Goal: Task Accomplishment & Management: Manage account settings

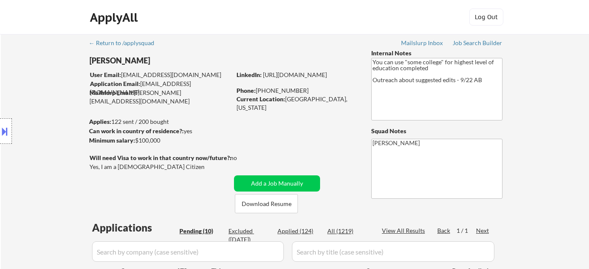
select select ""pending""
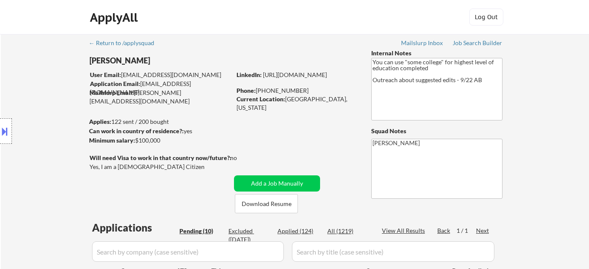
select select ""pending""
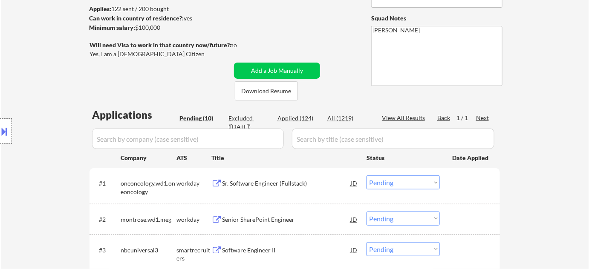
scroll to position [116, 0]
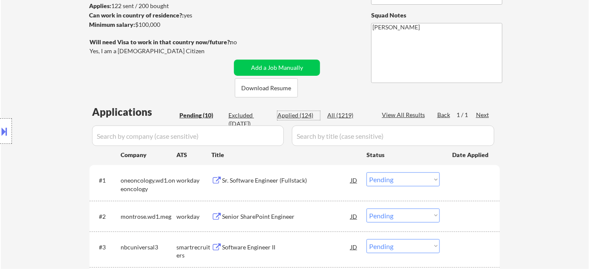
click at [297, 113] on div "Applied (124)" at bounding box center [298, 115] width 43 height 9
click at [256, 139] on input "input" at bounding box center [188, 136] width 192 height 20
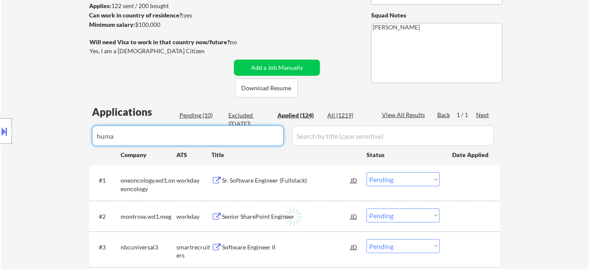
type input "human"
select select ""applied""
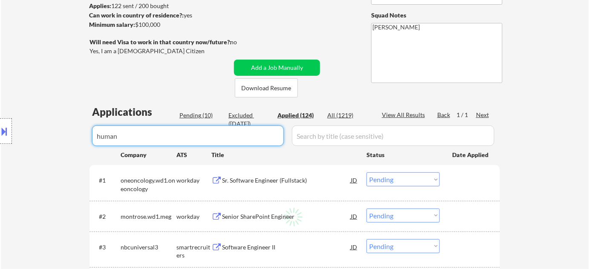
select select ""applied""
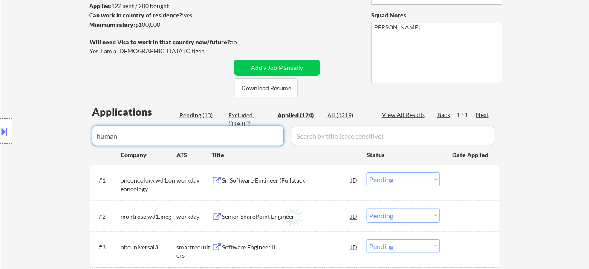
select select ""applied""
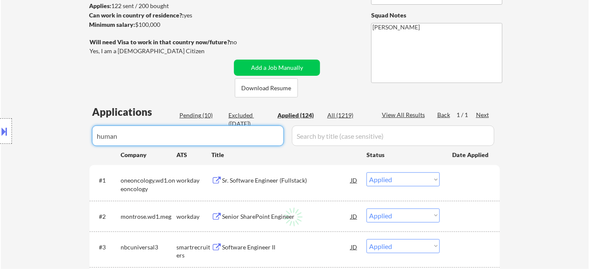
select select ""applied""
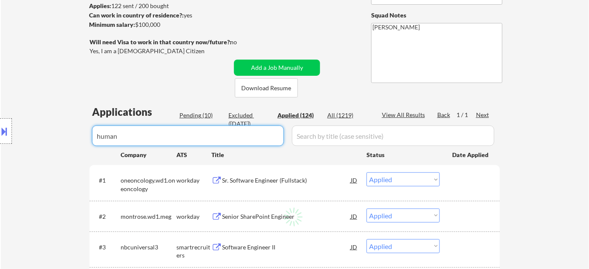
select select ""applied""
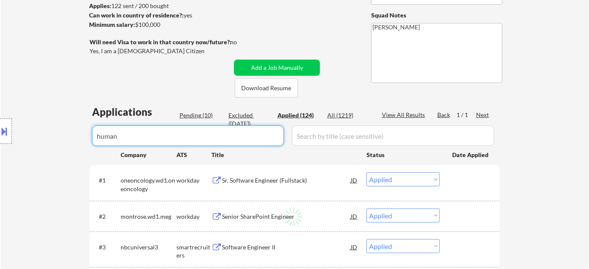
select select ""applied""
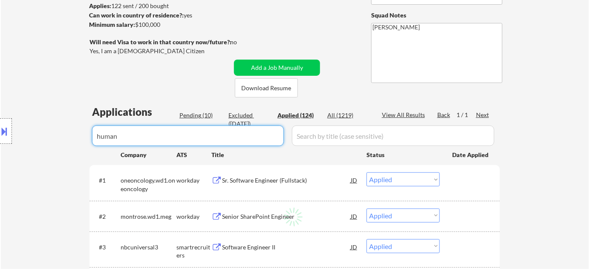
select select ""applied""
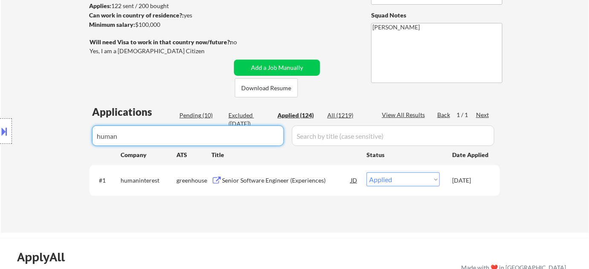
type input "human"
click at [192, 112] on div "Pending (10)" at bounding box center [200, 115] width 43 height 9
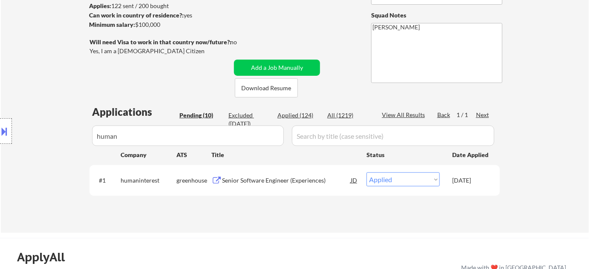
select select ""pending""
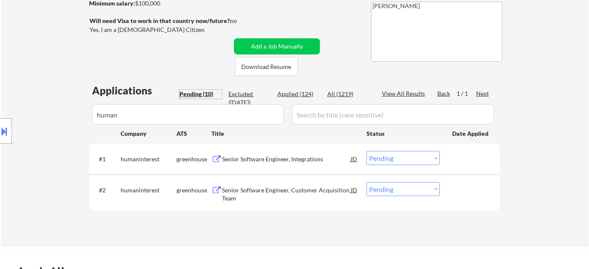
scroll to position [155, 0]
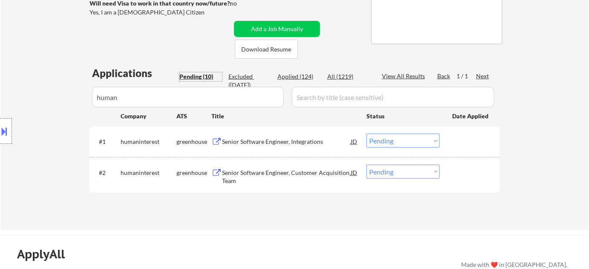
click at [398, 174] on select "Choose an option... Pending Applied Excluded (Questions) Excluded (Expired) Exc…" at bounding box center [402, 172] width 73 height 14
select select ""applied""
click at [366, 165] on select "Choose an option... Pending Applied Excluded (Questions) Excluded (Expired) Exc…" at bounding box center [402, 172] width 73 height 14
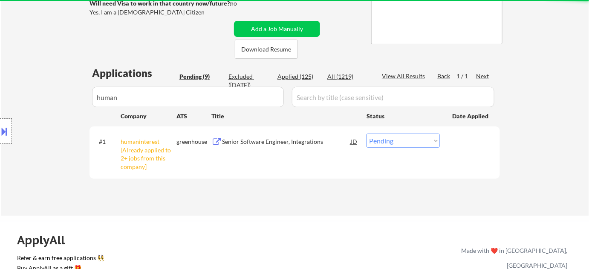
click at [391, 138] on select "Choose an option... Pending Applied Excluded (Questions) Excluded (Expired) Exc…" at bounding box center [402, 141] width 73 height 14
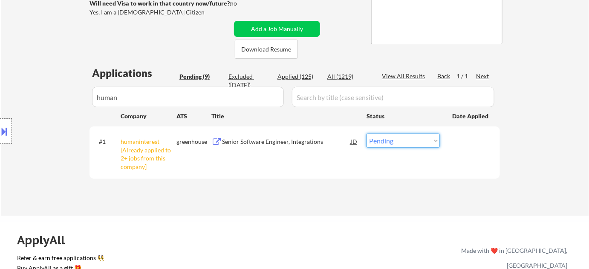
select select ""excluded__other_""
click at [366, 134] on select "Choose an option... Pending Applied Excluded (Questions) Excluded (Expired) Exc…" at bounding box center [402, 141] width 73 height 14
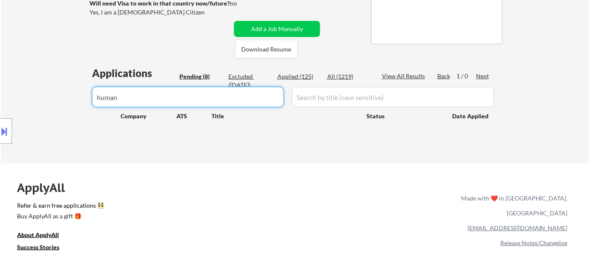
drag, startPoint x: 229, startPoint y: 100, endPoint x: 144, endPoint y: 105, distance: 85.4
type input "h"
select select ""pending""
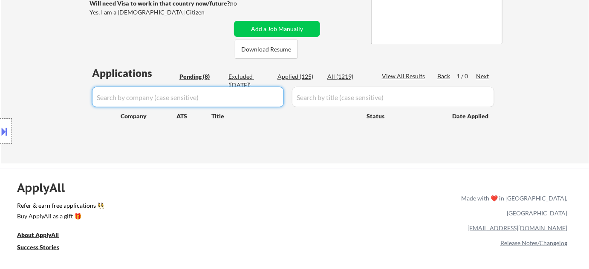
select select ""pending""
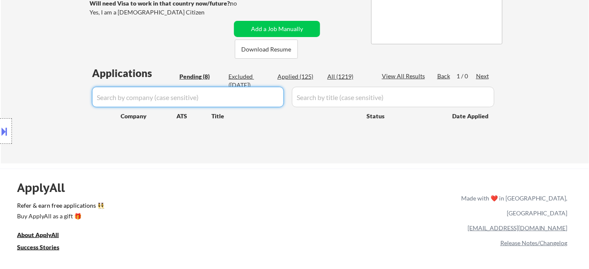
select select ""pending""
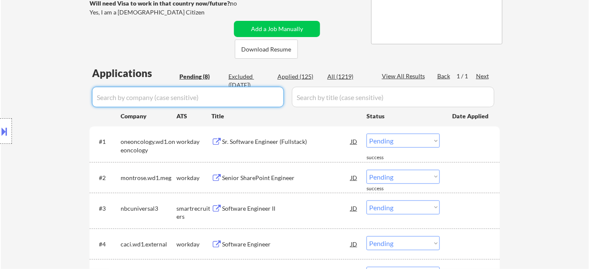
click at [205, 76] on div "Pending (8)" at bounding box center [200, 76] width 43 height 9
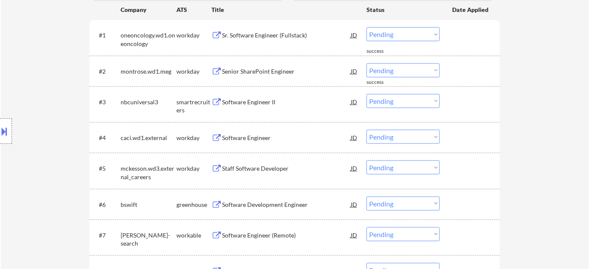
scroll to position [271, 0]
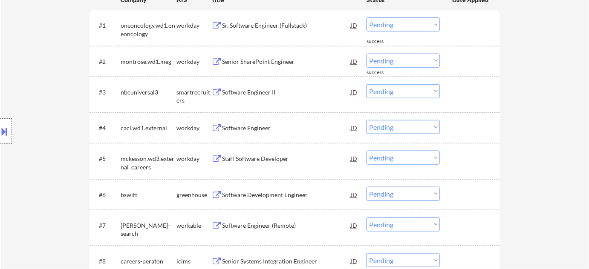
click at [248, 84] on div "Software Engineer II" at bounding box center [286, 91] width 129 height 15
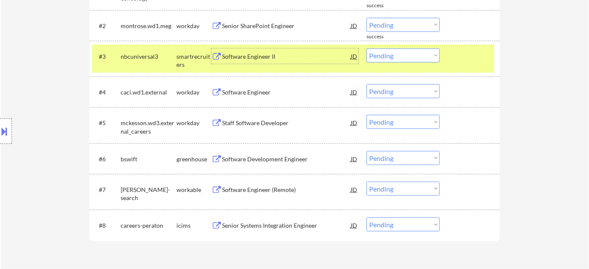
scroll to position [349, 0]
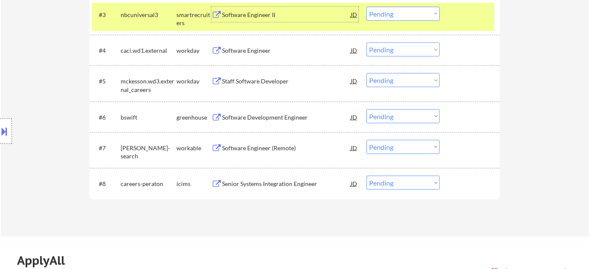
click at [263, 114] on div "Software Development Engineer" at bounding box center [286, 117] width 129 height 9
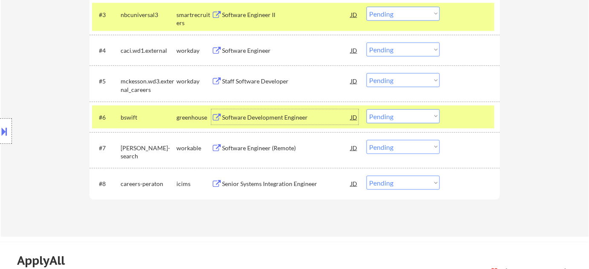
drag, startPoint x: 394, startPoint y: 115, endPoint x: 397, endPoint y: 120, distance: 5.9
click at [394, 115] on select "Choose an option... Pending Applied Excluded (Questions) Excluded (Expired) Exc…" at bounding box center [402, 117] width 73 height 14
click at [366, 110] on select "Choose an option... Pending Applied Excluded (Questions) Excluded (Expired) Exc…" at bounding box center [402, 117] width 73 height 14
select select ""pending""
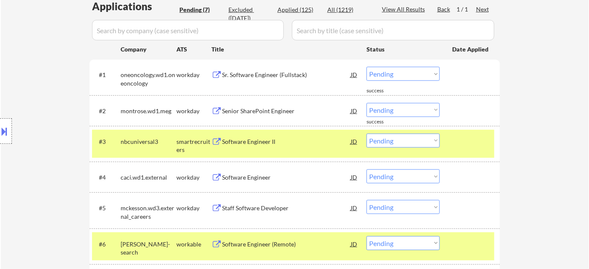
scroll to position [155, 0]
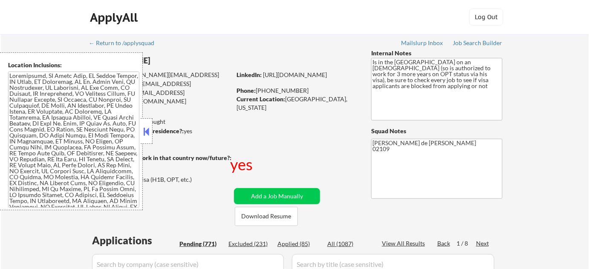
select select ""pending""
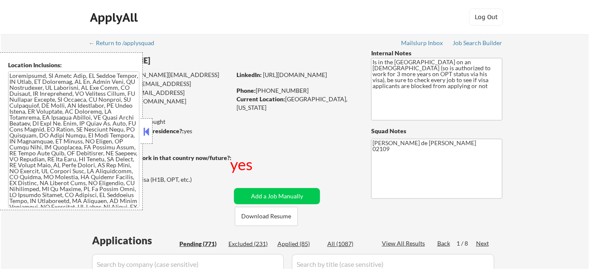
select select ""pending""
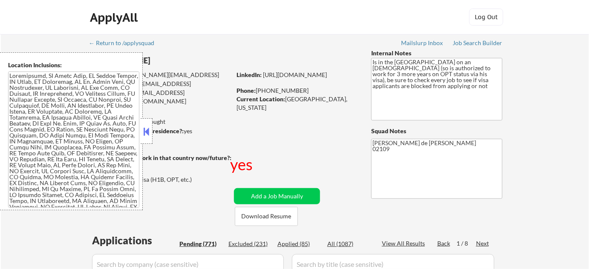
select select ""pending""
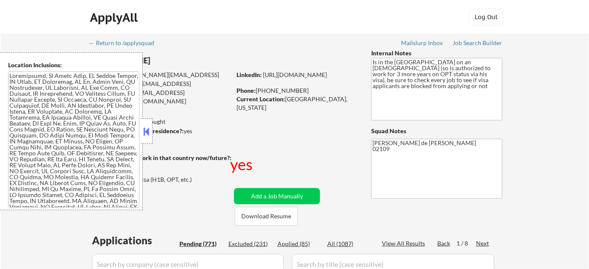
select select ""pending""
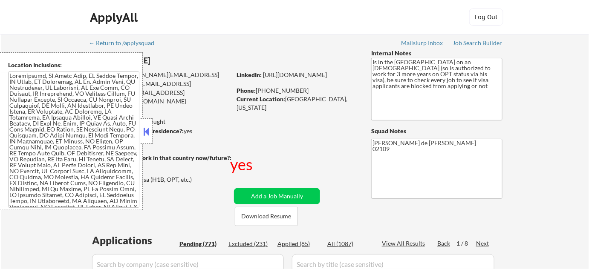
select select ""pending""
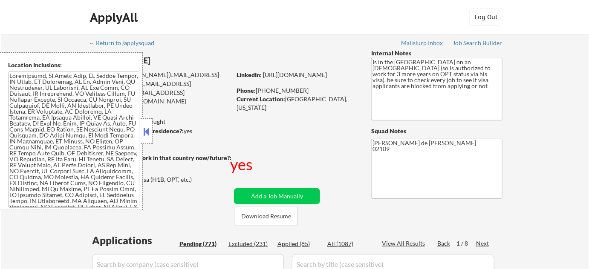
select select ""pending""
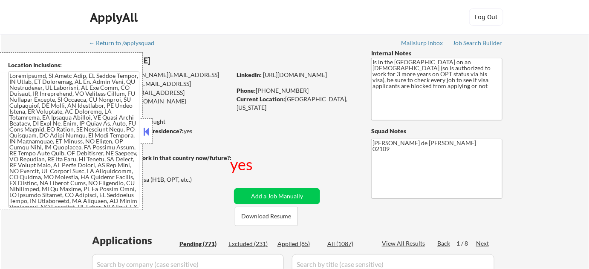
select select ""pending""
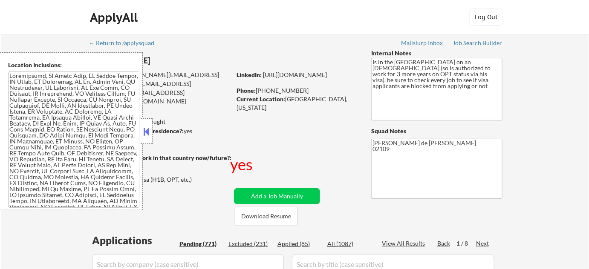
select select ""pending""
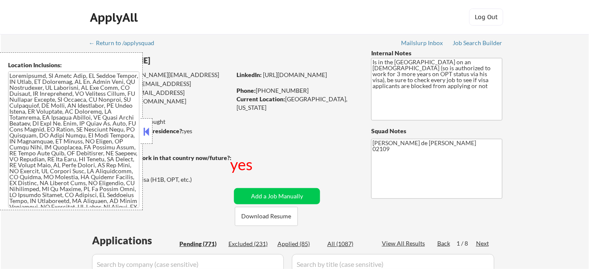
select select ""pending""
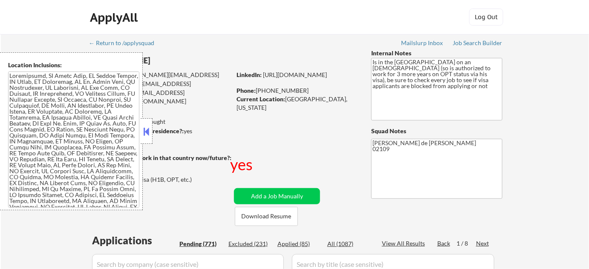
select select ""pending""
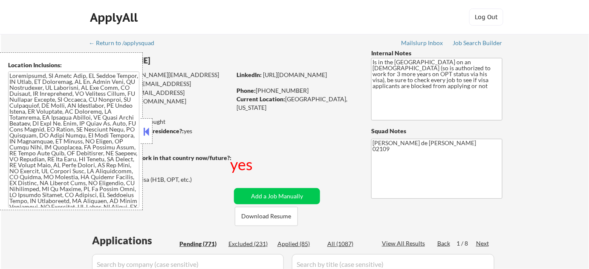
select select ""pending""
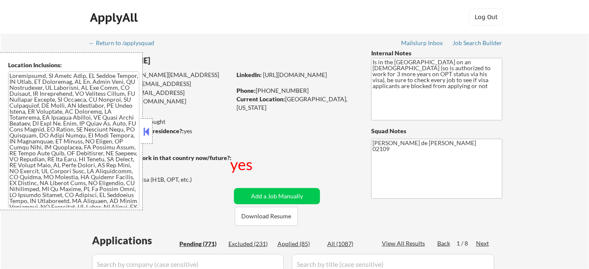
select select ""pending""
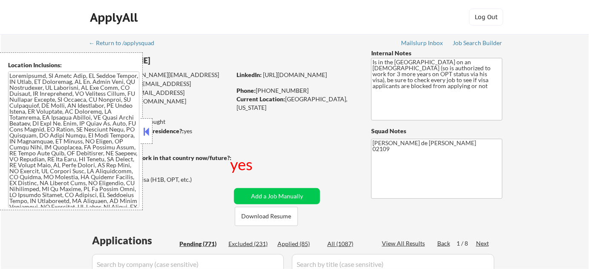
select select ""pending""
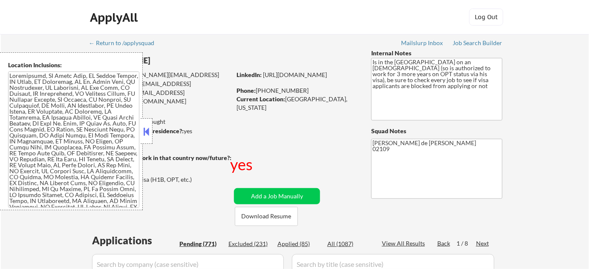
select select ""pending""
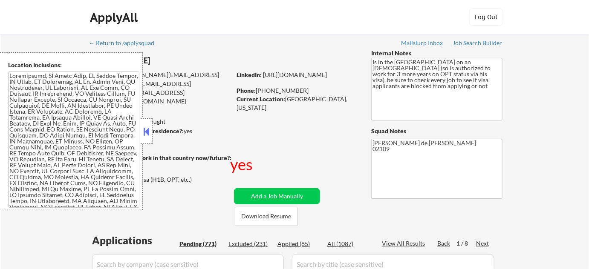
select select ""pending""
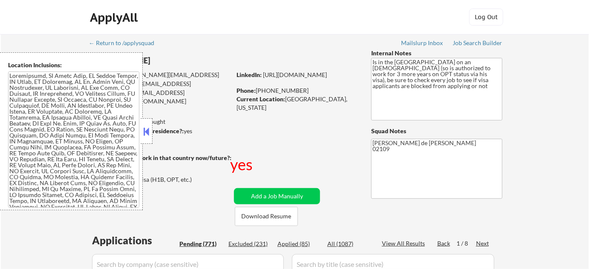
select select ""pending""
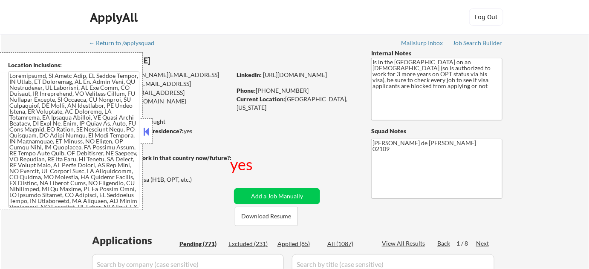
select select ""pending""
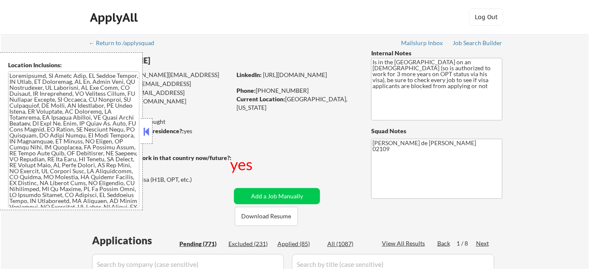
select select ""pending""
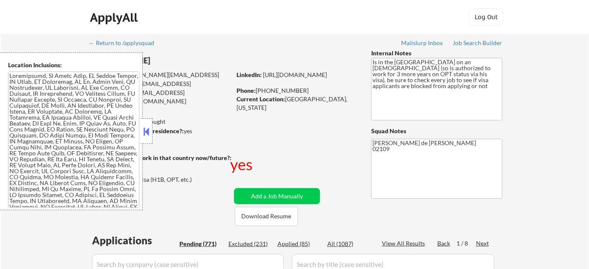
select select ""pending""
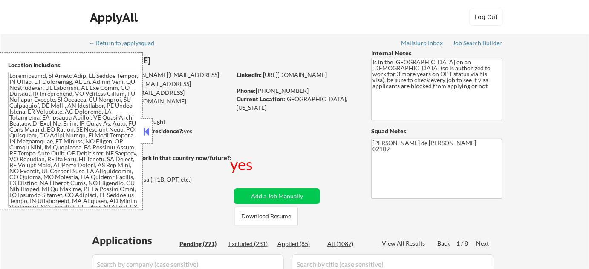
select select ""pending""
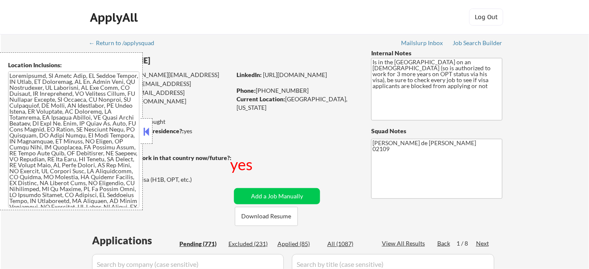
scroll to position [193, 0]
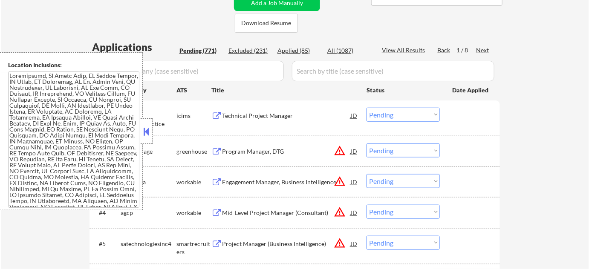
click at [148, 129] on button at bounding box center [146, 131] width 9 height 13
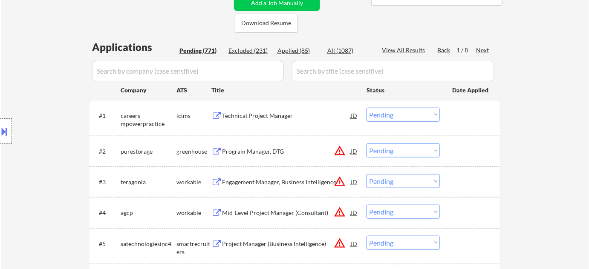
click at [258, 152] on div "Program Manager, DTG" at bounding box center [286, 151] width 129 height 9
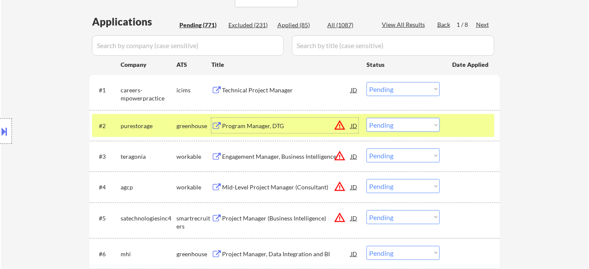
scroll to position [232, 0]
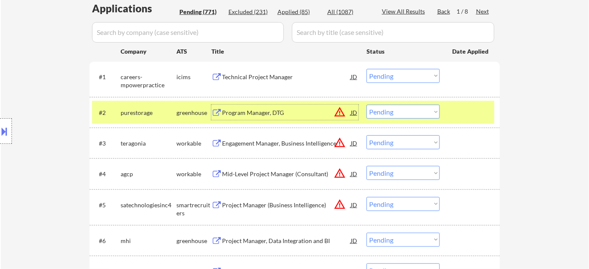
click at [277, 141] on div "Engagement Manager, Business Intelligence" at bounding box center [286, 143] width 129 height 9
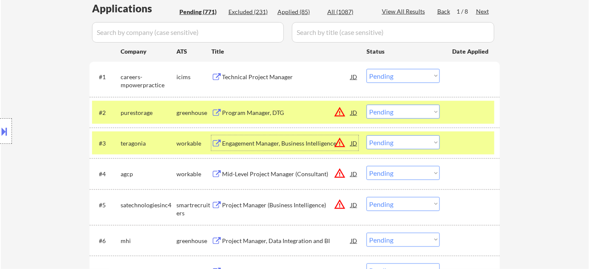
click at [276, 176] on div "Mid-Level Project Manager (Consultant)" at bounding box center [286, 174] width 129 height 9
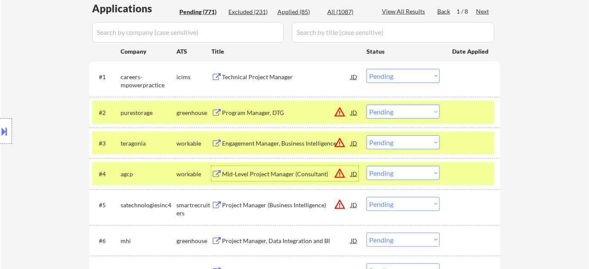
click at [8, 131] on button at bounding box center [4, 131] width 9 height 14
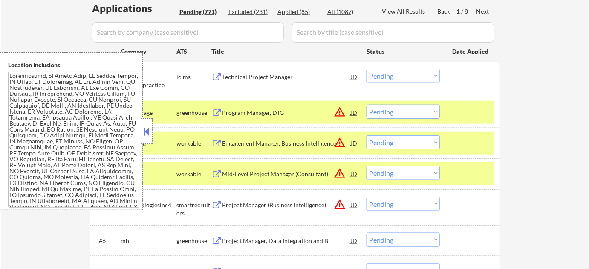
scroll to position [1015, 0]
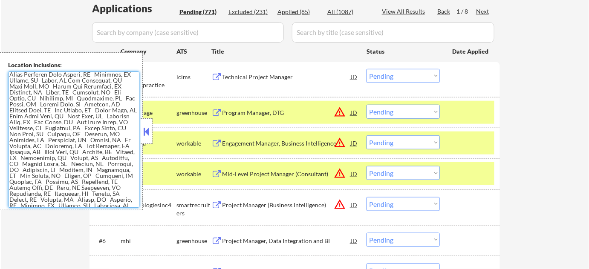
click at [87, 147] on textarea at bounding box center [73, 140] width 131 height 136
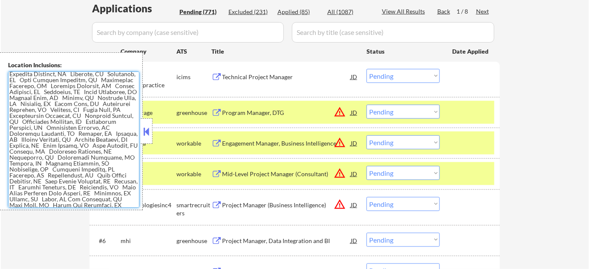
click at [146, 132] on button at bounding box center [146, 131] width 9 height 13
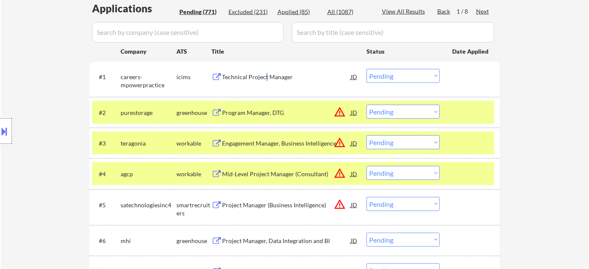
click at [264, 69] on div "Technical Project Manager" at bounding box center [286, 76] width 129 height 15
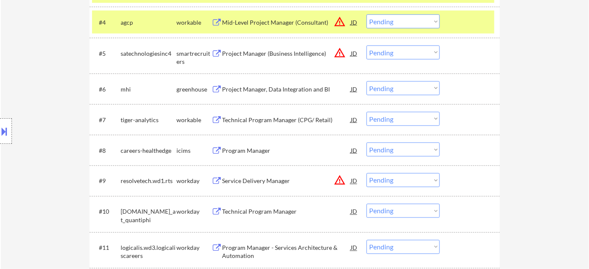
scroll to position [387, 0]
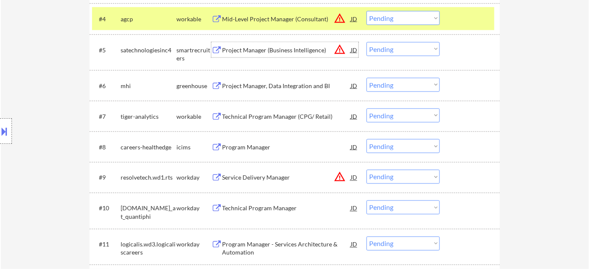
click at [278, 52] on div "Project Manager (Business Intelligence)" at bounding box center [286, 50] width 129 height 9
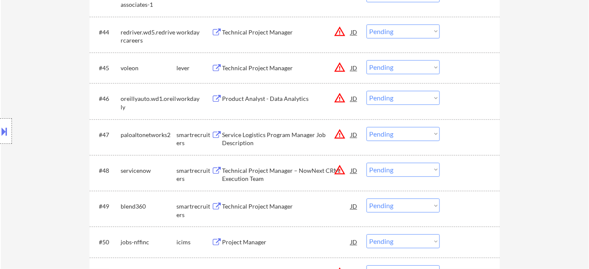
scroll to position [1743, 0]
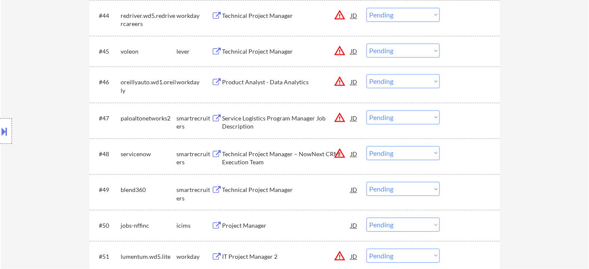
click at [248, 186] on div "Technical Project Manager" at bounding box center [286, 190] width 129 height 9
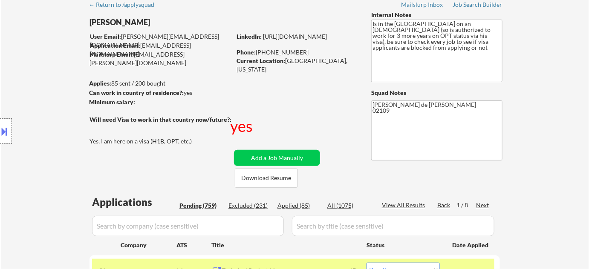
scroll to position [232, 0]
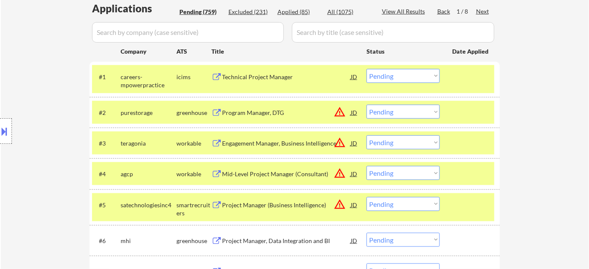
click at [406, 180] on div "#4 agcp workable Mid-Level Project Manager (Consultant) JD warning_amber Choose…" at bounding box center [293, 173] width 402 height 23
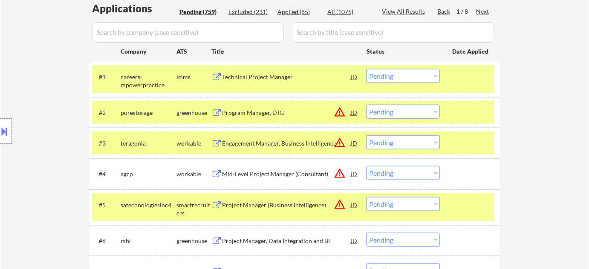
click at [418, 170] on select "Choose an option... Pending Applied Excluded (Questions) Excluded (Expired) Exc…" at bounding box center [402, 173] width 73 height 14
click at [366, 166] on select "Choose an option... Pending Applied Excluded (Questions) Excluded (Expired) Exc…" at bounding box center [402, 173] width 73 height 14
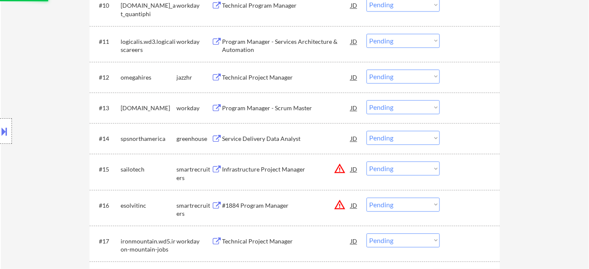
scroll to position [620, 0]
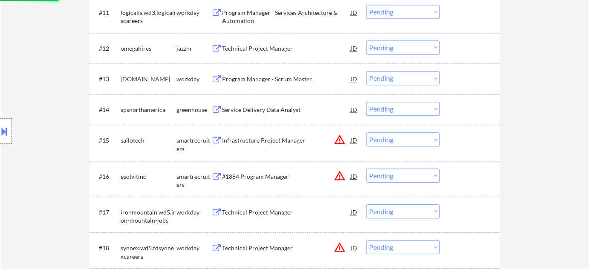
select select ""pending""
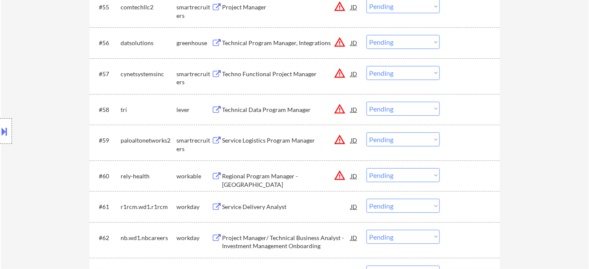
scroll to position [2130, 0]
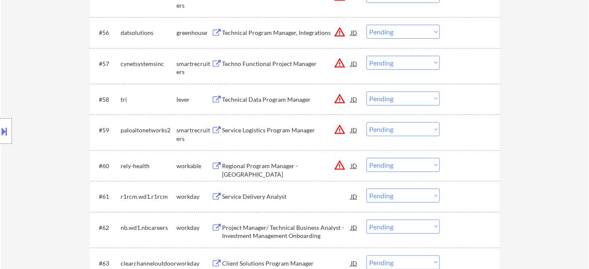
click at [258, 99] on div "Technical Data Program Manager" at bounding box center [286, 99] width 129 height 9
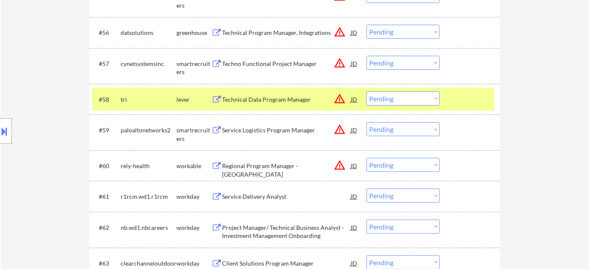
click at [6, 132] on button at bounding box center [4, 131] width 9 height 14
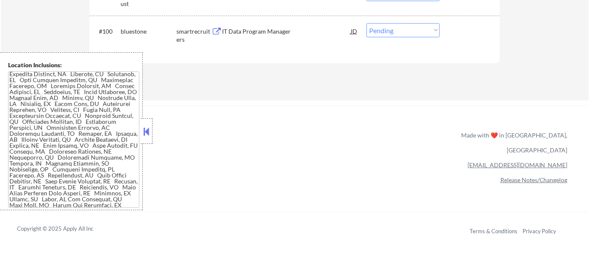
scroll to position [1003, 0]
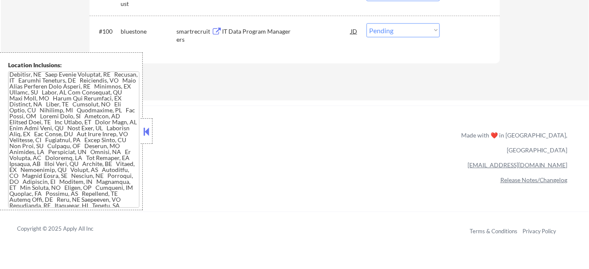
click at [151, 134] on button at bounding box center [146, 131] width 9 height 13
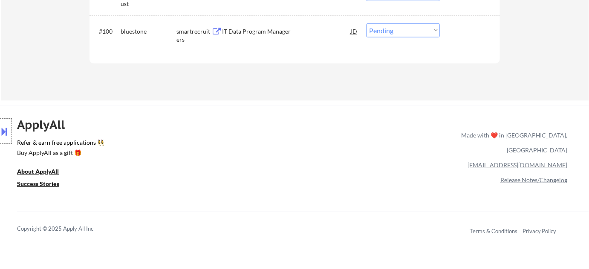
scroll to position [1828, 0]
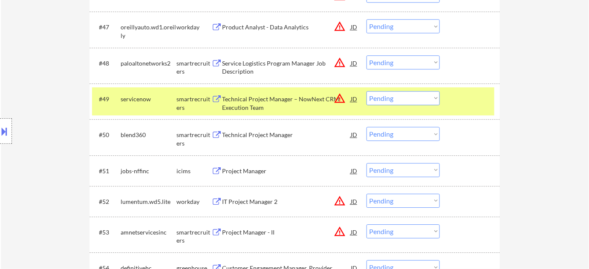
click at [432, 136] on select "Choose an option... Pending Applied Excluded (Questions) Excluded (Expired) Exc…" at bounding box center [402, 134] width 73 height 14
click at [366, 127] on select "Choose an option... Pending Applied Excluded (Questions) Excluded (Expired) Exc…" at bounding box center [402, 134] width 73 height 14
select select ""pending""
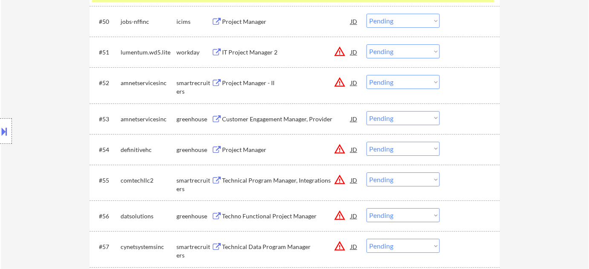
scroll to position [1945, 0]
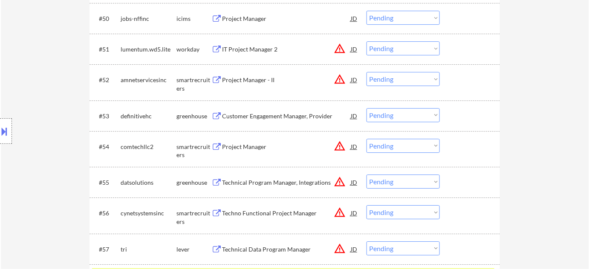
click at [254, 143] on div "Project Manager" at bounding box center [286, 147] width 129 height 9
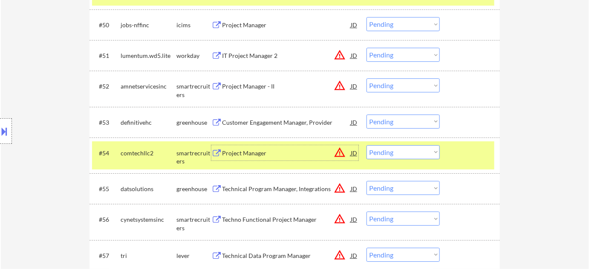
scroll to position [1983, 0]
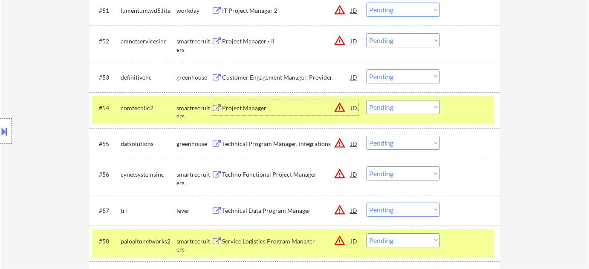
click at [277, 143] on div "Technical Program Manager, Integrations" at bounding box center [286, 144] width 129 height 9
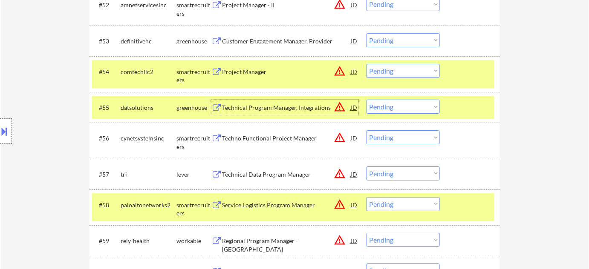
scroll to position [2061, 0]
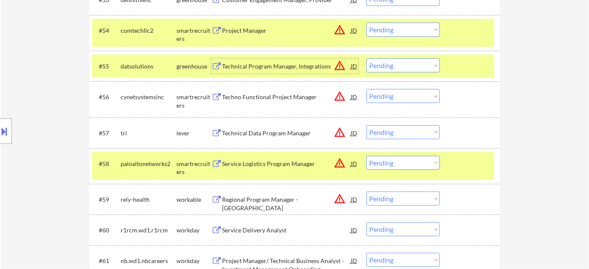
click at [263, 130] on div "Technical Data Program Manager" at bounding box center [286, 133] width 129 height 9
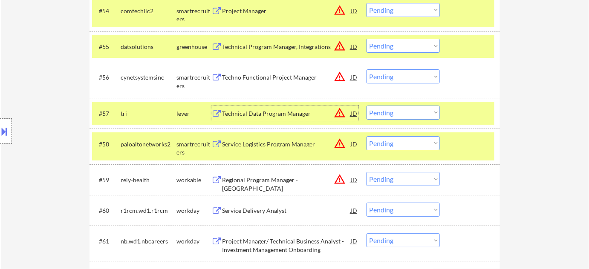
scroll to position [2100, 0]
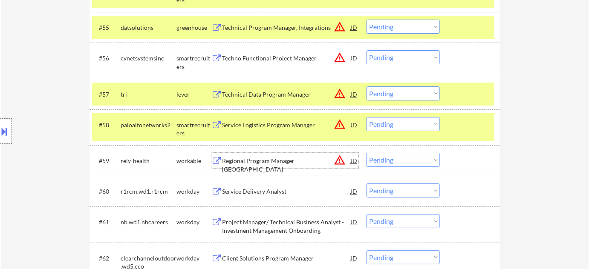
click at [275, 163] on div "Regional Program Manager - West Coast" at bounding box center [286, 165] width 129 height 17
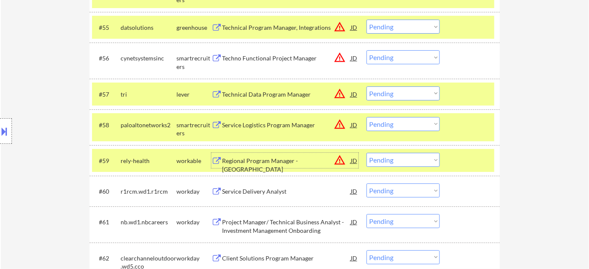
click at [426, 155] on select "Choose an option... Pending Applied Excluded (Questions) Excluded (Expired) Exc…" at bounding box center [402, 160] width 73 height 14
click at [366, 153] on select "Choose an option... Pending Applied Excluded (Questions) Excluded (Expired) Exc…" at bounding box center [402, 160] width 73 height 14
select select ""pending""
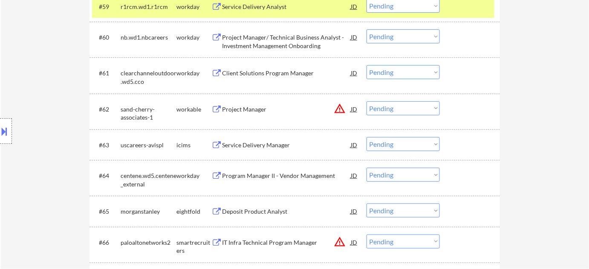
scroll to position [2254, 0]
click at [269, 141] on div "Service Delivery Manager" at bounding box center [286, 145] width 129 height 9
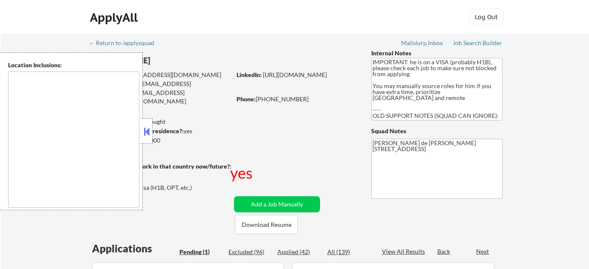
select select ""pending""
type textarea "[GEOGRAPHIC_DATA], [GEOGRAPHIC_DATA] [GEOGRAPHIC_DATA], [GEOGRAPHIC_DATA] [GEOG…"
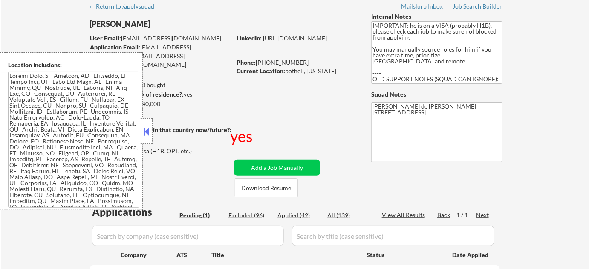
scroll to position [116, 0]
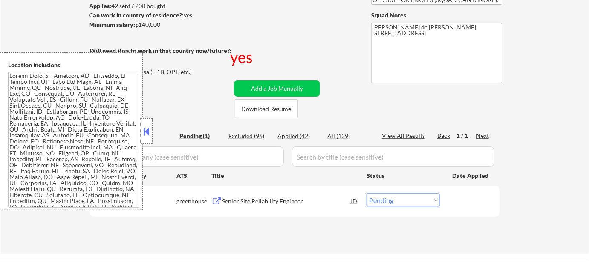
click at [145, 120] on div at bounding box center [147, 131] width 12 height 26
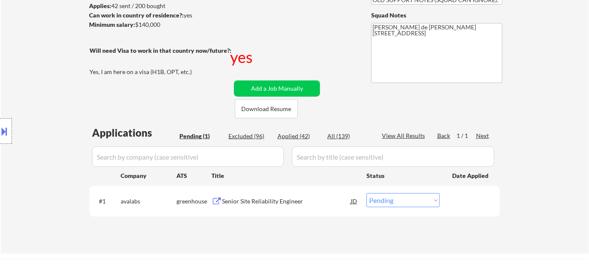
click at [383, 199] on select "Choose an option... Pending Applied Excluded (Questions) Excluded (Expired) Exc…" at bounding box center [402, 200] width 73 height 14
select select ""excluded__other_""
click at [366, 193] on select "Choose an option... Pending Applied Excluded (Questions) Excluded (Expired) Exc…" at bounding box center [402, 200] width 73 height 14
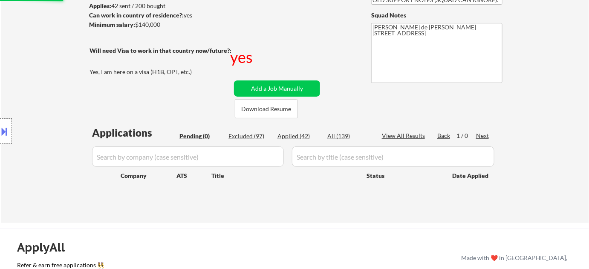
click at [259, 135] on div "Excluded (97)" at bounding box center [249, 136] width 43 height 9
select select ""excluded__expired_""
select select ""excluded__other_""
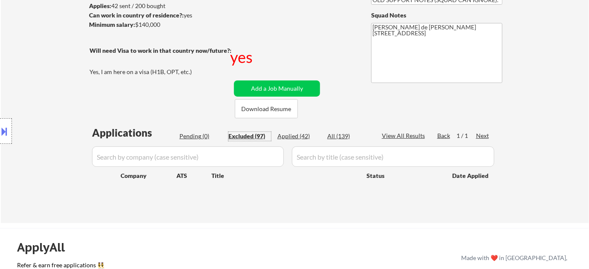
select select ""excluded__bad_match_""
select select ""excluded__expired_""
select select ""excluded__bad_match_""
select select ""excluded__location_""
select select ""excluded""
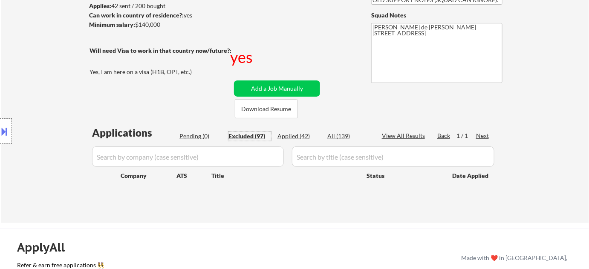
select select ""excluded__bad_match_""
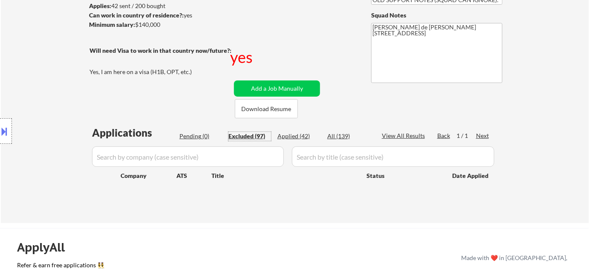
select select ""excluded""
select select ""excluded__other_""
select select ""excluded__location_""
select select ""excluded__expired_""
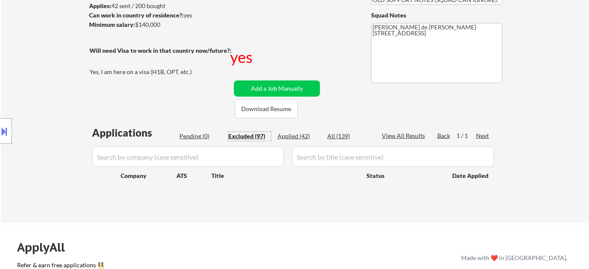
select select ""excluded__bad_match_""
select select ""excluded__expired_""
select select ""excluded__location_""
select select ""excluded__bad_match_""
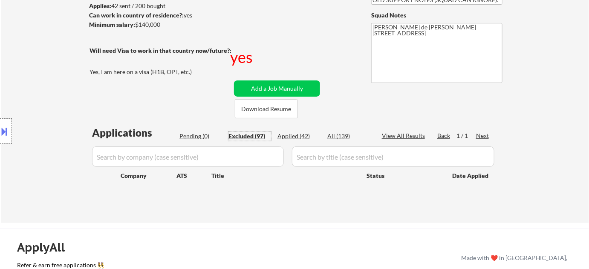
select select ""excluded__bad_match_""
select select ""excluded""
select select ""excluded__bad_match_""
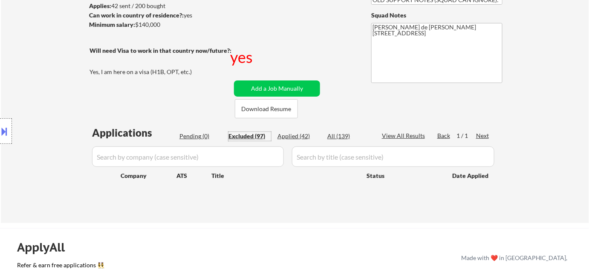
select select ""excluded__bad_match_""
select select ""excluded__expired_""
select select ""excluded__bad_match_""
select select ""excluded__other_""
select select ""excluded__expired_""
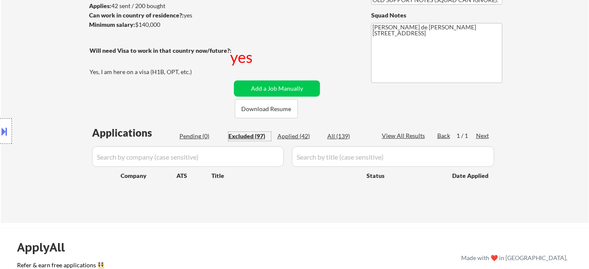
select select ""excluded__bad_match_""
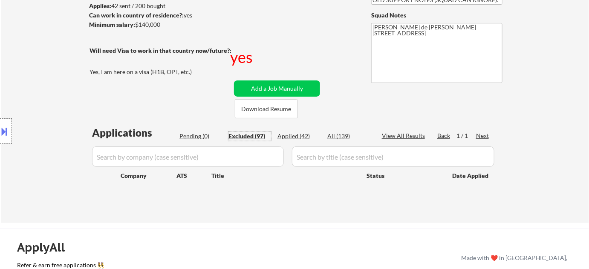
select select ""excluded__bad_match_""
select select ""excluded__other_""
select select ""excluded__location_""
select select ""excluded__bad_match_""
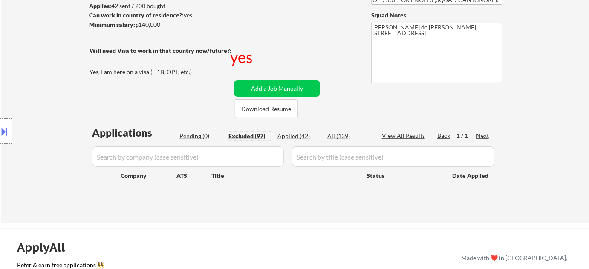
select select ""excluded__other_""
select select ""excluded__expired_""
select select ""excluded__bad_match_""
select select ""excluded__expired_""
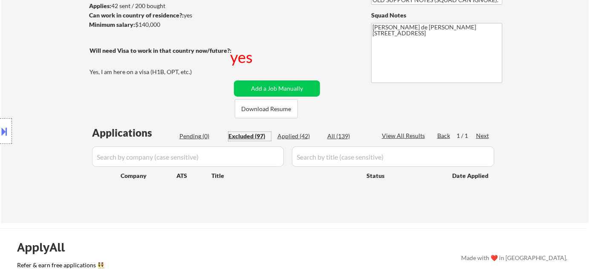
select select ""excluded__expired_""
select select ""excluded""
select select ""excluded__blocklist_""
select select ""excluded__bad_match_""
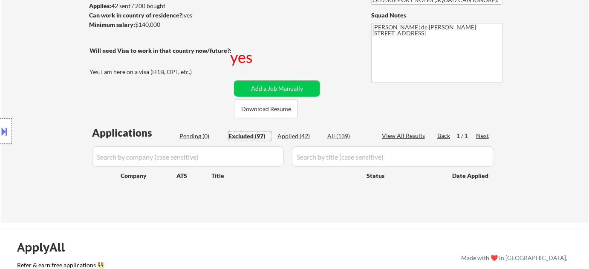
select select ""excluded__bad_match_""
select select ""excluded""
select select ""excluded__bad_match_""
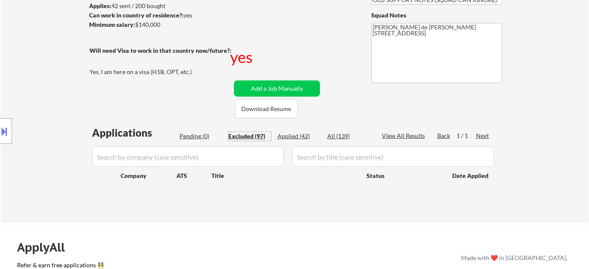
select select ""excluded__expired_""
select select ""excluded__bad_match_""
select select ""excluded__expired_""
select select ""excluded__bad_match_""
select select ""excluded__expired_""
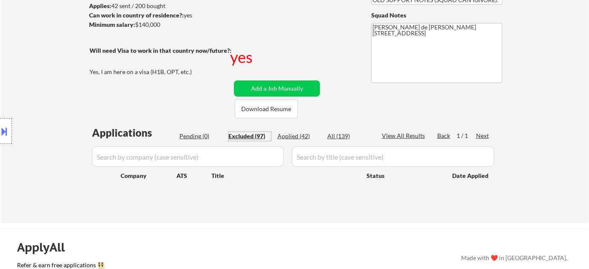
select select ""excluded__blocklist_""
select select ""excluded__expired_""
select select ""excluded__location_""
select select ""excluded__bad_match_""
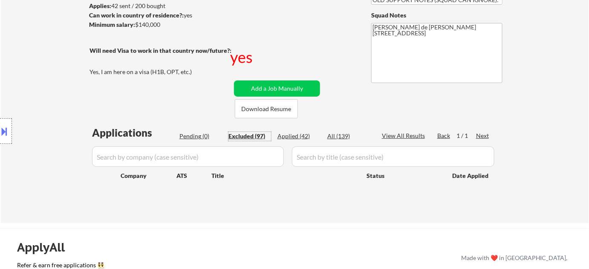
select select ""excluded__location_""
select select ""excluded""
select select ""excluded__bad_match_""
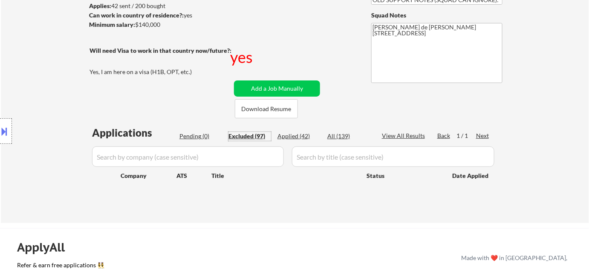
select select ""excluded__other_""
select select ""excluded__expired_""
select select ""excluded__bad_match_""
select select ""excluded__expired_""
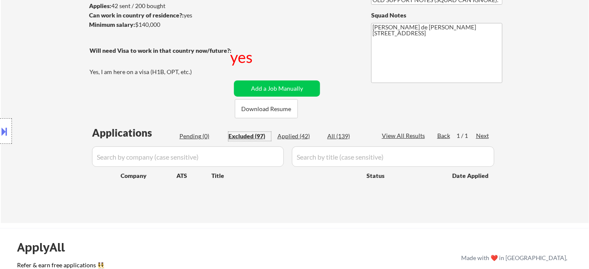
select select ""excluded__bad_match_""
select select ""excluded__expired_""
select select ""excluded__bad_match_""
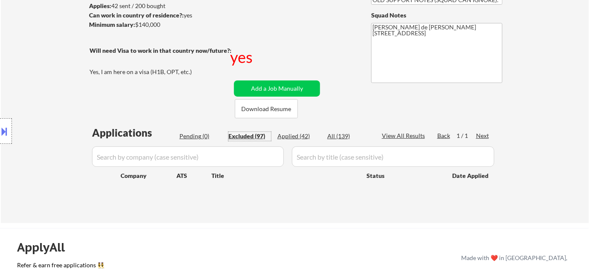
select select ""excluded__bad_match_""
select select ""excluded__expired_""
select select ""excluded__bad_match_""
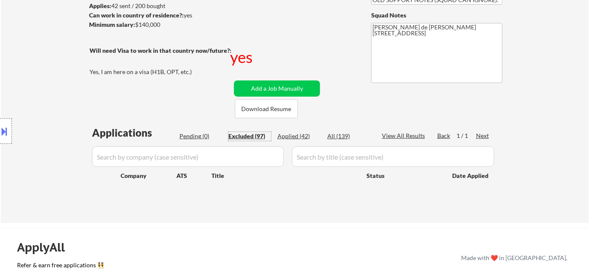
select select ""excluded__bad_match_""
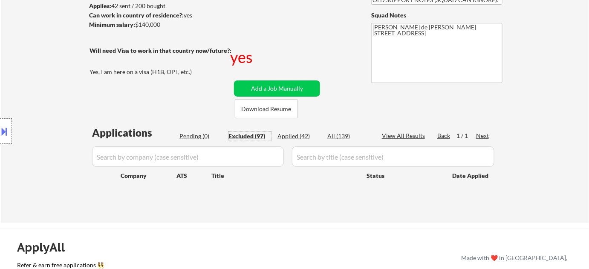
select select ""excluded__bad_match_""
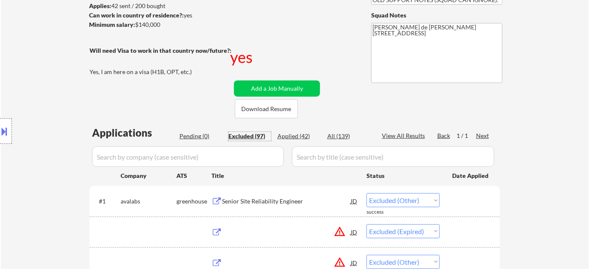
select select ""excluded__expired_""
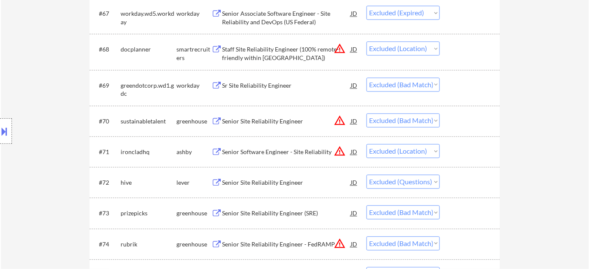
scroll to position [2944, 0]
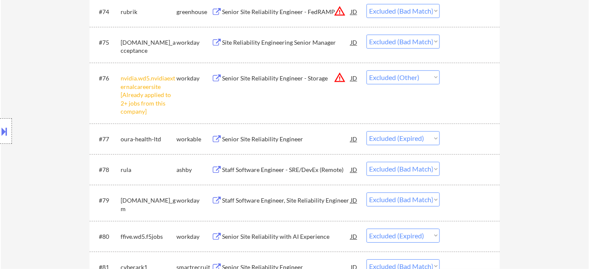
click at [475, 165] on div at bounding box center [470, 169] width 37 height 15
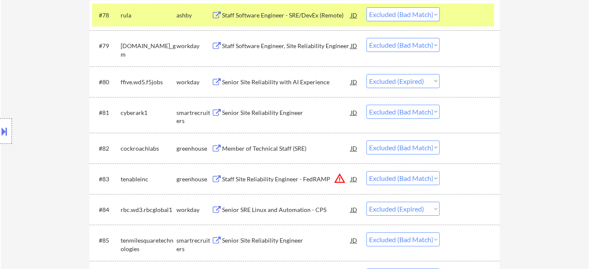
scroll to position [3137, 0]
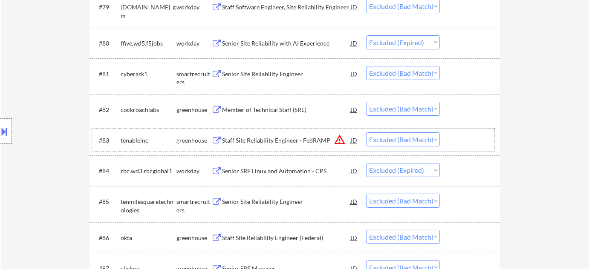
click at [474, 147] on div at bounding box center [470, 140] width 37 height 15
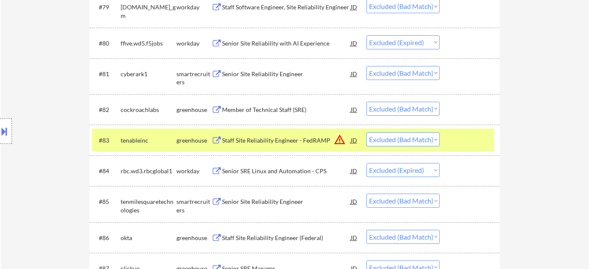
click at [474, 115] on div at bounding box center [470, 109] width 37 height 15
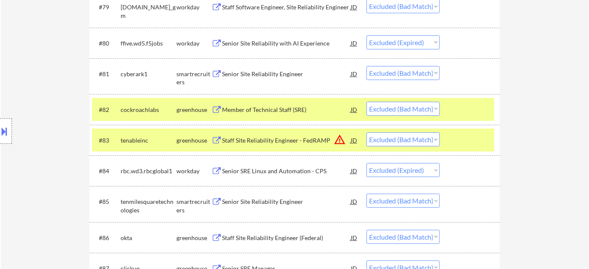
click at [474, 71] on div at bounding box center [470, 73] width 37 height 15
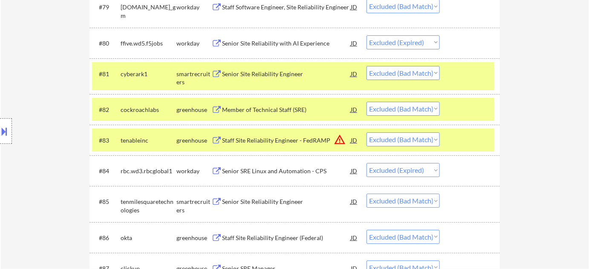
click at [471, 39] on div at bounding box center [470, 42] width 37 height 15
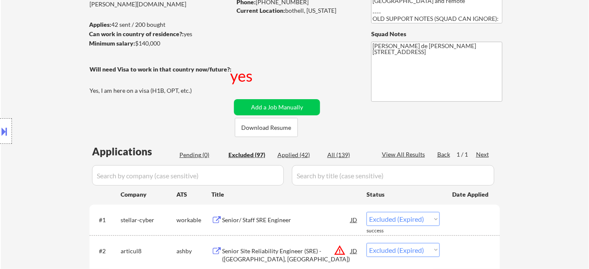
scroll to position [0, 0]
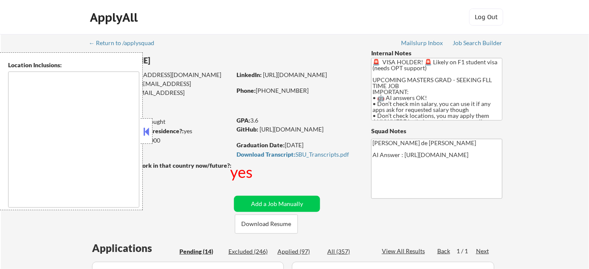
type textarea "country:US"
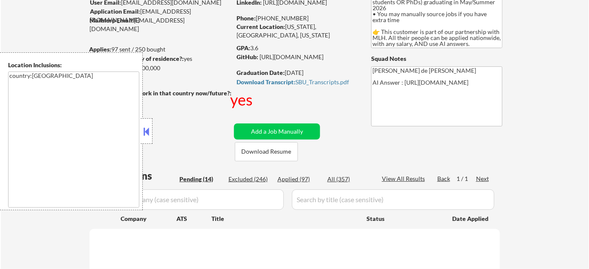
scroll to position [193, 0]
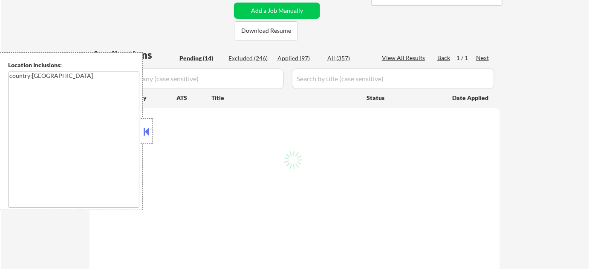
click at [145, 135] on button at bounding box center [146, 131] width 9 height 13
select select ""pending""
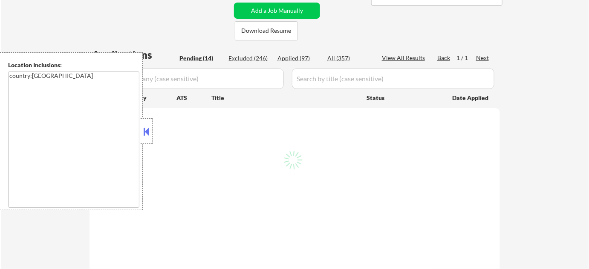
select select ""pending""
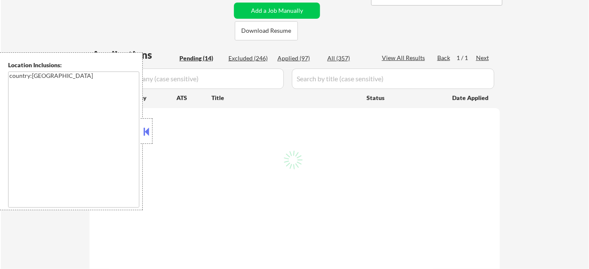
select select ""pending""
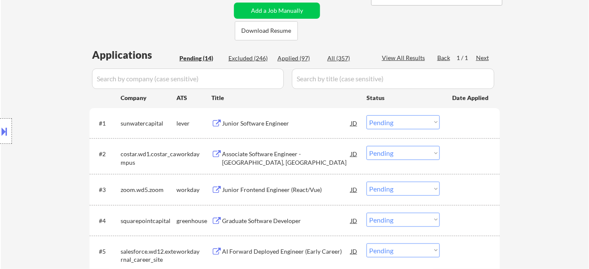
click at [268, 131] on div "#1 sunwatercapital lever Junior Software Engineer JD Choose an option... Pendin…" at bounding box center [293, 123] width 402 height 23
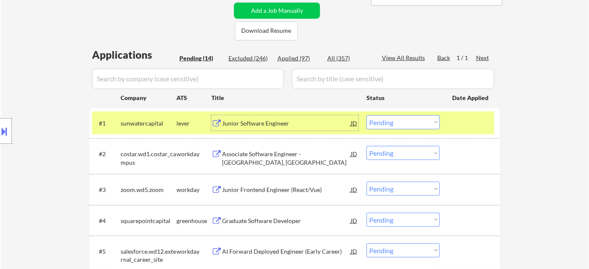
click at [270, 125] on div "Junior Software Engineer" at bounding box center [286, 123] width 129 height 9
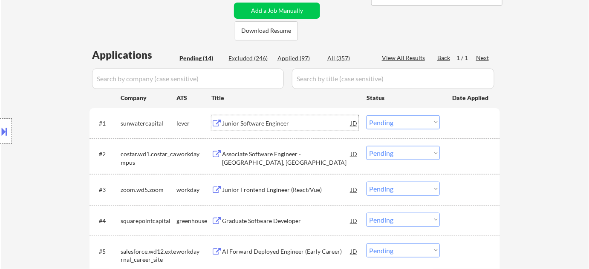
click at [389, 123] on select "Choose an option... Pending Applied Excluded (Questions) Excluded (Expired) Exc…" at bounding box center [402, 122] width 73 height 14
click at [366, 115] on select "Choose an option... Pending Applied Excluded (Questions) Excluded (Expired) Exc…" at bounding box center [402, 122] width 73 height 14
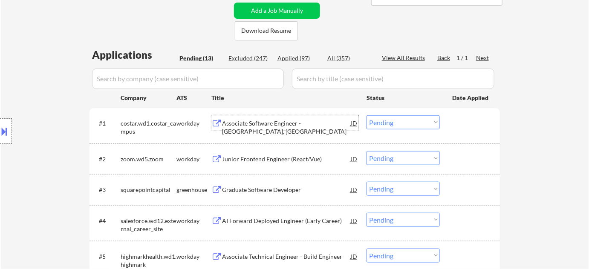
click at [282, 116] on div "Associate Software Engineer - Richmond, VA" at bounding box center [286, 122] width 129 height 15
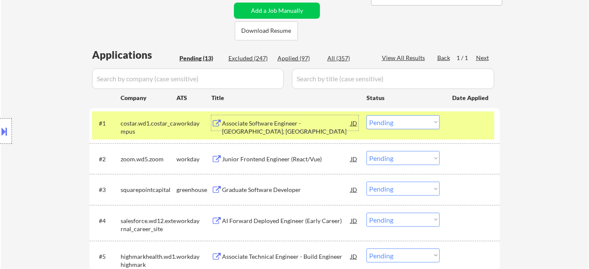
click at [397, 110] on div "#1 costar.wd1.costar_campus workday Associate Software Engineer - Richmond, VA …" at bounding box center [294, 126] width 410 height 36
click at [395, 122] on select "Choose an option... Pending Applied Excluded (Questions) Excluded (Expired) Exc…" at bounding box center [402, 122] width 73 height 14
click at [366, 115] on select "Choose an option... Pending Applied Excluded (Questions) Excluded (Expired) Exc…" at bounding box center [402, 122] width 73 height 14
select select ""pending""
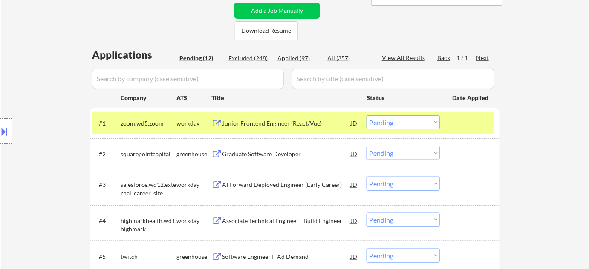
click at [279, 122] on div "Junior Frontend Engineer (React/Vue)" at bounding box center [286, 123] width 129 height 9
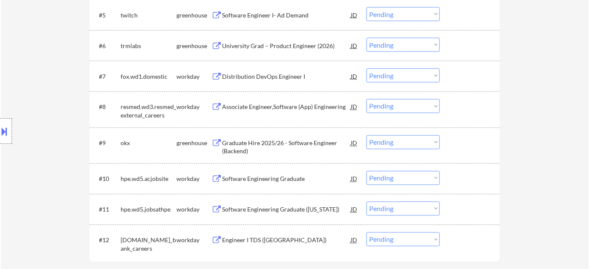
scroll to position [464, 0]
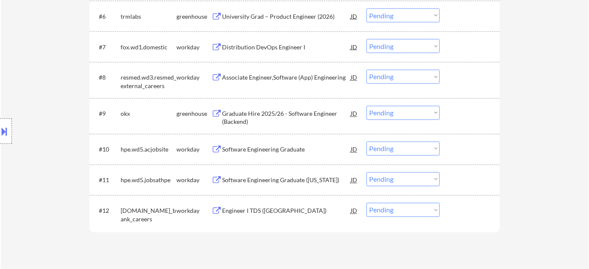
click at [261, 46] on div "Distribution DevOps Engineer I" at bounding box center [286, 47] width 129 height 9
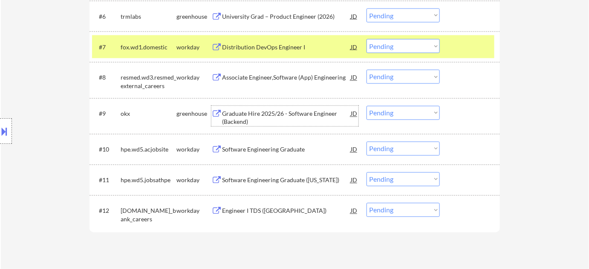
click at [274, 116] on div "Graduate Hire 2025/26 - Software Engineer (Backend)" at bounding box center [286, 118] width 129 height 17
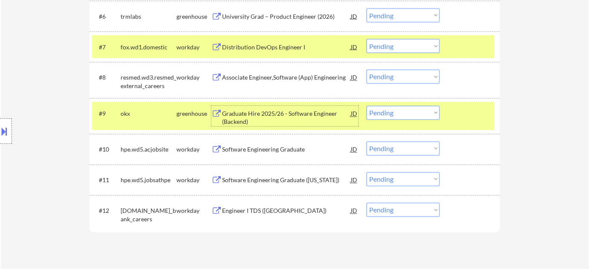
click at [268, 152] on div "Software Engineering Graduate" at bounding box center [286, 150] width 129 height 9
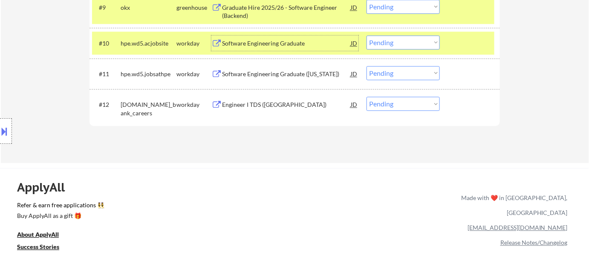
scroll to position [558, 0]
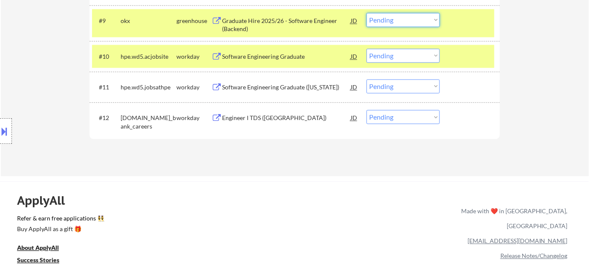
click at [391, 24] on select "Choose an option... Pending Applied Excluded (Questions) Excluded (Expired) Exc…" at bounding box center [402, 20] width 73 height 14
click at [366, 13] on select "Choose an option... Pending Applied Excluded (Questions) Excluded (Expired) Exc…" at bounding box center [402, 20] width 73 height 14
select select ""pending""
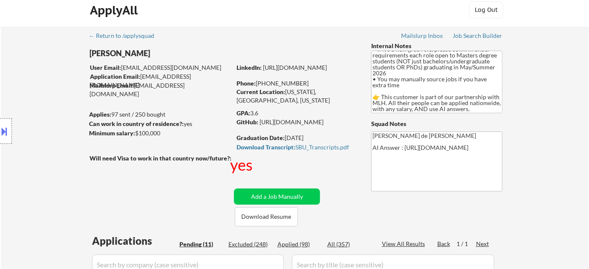
scroll to position [0, 0]
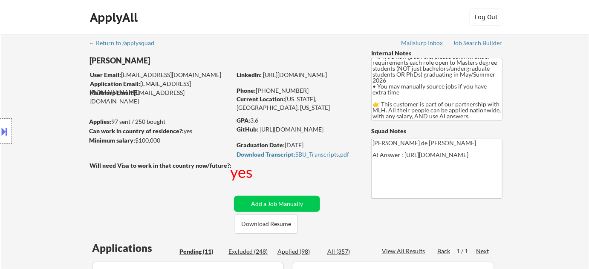
drag, startPoint x: 265, startPoint y: 89, endPoint x: 303, endPoint y: 93, distance: 38.5
click at [303, 93] on div "Phone: +1 516-434-1033" at bounding box center [296, 90] width 121 height 9
copy div "516-434-1033"
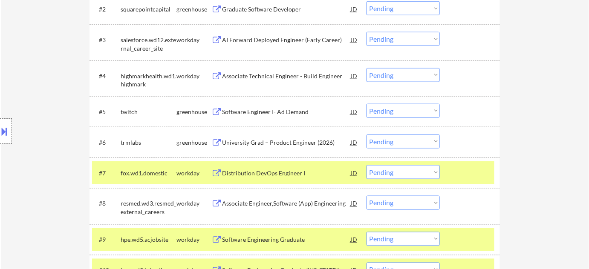
scroll to position [387, 0]
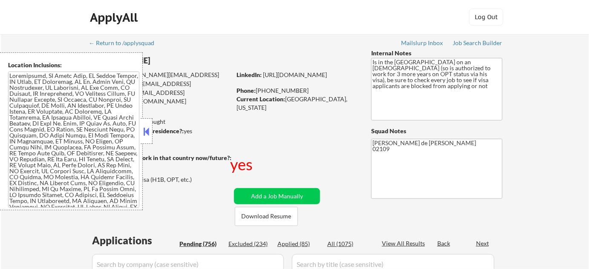
select select ""pending""
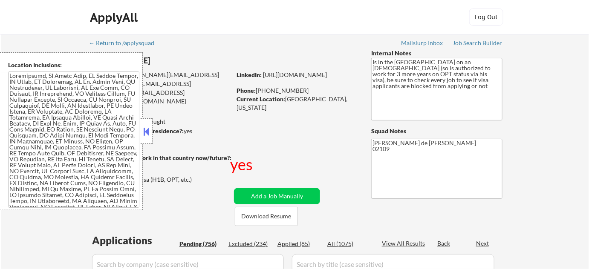
select select ""pending""
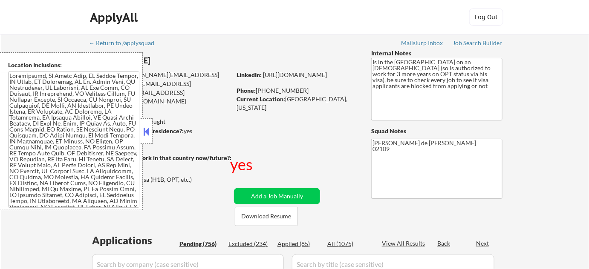
select select ""pending""
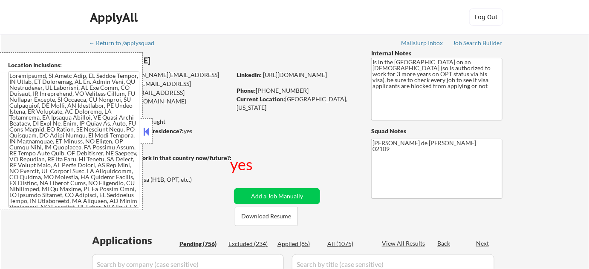
select select ""pending""
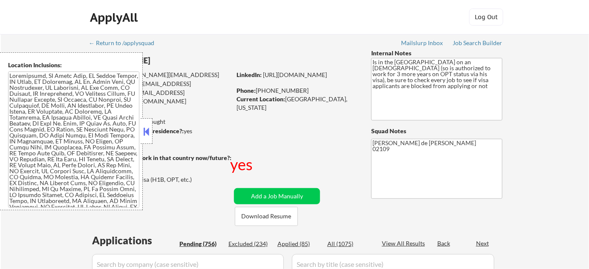
select select ""pending""
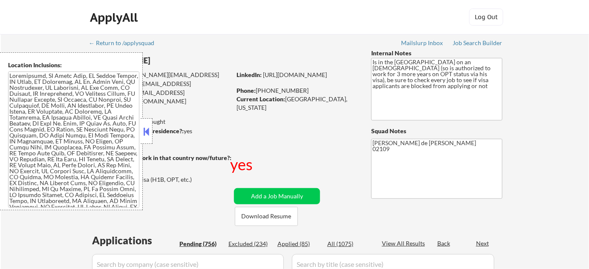
select select ""pending""
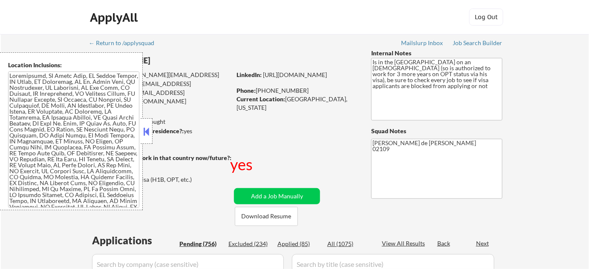
select select ""pending""
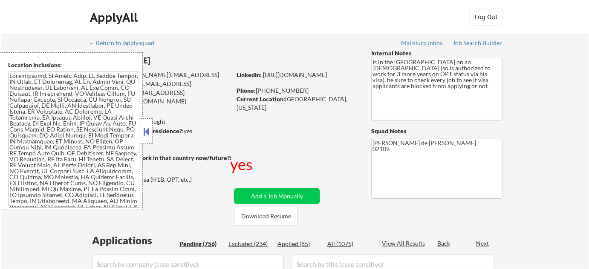
select select ""pending""
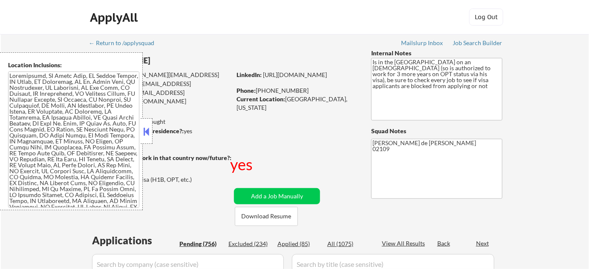
select select ""pending""
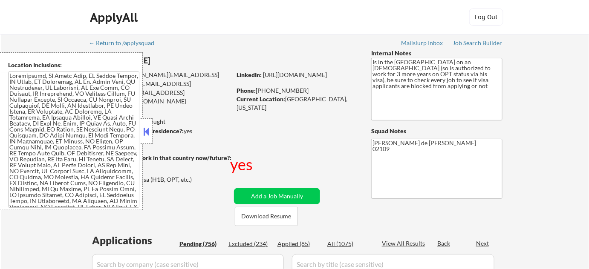
select select ""pending""
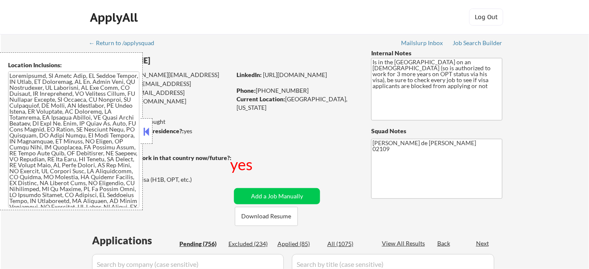
select select ""pending""
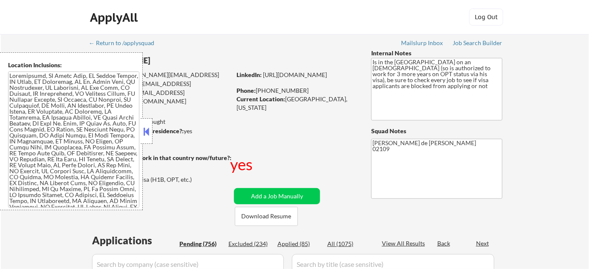
select select ""pending""
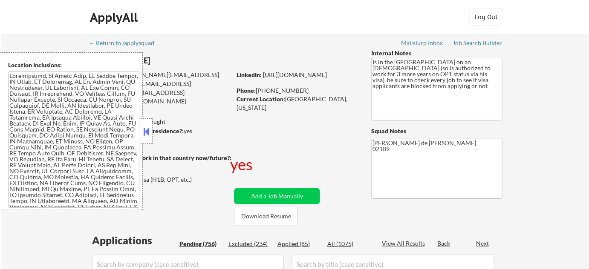
select select ""pending""
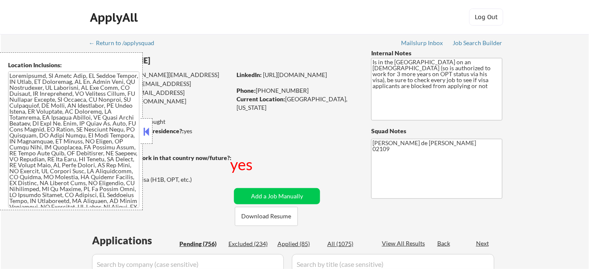
select select ""pending""
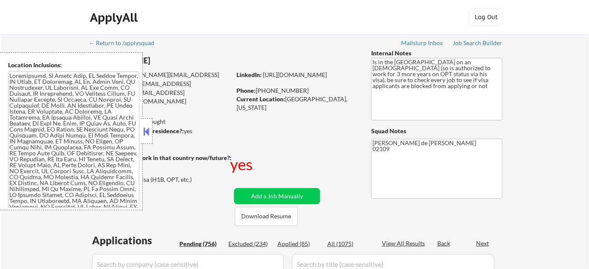
select select ""pending""
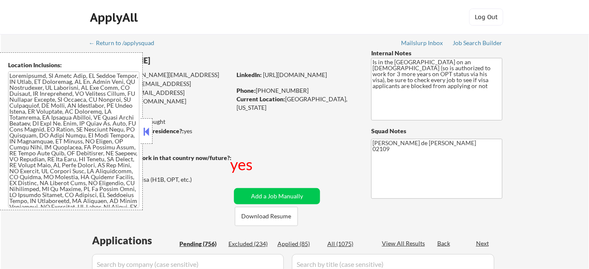
select select ""pending""
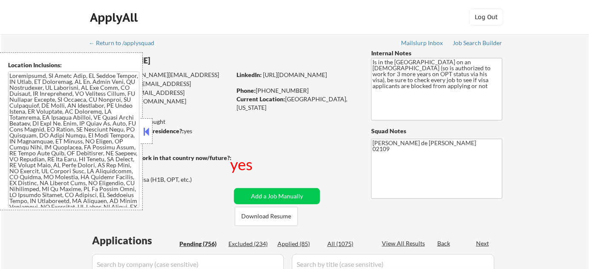
select select ""pending""
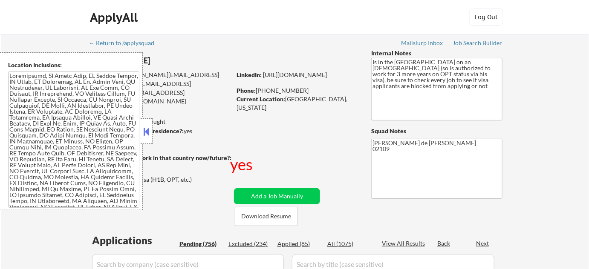
select select ""pending""
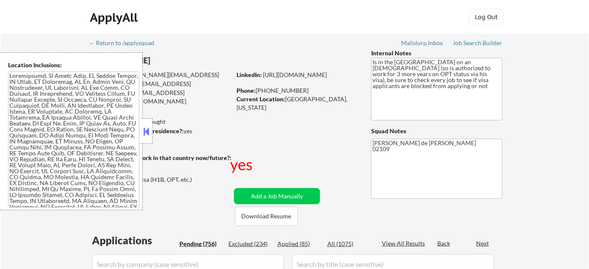
select select ""pending""
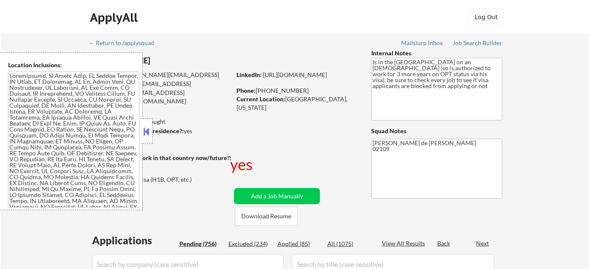
select select ""pending""
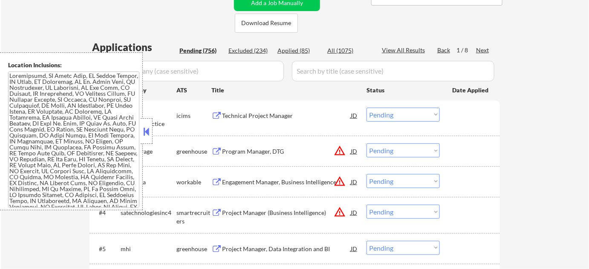
scroll to position [349, 0]
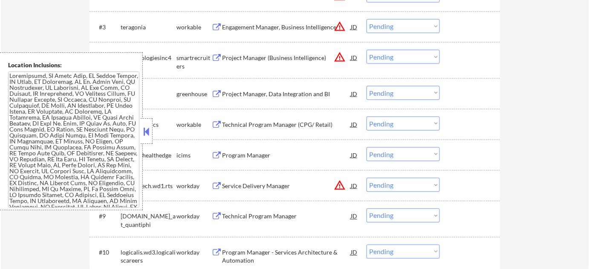
click at [143, 126] on button at bounding box center [146, 131] width 9 height 13
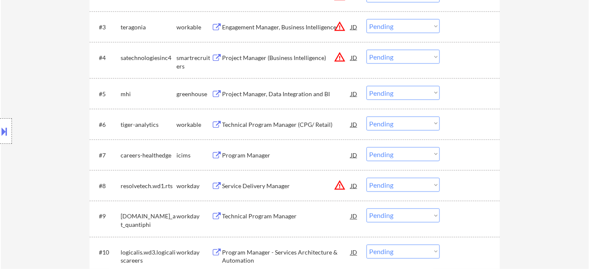
scroll to position [271, 0]
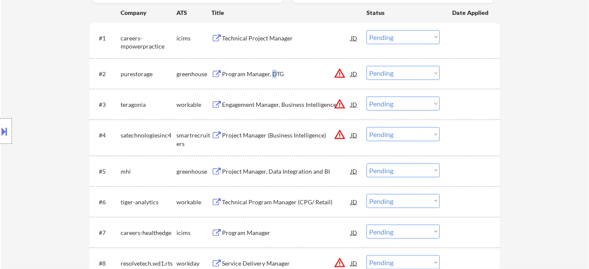
click at [273, 78] on div "Program Manager, DTG" at bounding box center [286, 74] width 129 height 9
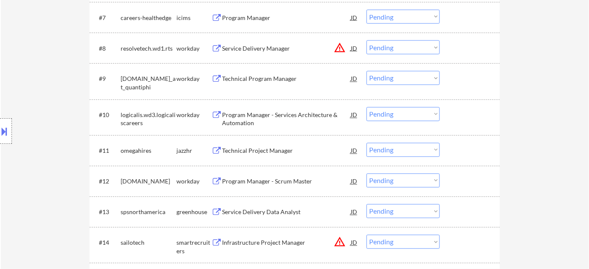
scroll to position [503, 0]
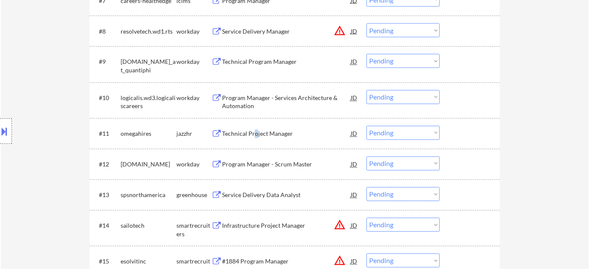
click at [255, 133] on div "Technical Project Manager" at bounding box center [286, 134] width 129 height 9
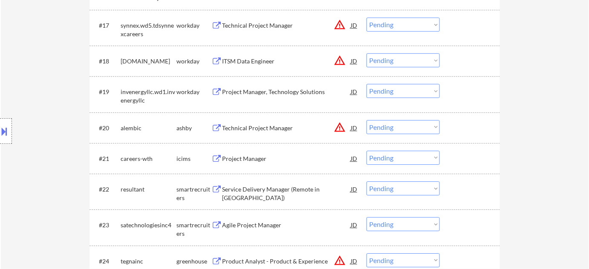
scroll to position [813, 0]
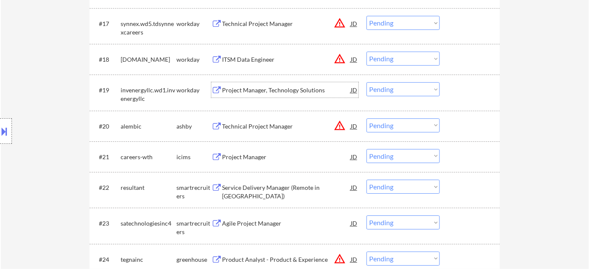
click at [279, 88] on div "Project Manager, Technology Solutions" at bounding box center [286, 90] width 129 height 9
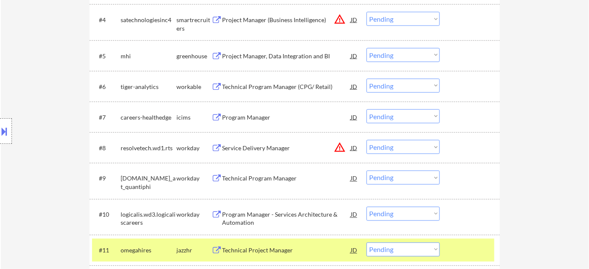
scroll to position [193, 0]
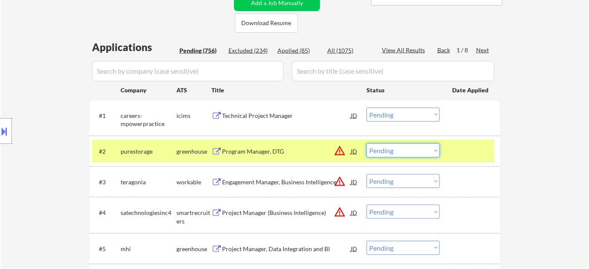
click at [404, 152] on select "Choose an option... Pending Applied Excluded (Questions) Excluded (Expired) Exc…" at bounding box center [402, 151] width 73 height 14
click at [366, 144] on select "Choose an option... Pending Applied Excluded (Questions) Excluded (Expired) Exc…" at bounding box center [402, 151] width 73 height 14
select select ""pending""
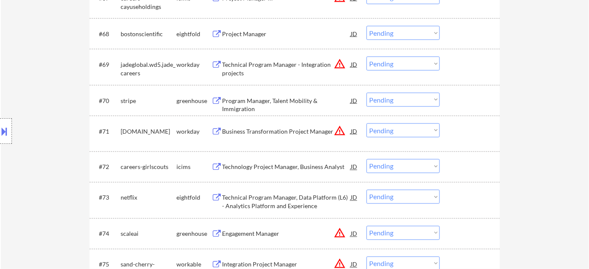
scroll to position [2634, 0]
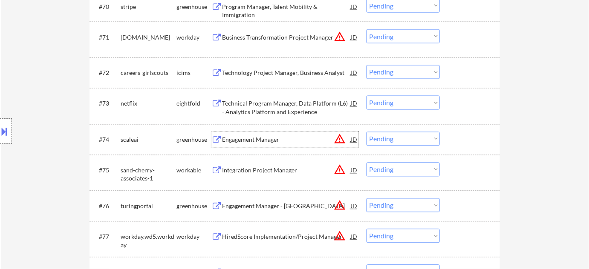
click at [262, 134] on div "Engagement Manager" at bounding box center [286, 139] width 129 height 15
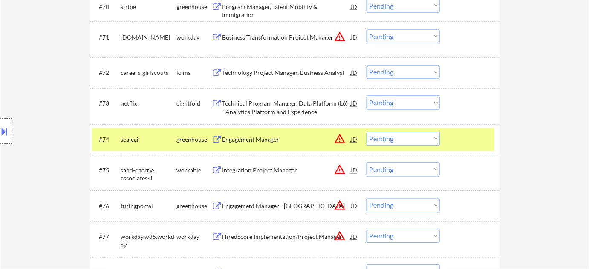
scroll to position [738, 0]
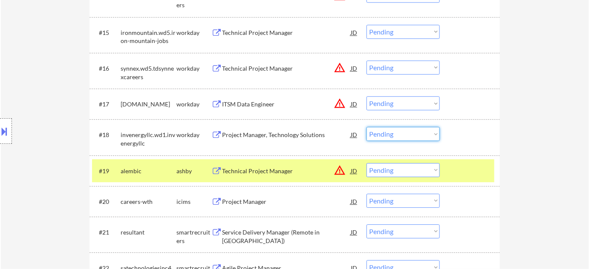
click at [380, 138] on select "Choose an option... Pending Applied Excluded (Questions) Excluded (Expired) Exc…" at bounding box center [402, 134] width 73 height 14
click at [366, 127] on select "Choose an option... Pending Applied Excluded (Questions) Excluded (Expired) Exc…" at bounding box center [402, 134] width 73 height 14
select select ""pending""
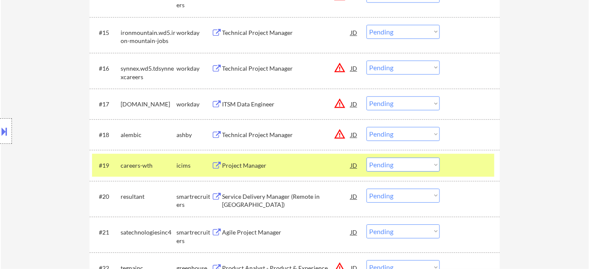
scroll to position [2603, 0]
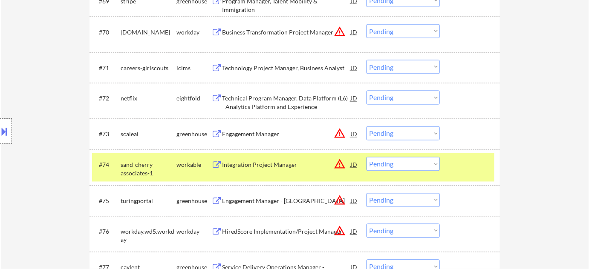
click at [389, 133] on select "Choose an option... Pending Applied Excluded (Questions) Excluded (Expired) Exc…" at bounding box center [402, 134] width 73 height 14
click at [366, 127] on select "Choose an option... Pending Applied Excluded (Questions) Excluded (Expired) Exc…" at bounding box center [402, 134] width 73 height 14
select select ""pending""
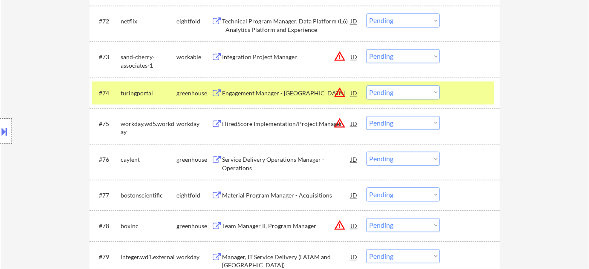
scroll to position [2758, 0]
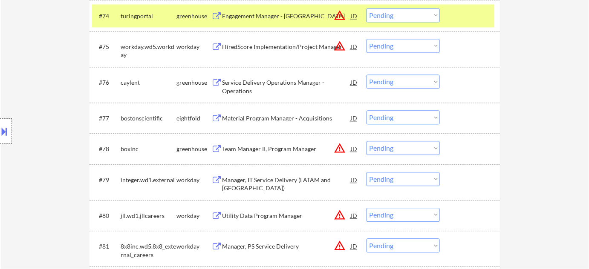
click at [244, 88] on div "Service Delivery Operations Manager - Operations" at bounding box center [286, 86] width 129 height 17
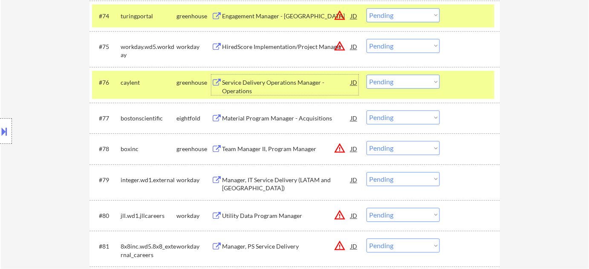
click at [395, 81] on select "Choose an option... Pending Applied Excluded (Questions) Excluded (Expired) Exc…" at bounding box center [402, 82] width 73 height 14
click at [366, 75] on select "Choose an option... Pending Applied Excluded (Questions) Excluded (Expired) Exc…" at bounding box center [402, 82] width 73 height 14
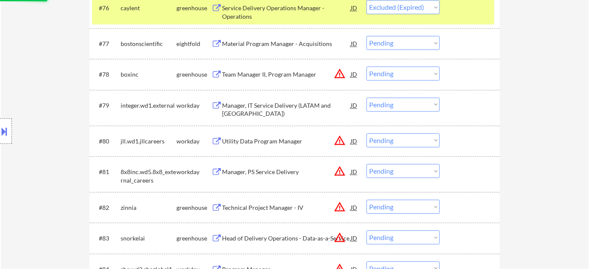
scroll to position [2835, 0]
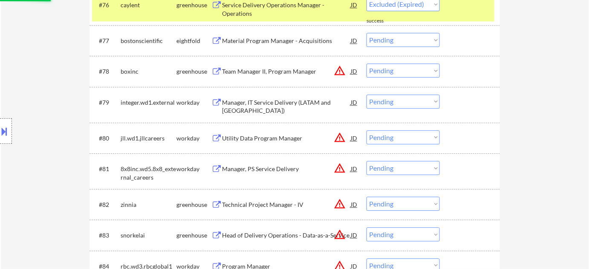
select select ""pending""
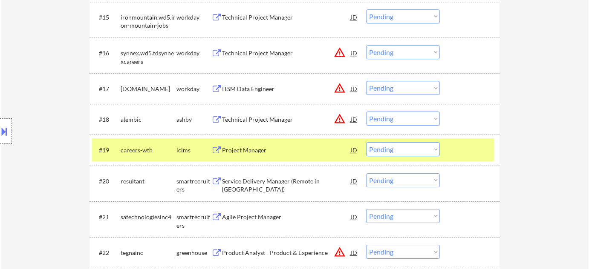
scroll to position [743, 0]
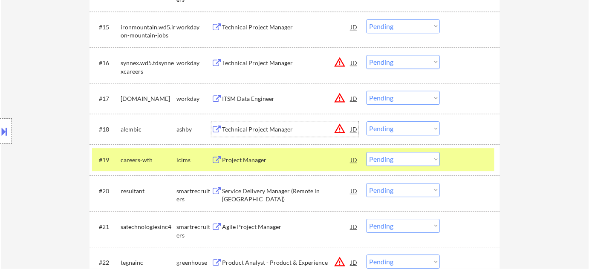
click at [260, 127] on div "Technical Project Manager" at bounding box center [286, 129] width 129 height 9
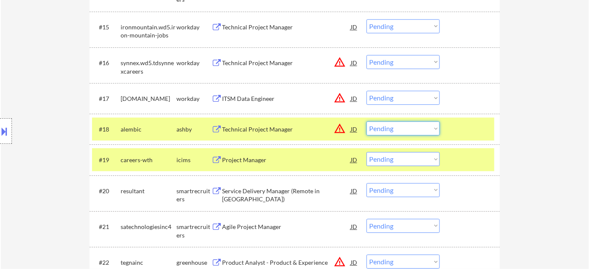
drag, startPoint x: 396, startPoint y: 124, endPoint x: 399, endPoint y: 130, distance: 6.1
click at [397, 124] on select "Choose an option... Pending Applied Excluded (Questions) Excluded (Expired) Exc…" at bounding box center [402, 128] width 73 height 14
click at [366, 121] on select "Choose an option... Pending Applied Excluded (Questions) Excluded (Expired) Exc…" at bounding box center [402, 128] width 73 height 14
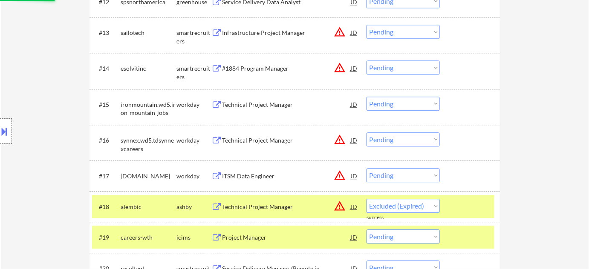
select select ""pending""
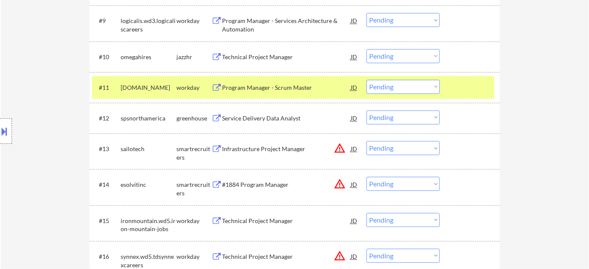
click at [239, 117] on div "Service Delivery Data Analyst" at bounding box center [286, 118] width 129 height 9
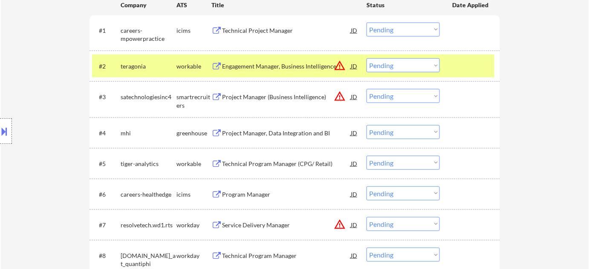
scroll to position [201, 0]
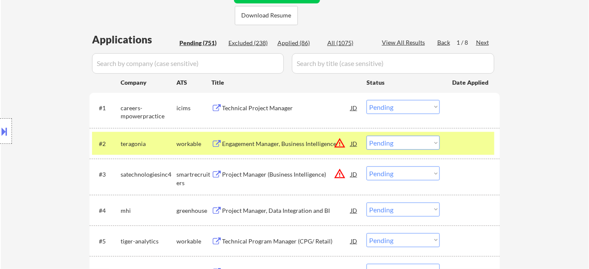
click at [484, 42] on div "Next" at bounding box center [483, 42] width 14 height 9
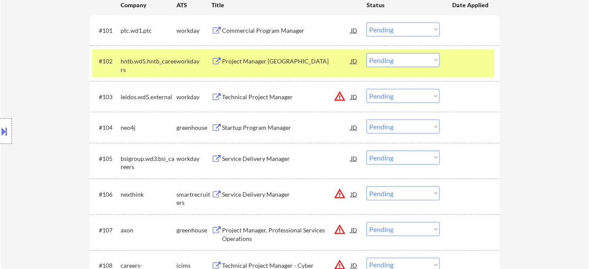
scroll to position [317, 0]
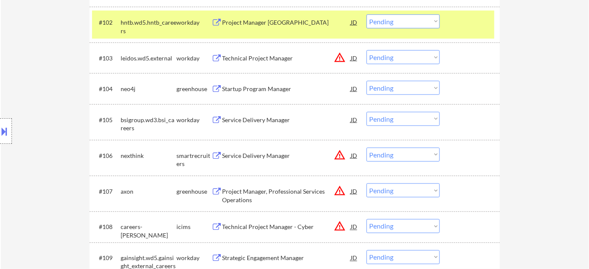
click at [254, 154] on div "Service Delivery Manager" at bounding box center [286, 156] width 129 height 9
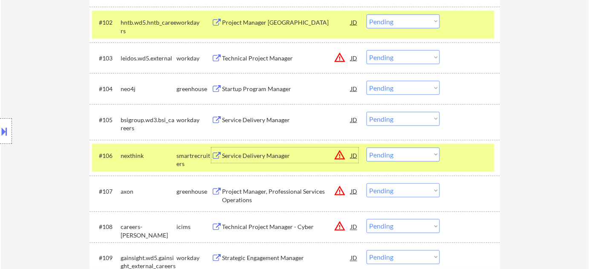
click at [404, 154] on select "Choose an option... Pending Applied Excluded (Questions) Excluded (Expired) Exc…" at bounding box center [402, 155] width 73 height 14
click at [366, 148] on select "Choose an option... Pending Applied Excluded (Questions) Excluded (Expired) Exc…" at bounding box center [402, 155] width 73 height 14
select select ""pending""
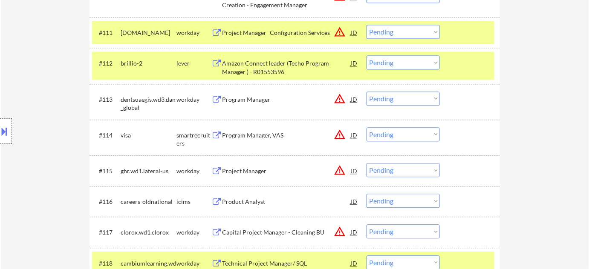
scroll to position [627, 0]
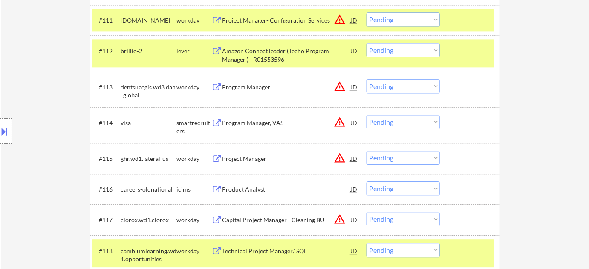
click at [276, 121] on div "Program Manager, VAS" at bounding box center [286, 123] width 129 height 9
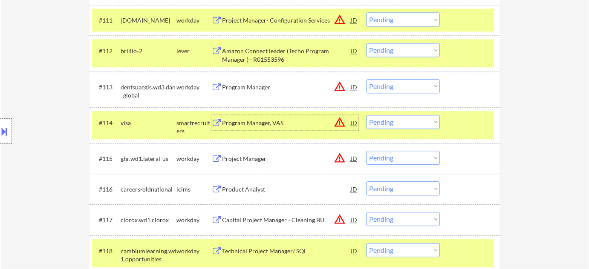
click at [344, 123] on button "warning_amber" at bounding box center [340, 122] width 12 height 12
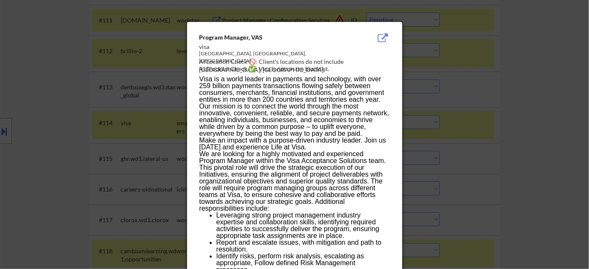
click at [501, 119] on div at bounding box center [294, 134] width 589 height 269
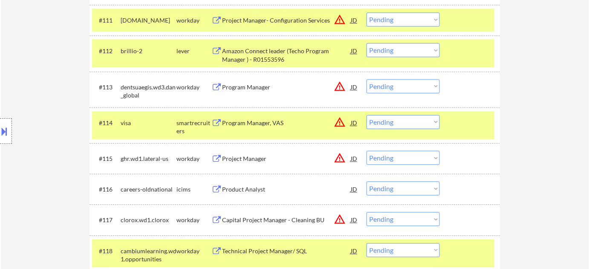
click at [0, 137] on button at bounding box center [4, 131] width 9 height 14
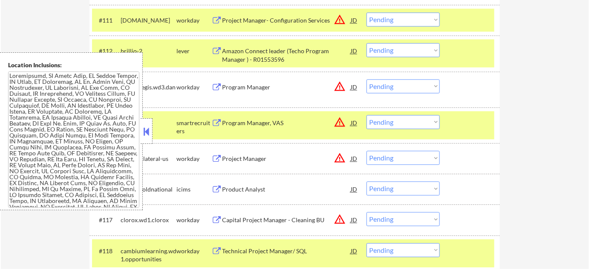
scroll to position [1827, 0]
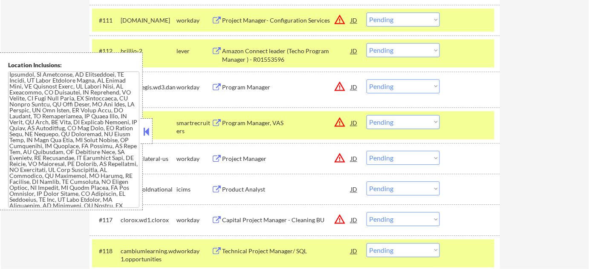
click at [145, 131] on button at bounding box center [146, 131] width 9 height 13
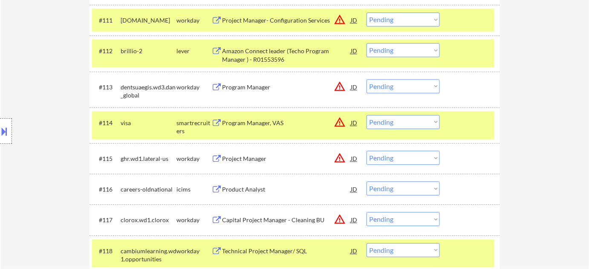
click at [383, 128] on select "Choose an option... Pending Applied Excluded (Questions) Excluded (Expired) Exc…" at bounding box center [402, 122] width 73 height 14
click at [366, 115] on select "Choose an option... Pending Applied Excluded (Questions) Excluded (Expired) Exc…" at bounding box center [402, 122] width 73 height 14
select select ""pending""
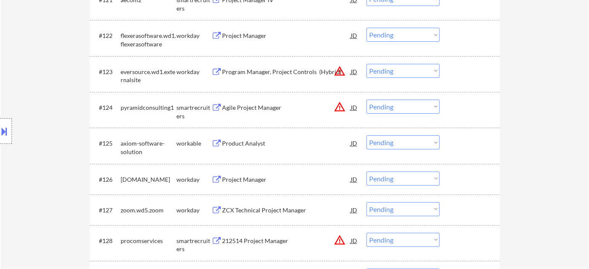
scroll to position [1014, 0]
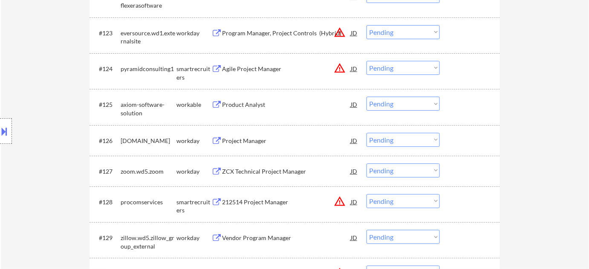
click at [232, 143] on div "Project Manager" at bounding box center [286, 141] width 129 height 9
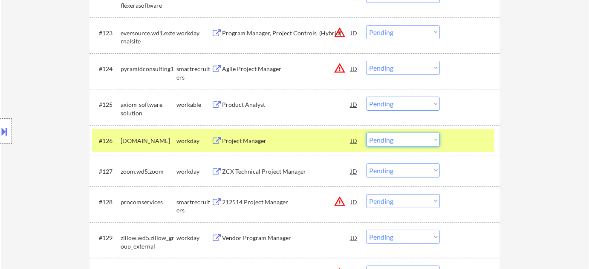
click at [392, 141] on select "Choose an option... Pending Applied Excluded (Questions) Excluded (Expired) Exc…" at bounding box center [402, 140] width 73 height 14
click at [366, 133] on select "Choose an option... Pending Applied Excluded (Questions) Excluded (Expired) Exc…" at bounding box center [402, 140] width 73 height 14
select select ""pending""
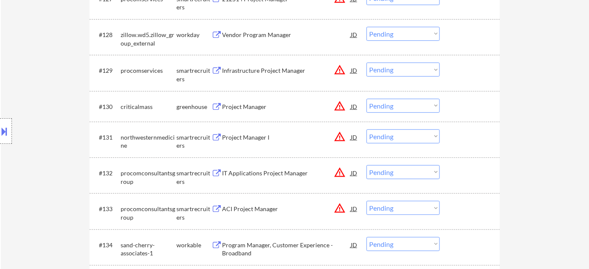
scroll to position [1247, 0]
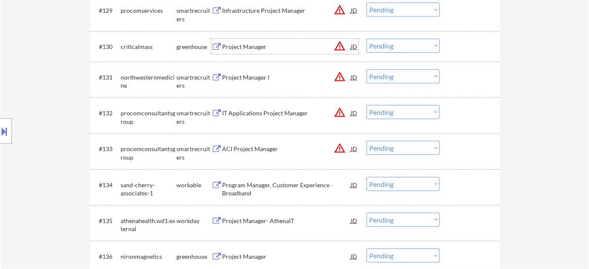
click at [250, 46] on div "Project Manager" at bounding box center [286, 47] width 129 height 9
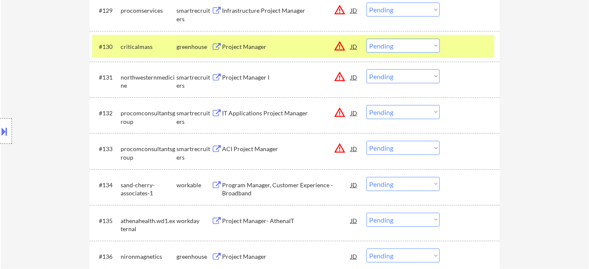
click at [2, 136] on button at bounding box center [4, 131] width 9 height 14
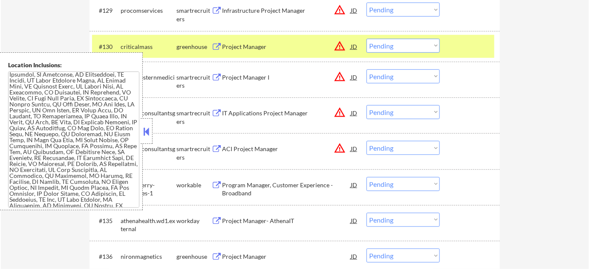
scroll to position [968, 0]
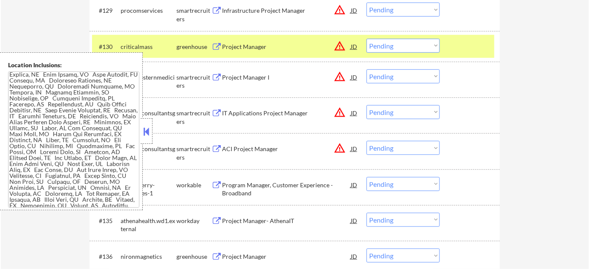
click at [139, 136] on div "Location Inclusions:" at bounding box center [71, 131] width 143 height 158
click at [153, 129] on div "#132 procomconsultantsgroup smartrecruiters IT Applications Project Manager JD …" at bounding box center [293, 115] width 402 height 28
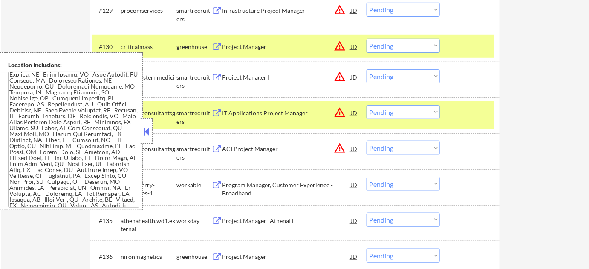
click at [151, 131] on button at bounding box center [146, 131] width 9 height 13
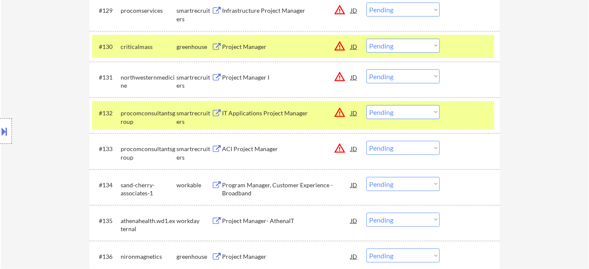
drag, startPoint x: 399, startPoint y: 41, endPoint x: 397, endPoint y: 47, distance: 6.2
click at [398, 44] on select "Choose an option... Pending Applied Excluded (Questions) Excluded (Expired) Exc…" at bounding box center [402, 46] width 73 height 14
click at [366, 39] on select "Choose an option... Pending Applied Excluded (Questions) Excluded (Expired) Exc…" at bounding box center [402, 46] width 73 height 14
select select ""pending""
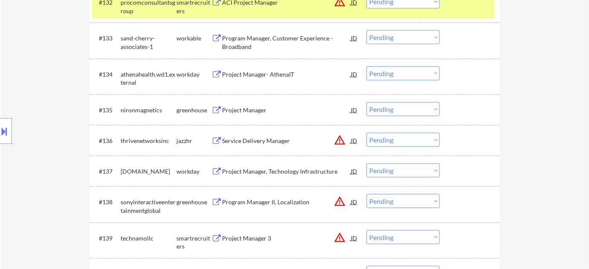
scroll to position [1363, 0]
click at [248, 109] on div "Project Manager" at bounding box center [286, 110] width 129 height 9
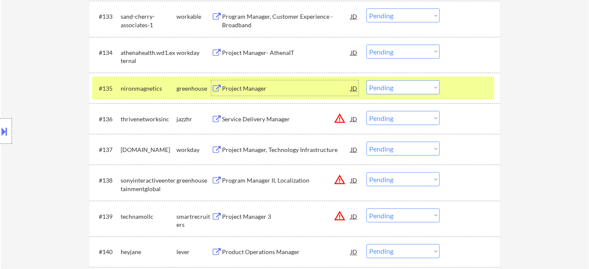
scroll to position [1402, 0]
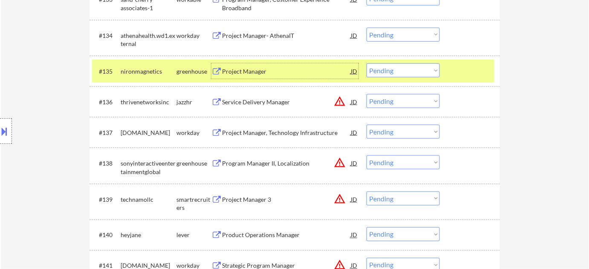
click at [275, 105] on div "Service Delivery Manager" at bounding box center [286, 102] width 129 height 9
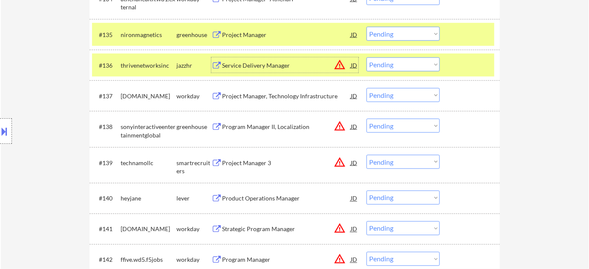
scroll to position [1479, 0]
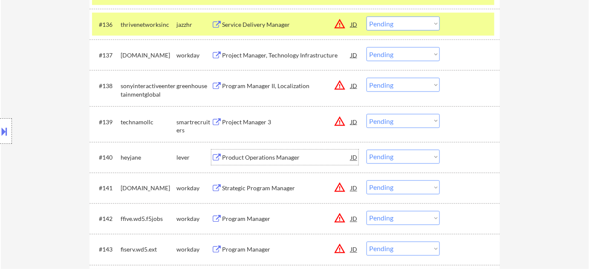
click at [281, 159] on div "Product Operations Manager" at bounding box center [286, 158] width 129 height 9
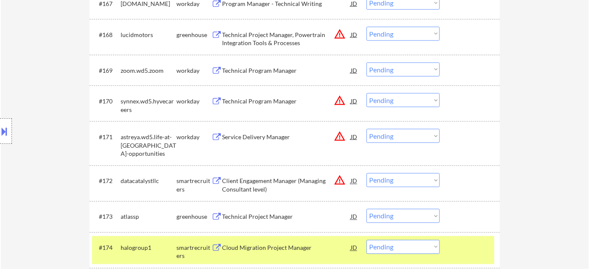
scroll to position [2603, 0]
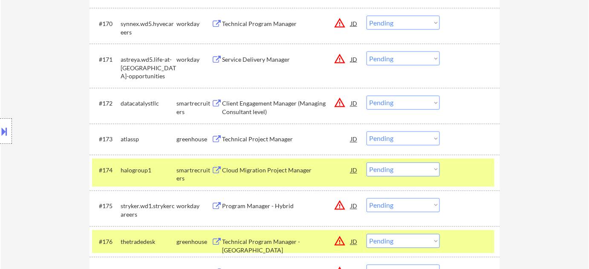
click at [264, 138] on div "Technical Project Manager" at bounding box center [286, 139] width 129 height 9
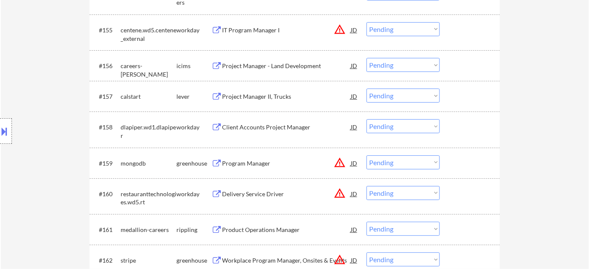
scroll to position [1502, 0]
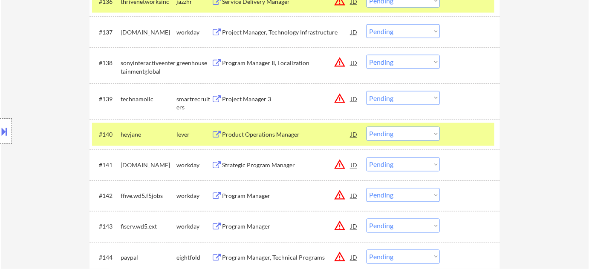
click at [402, 133] on select "Choose an option... Pending Applied Excluded (Questions) Excluded (Expired) Exc…" at bounding box center [402, 134] width 73 height 14
click at [366, 127] on select "Choose an option... Pending Applied Excluded (Questions) Excluded (Expired) Exc…" at bounding box center [402, 134] width 73 height 14
select select ""pending""
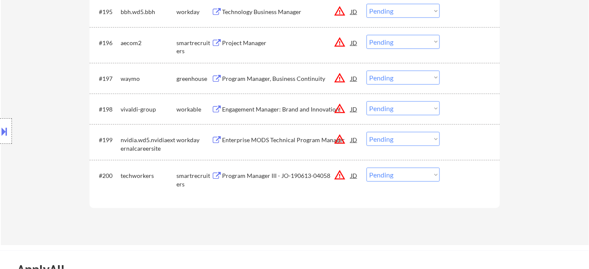
scroll to position [3478, 0]
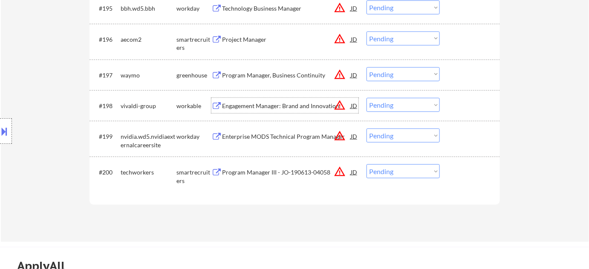
click at [273, 102] on div "Engagement Manager: Brand and Innovation" at bounding box center [286, 106] width 129 height 9
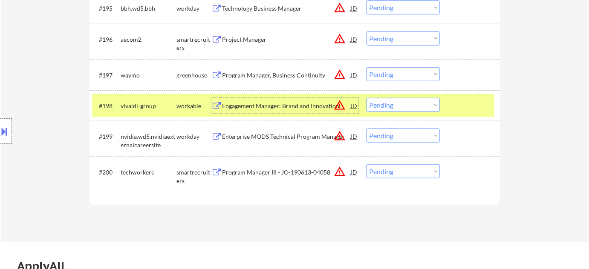
click at [376, 108] on select "Choose an option... Pending Applied Excluded (Questions) Excluded (Expired) Exc…" at bounding box center [402, 105] width 73 height 14
click at [366, 98] on select "Choose an option... Pending Applied Excluded (Questions) Excluded (Expired) Exc…" at bounding box center [402, 105] width 73 height 14
select select ""pending""
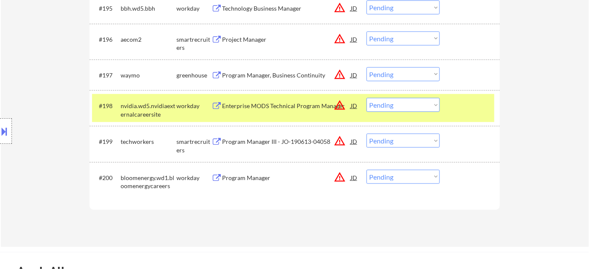
click at [255, 179] on div "Program Manager" at bounding box center [286, 178] width 129 height 9
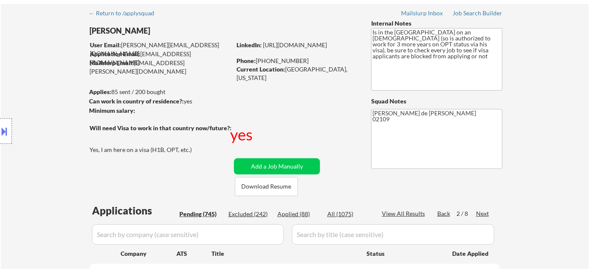
scroll to position [77, 0]
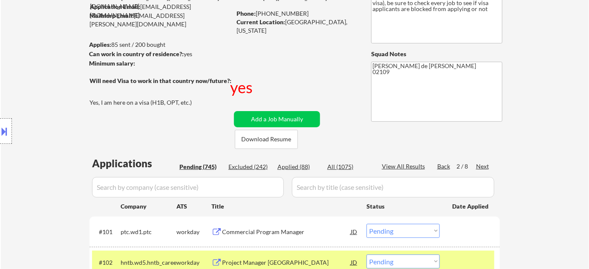
click at [479, 164] on div "Next" at bounding box center [483, 166] width 14 height 9
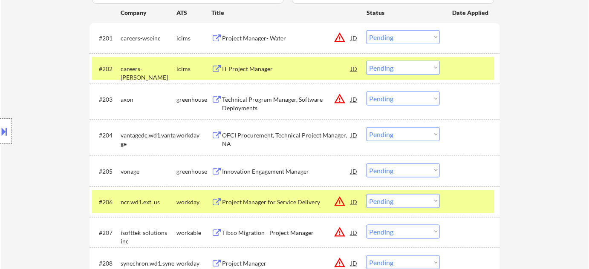
scroll to position [155, 0]
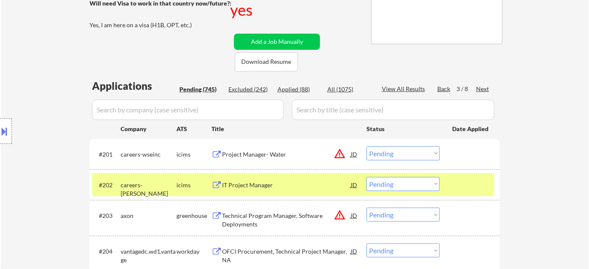
click at [291, 85] on div "Applied (88)" at bounding box center [298, 89] width 43 height 9
select select ""applied""
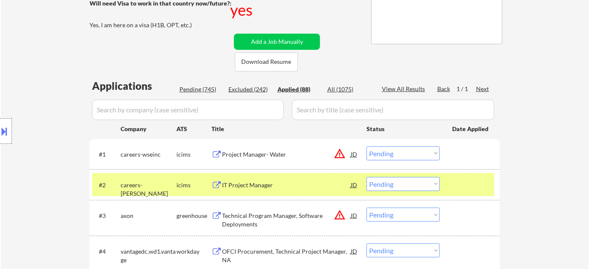
select select ""applied""
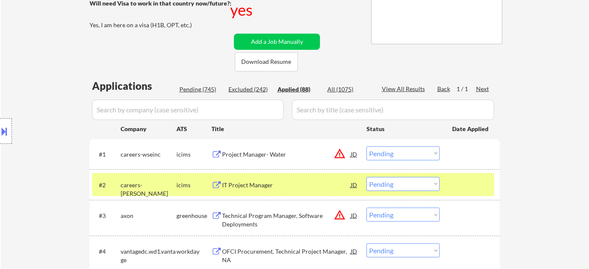
select select ""applied""
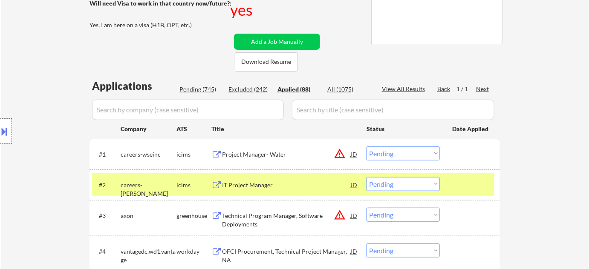
select select ""applied""
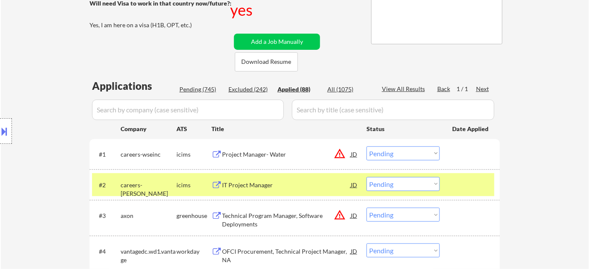
select select ""applied""
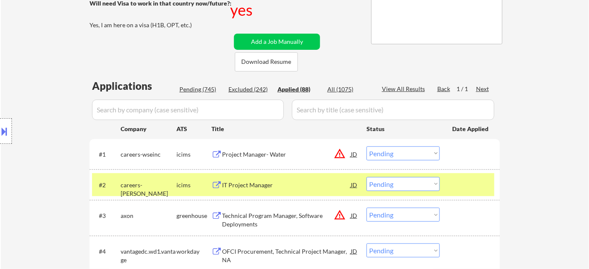
select select ""applied""
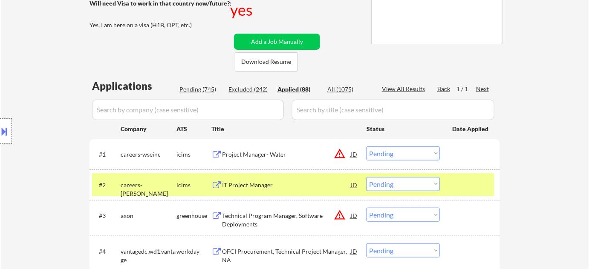
select select ""applied""
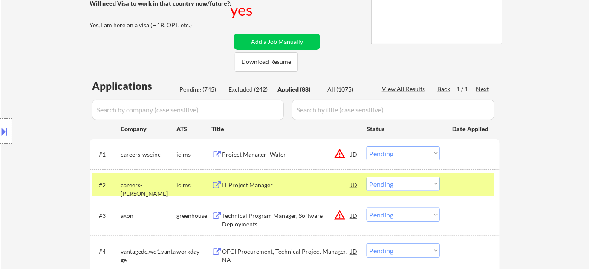
select select ""applied""
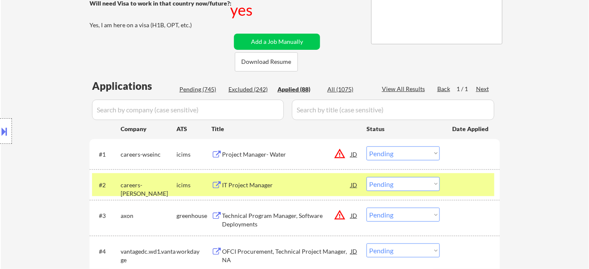
select select ""applied""
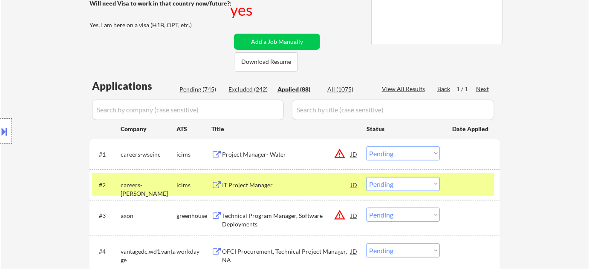
select select ""applied""
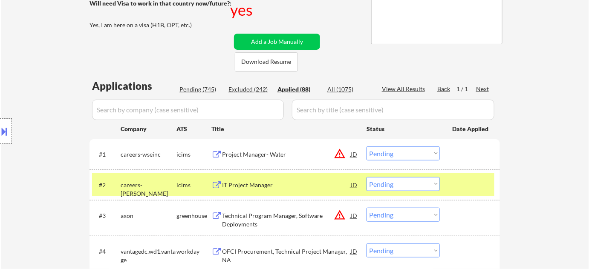
select select ""applied""
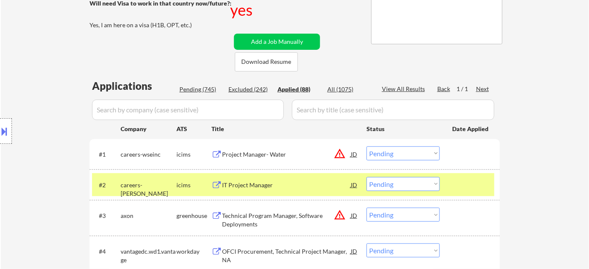
select select ""applied""
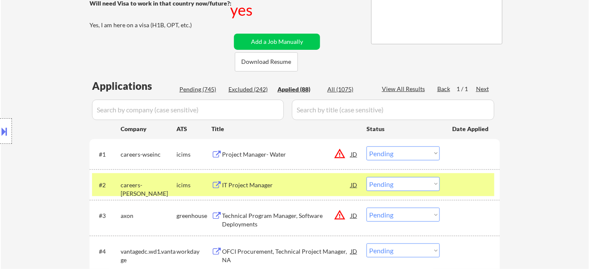
select select ""applied""
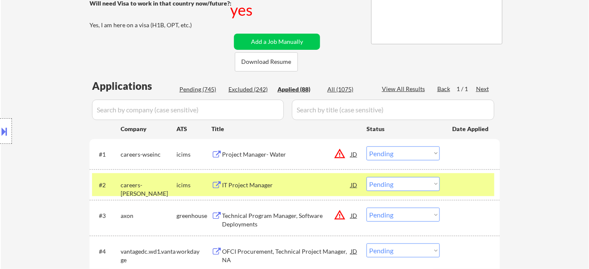
select select ""applied""
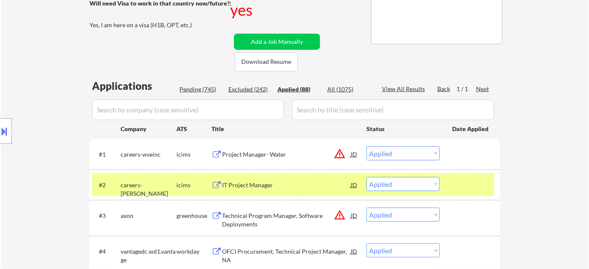
select select ""applied""
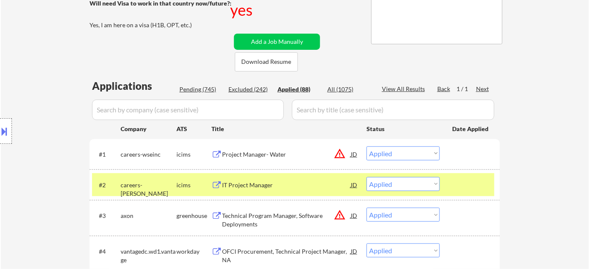
select select ""applied""
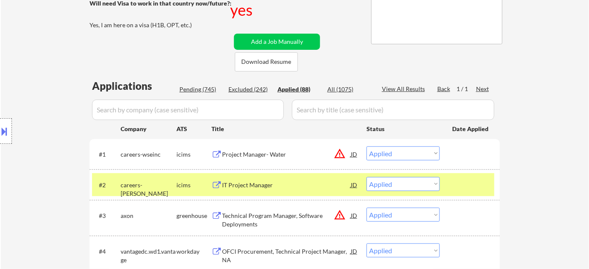
select select ""applied""
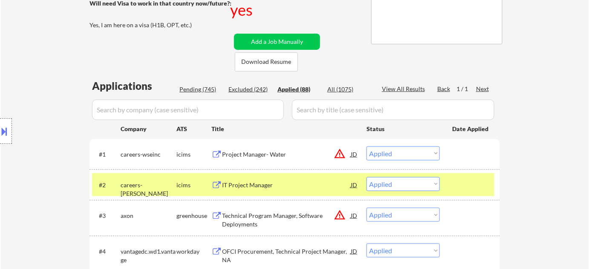
select select ""applied""
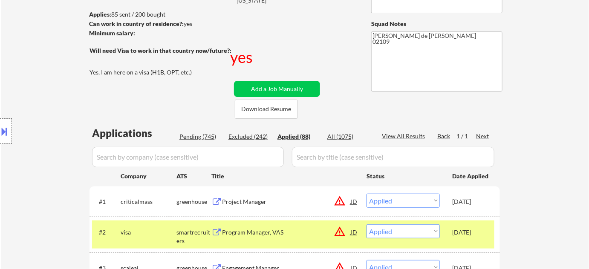
scroll to position [77, 0]
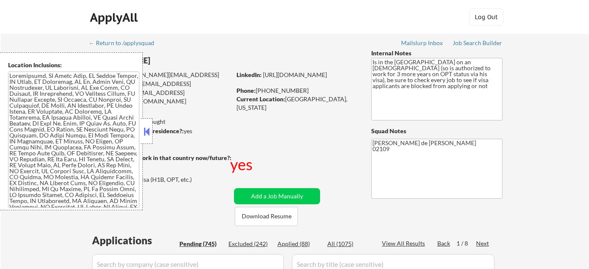
select select ""pending""
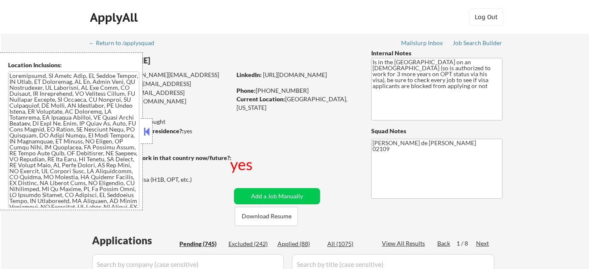
select select ""pending""
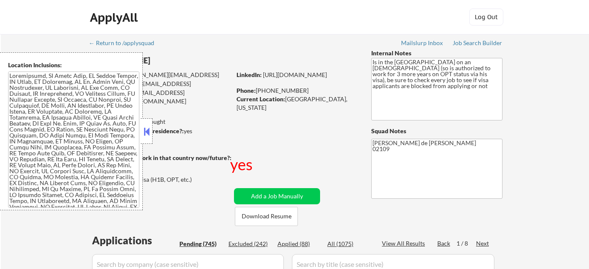
select select ""pending""
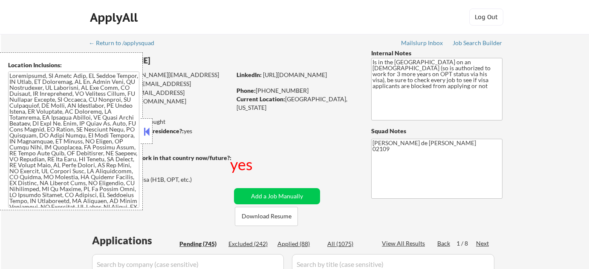
select select ""pending""
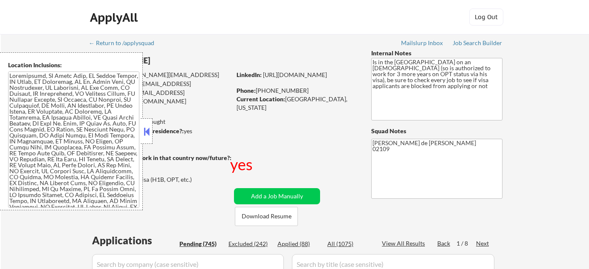
select select ""pending""
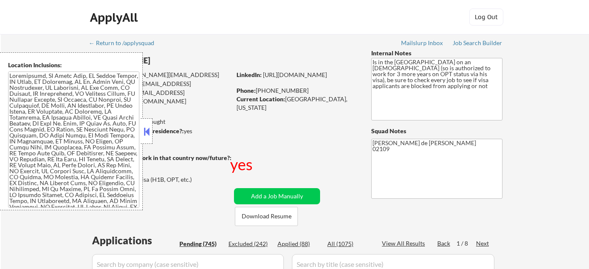
select select ""pending""
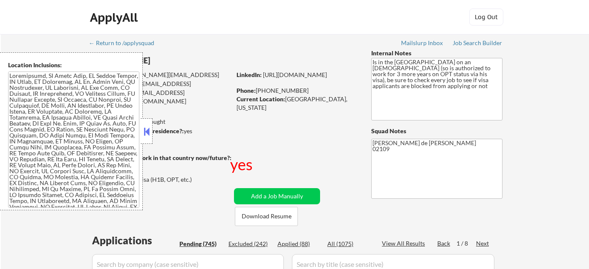
select select ""pending""
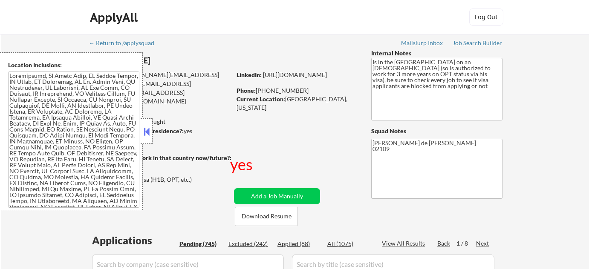
select select ""pending""
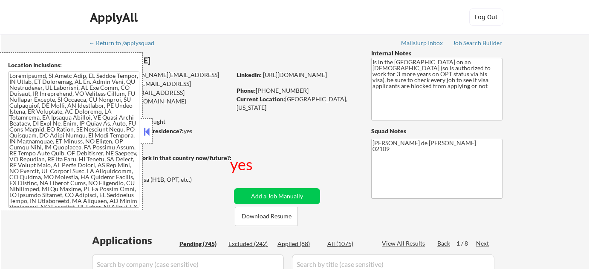
select select ""pending""
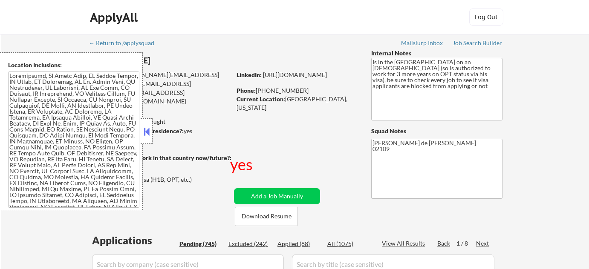
select select ""pending""
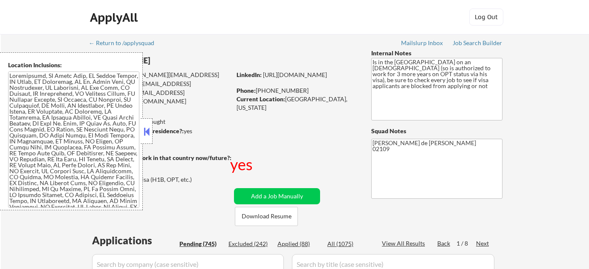
select select ""pending""
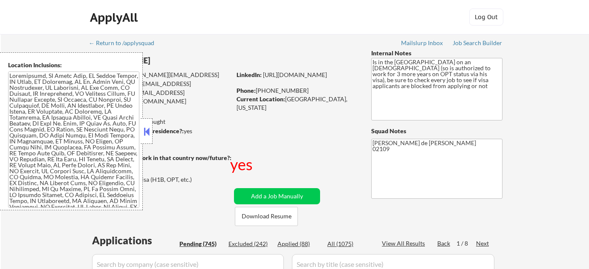
select select ""pending""
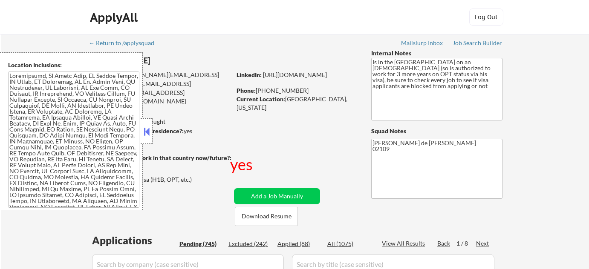
select select ""pending""
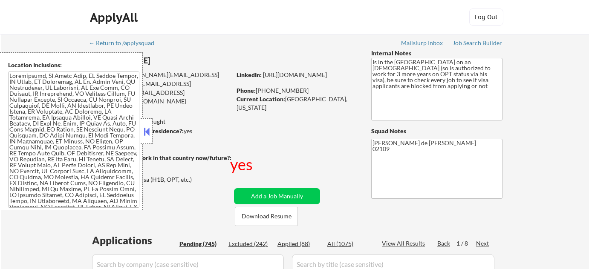
select select ""pending""
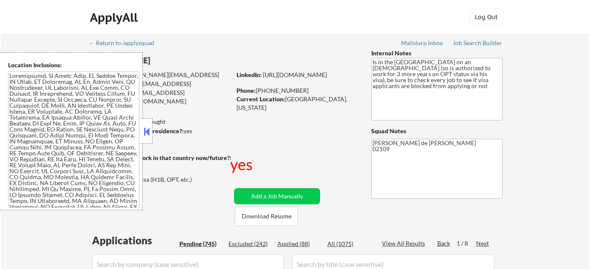
select select ""pending""
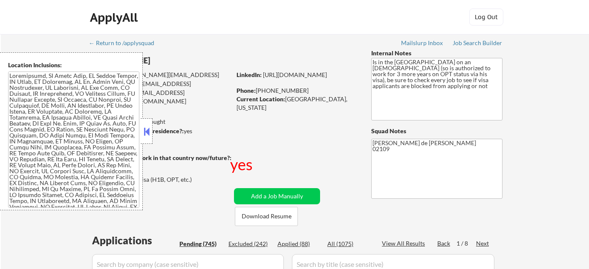
select select ""pending""
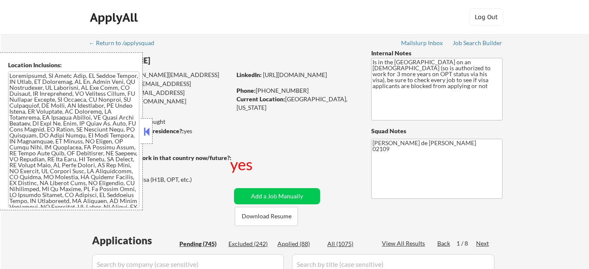
select select ""pending""
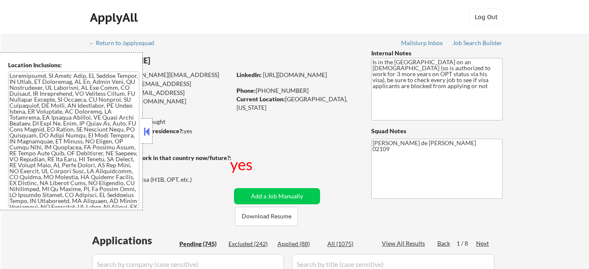
select select ""pending""
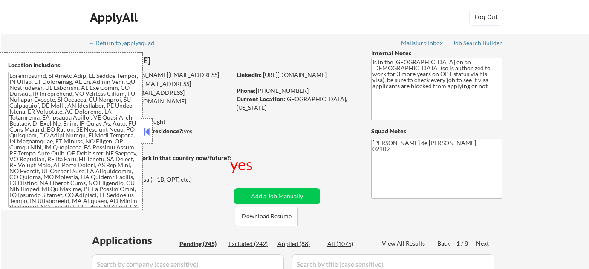
select select ""pending""
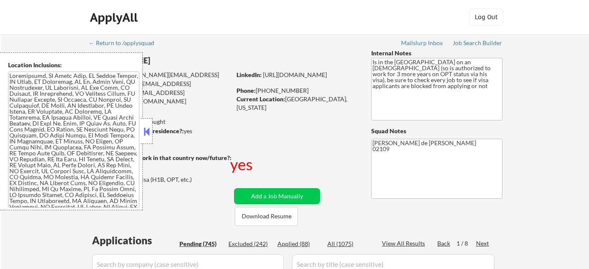
select select ""pending""
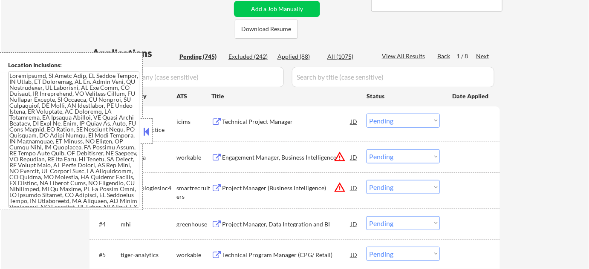
scroll to position [232, 0]
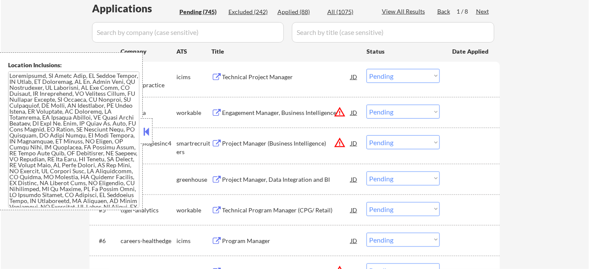
click at [144, 130] on button at bounding box center [146, 131] width 9 height 13
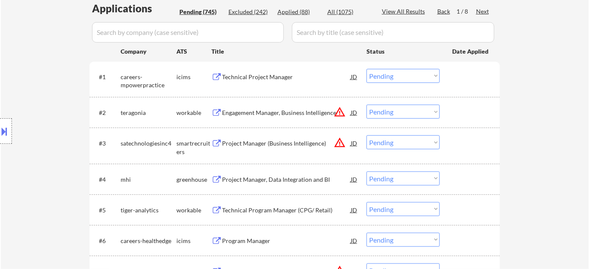
click at [489, 15] on div "Next" at bounding box center [483, 11] width 14 height 9
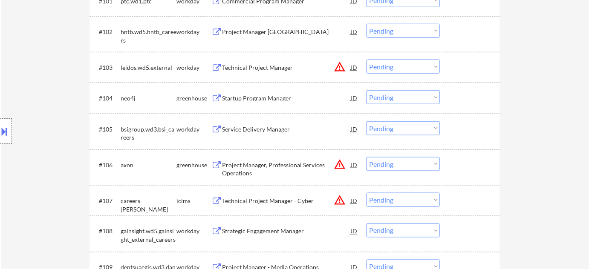
scroll to position [310, 0]
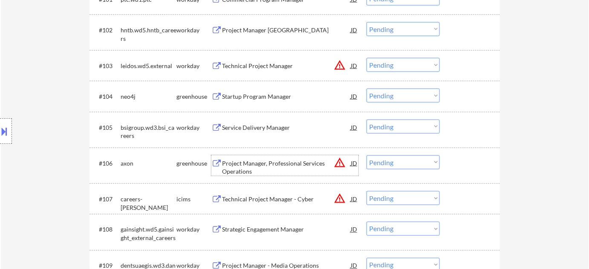
click at [265, 161] on div "Project Manager, Professional Services Operations" at bounding box center [286, 167] width 129 height 17
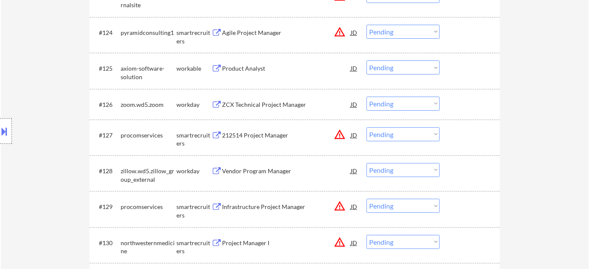
scroll to position [1084, 0]
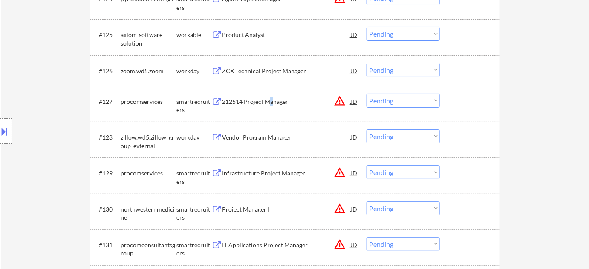
click at [270, 102] on div "212514 Project Manager" at bounding box center [286, 102] width 129 height 9
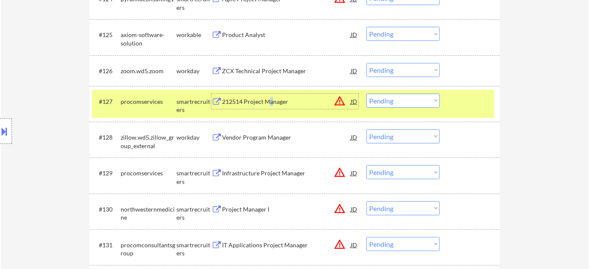
click at [391, 103] on select "Choose an option... Pending Applied Excluded (Questions) Excluded (Expired) Exc…" at bounding box center [402, 101] width 73 height 14
click at [366, 94] on select "Choose an option... Pending Applied Excluded (Questions) Excluded (Expired) Exc…" at bounding box center [402, 101] width 73 height 14
select select ""pending""
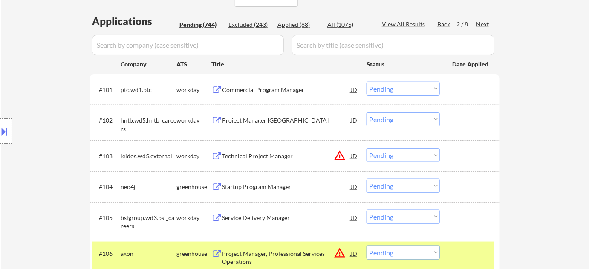
scroll to position [199, 0]
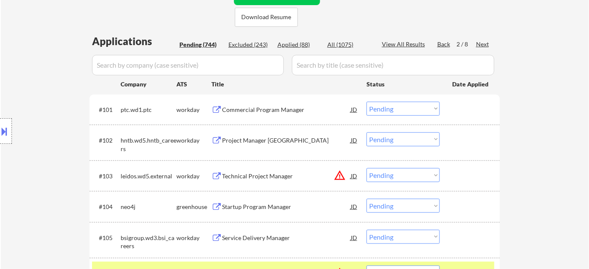
click at [488, 44] on div "Next" at bounding box center [483, 44] width 14 height 9
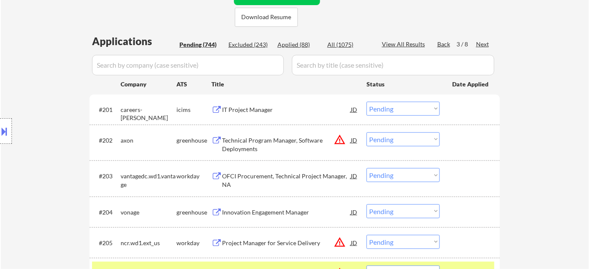
click at [484, 40] on div "Next" at bounding box center [483, 44] width 14 height 9
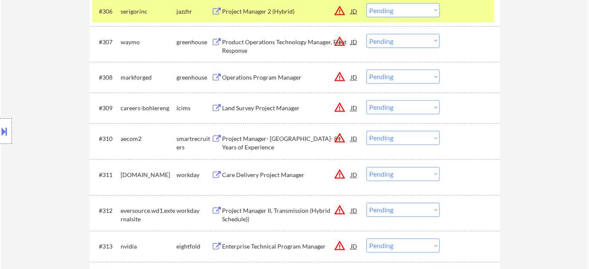
scroll to position [470, 0]
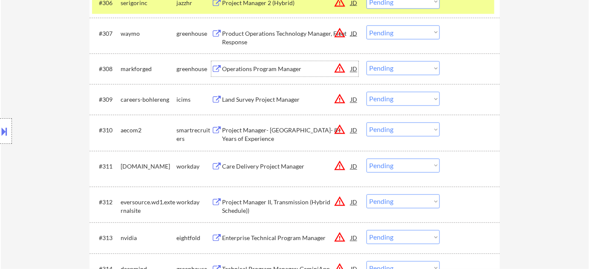
click at [256, 63] on div "Operations Program Manager" at bounding box center [286, 68] width 129 height 15
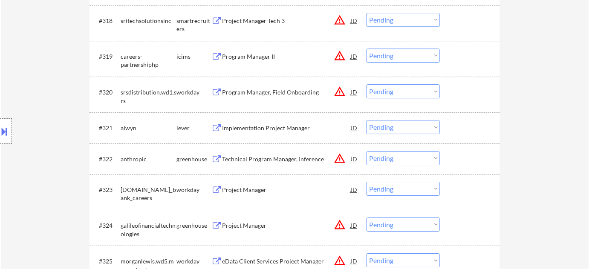
scroll to position [935, 0]
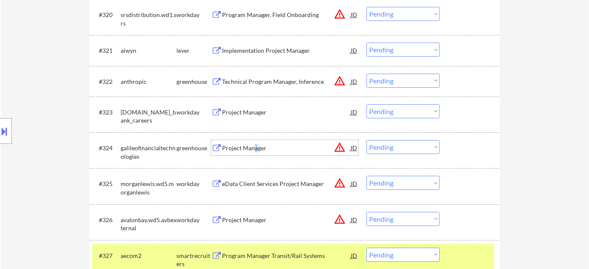
click at [255, 147] on div "Project Manager" at bounding box center [286, 148] width 129 height 9
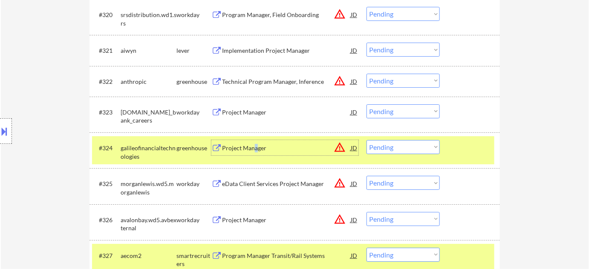
click at [385, 145] on select "Choose an option... Pending Applied Excluded (Questions) Excluded (Expired) Exc…" at bounding box center [402, 147] width 73 height 14
click at [366, 140] on select "Choose an option... Pending Applied Excluded (Questions) Excluded (Expired) Exc…" at bounding box center [402, 147] width 73 height 14
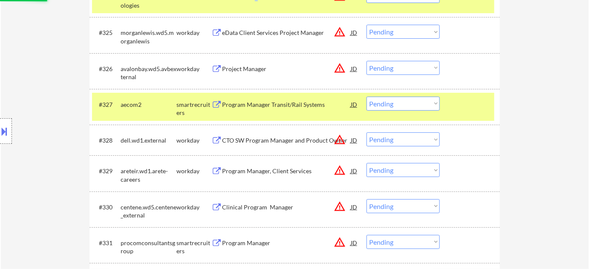
scroll to position [1090, 0]
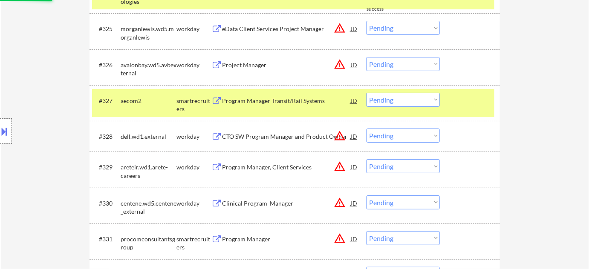
select select ""pending""
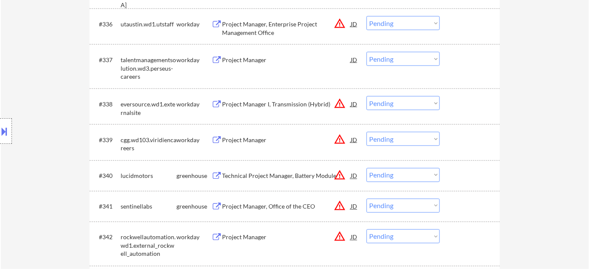
scroll to position [1594, 0]
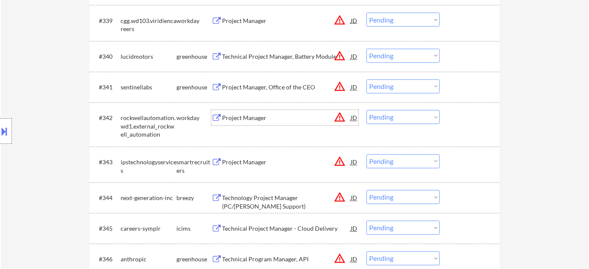
click at [251, 116] on div "Project Manager" at bounding box center [286, 118] width 129 height 9
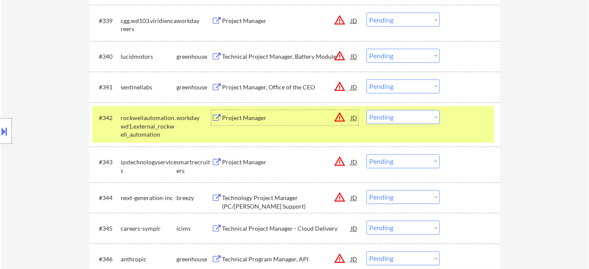
click at [376, 115] on select "Choose an option... Pending Applied Excluded (Questions) Excluded (Expired) Exc…" at bounding box center [402, 117] width 73 height 14
click at [366, 110] on select "Choose an option... Pending Applied Excluded (Questions) Excluded (Expired) Exc…" at bounding box center [402, 117] width 73 height 14
select select ""pending""
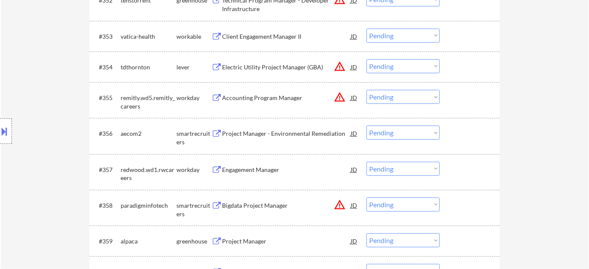
scroll to position [2097, 0]
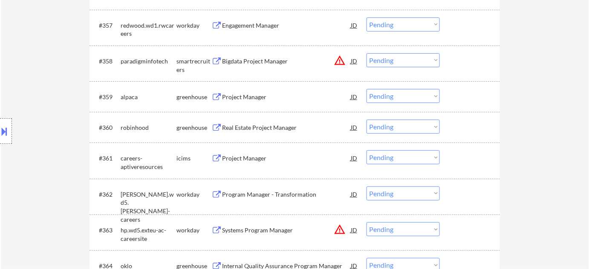
scroll to position [2252, 0]
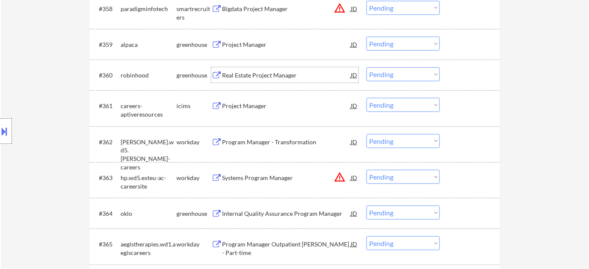
click at [245, 77] on div "Real Estate Project Manager" at bounding box center [286, 75] width 129 height 9
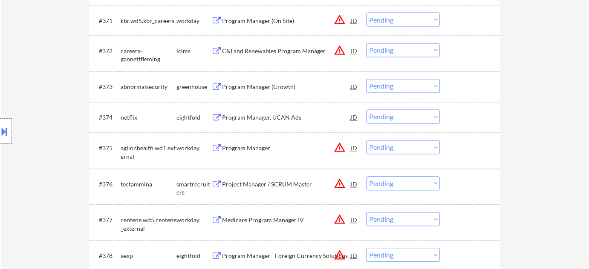
scroll to position [2717, 0]
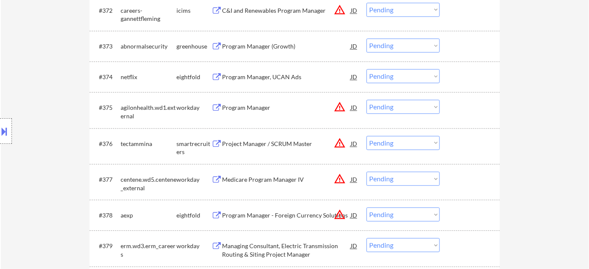
click at [244, 47] on div "Program Manager (Growth)" at bounding box center [286, 46] width 129 height 9
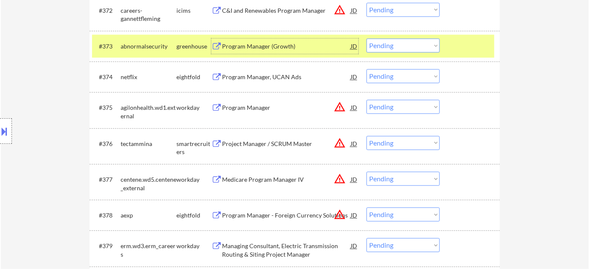
drag, startPoint x: 417, startPoint y: 47, endPoint x: 419, endPoint y: 52, distance: 5.7
click at [417, 47] on select "Choose an option... Pending Applied Excluded (Questions) Excluded (Expired) Exc…" at bounding box center [402, 45] width 73 height 14
click at [366, 38] on select "Choose an option... Pending Applied Excluded (Questions) Excluded (Expired) Exc…" at bounding box center [402, 45] width 73 height 14
select select ""pending""
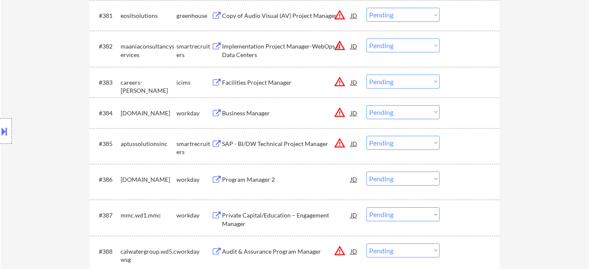
scroll to position [3066, 0]
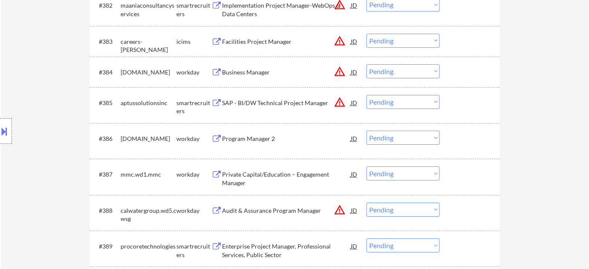
click at [50, 115] on div "Location Inclusions:" at bounding box center [76, 131] width 153 height 158
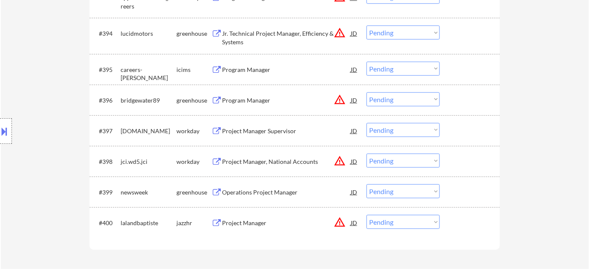
scroll to position [3453, 0]
click at [260, 100] on div "Program Manager" at bounding box center [286, 100] width 129 height 9
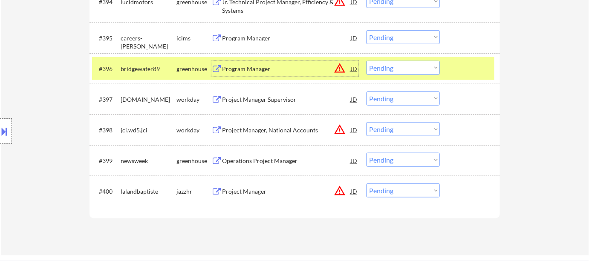
scroll to position [3530, 0]
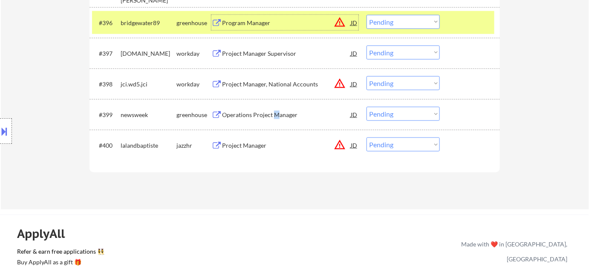
click at [275, 114] on div "Operations Project Manager" at bounding box center [286, 115] width 129 height 9
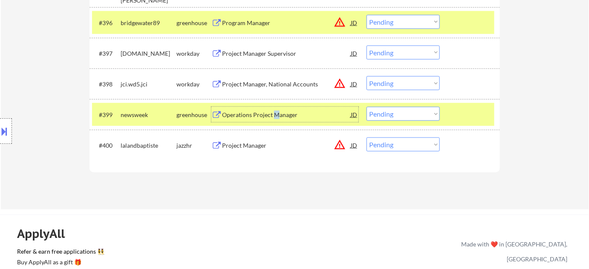
click at [395, 117] on select "Choose an option... Pending Applied Excluded (Questions) Excluded (Expired) Exc…" at bounding box center [402, 114] width 73 height 14
click at [366, 107] on select "Choose an option... Pending Applied Excluded (Questions) Excluded (Expired) Exc…" at bounding box center [402, 114] width 73 height 14
click at [253, 148] on div "Project Manager" at bounding box center [286, 145] width 129 height 9
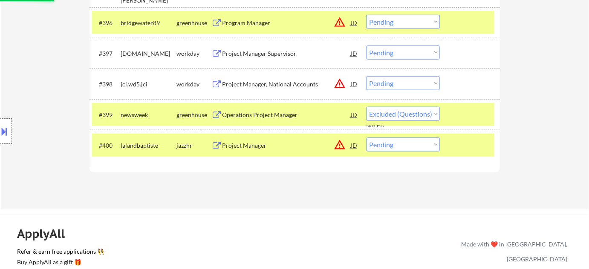
select select ""pending""
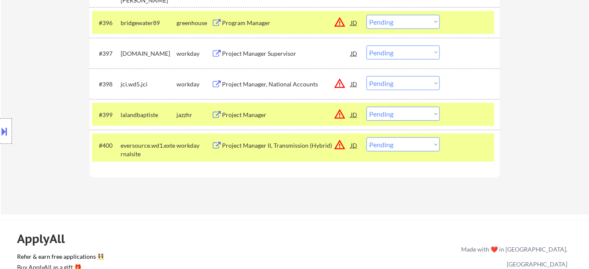
scroll to position [3418, 0]
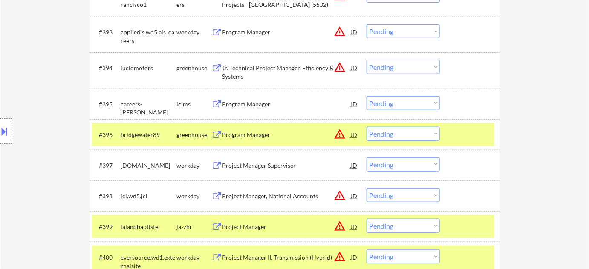
drag, startPoint x: 396, startPoint y: 128, endPoint x: 397, endPoint y: 134, distance: 6.0
click at [396, 128] on select "Choose an option... Pending Applied Excluded (Questions) Excluded (Expired) Exc…" at bounding box center [402, 134] width 73 height 14
click at [366, 127] on select "Choose an option... Pending Applied Excluded (Questions) Excluded (Expired) Exc…" at bounding box center [402, 134] width 73 height 14
select select ""pending""
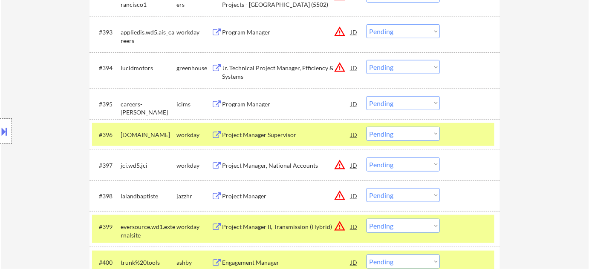
click at [408, 199] on select "Choose an option... Pending Applied Excluded (Questions) Excluded (Expired) Exc…" at bounding box center [402, 195] width 73 height 14
click at [366, 188] on select "Choose an option... Pending Applied Excluded (Questions) Excluded (Expired) Exc…" at bounding box center [402, 195] width 73 height 14
select select ""pending""
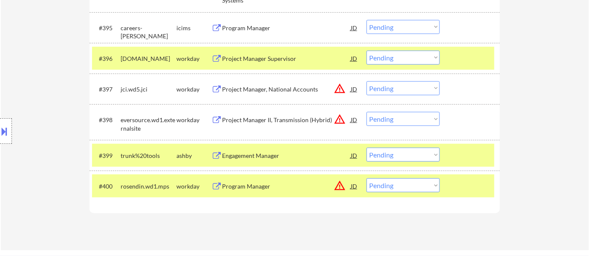
scroll to position [3496, 0]
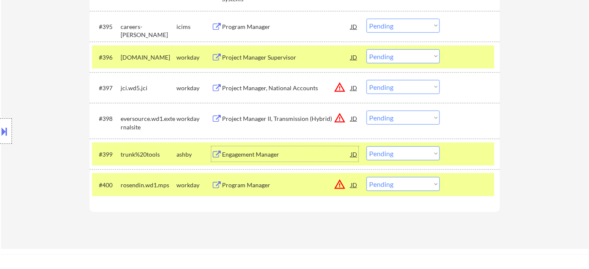
click at [264, 158] on div "Engagement Manager" at bounding box center [286, 154] width 129 height 9
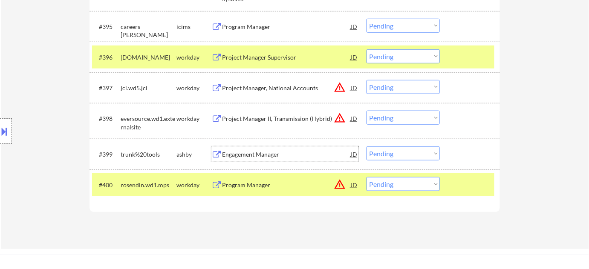
click at [259, 186] on div "Program Manager" at bounding box center [286, 185] width 129 height 9
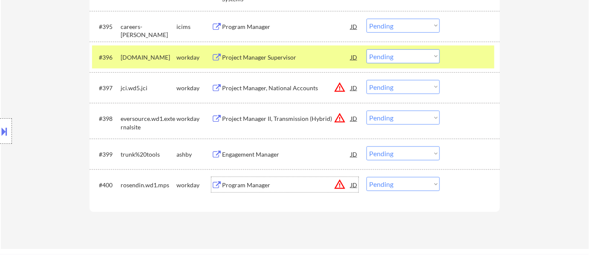
click at [415, 184] on select "Choose an option... Pending Applied Excluded (Questions) Excluded (Expired) Exc…" at bounding box center [402, 184] width 73 height 14
click at [366, 177] on select "Choose an option... Pending Applied Excluded (Questions) Excluded (Expired) Exc…" at bounding box center [402, 184] width 73 height 14
select select ""pending""
click at [293, 188] on div "Technical Program Manager, Release" at bounding box center [286, 185] width 129 height 9
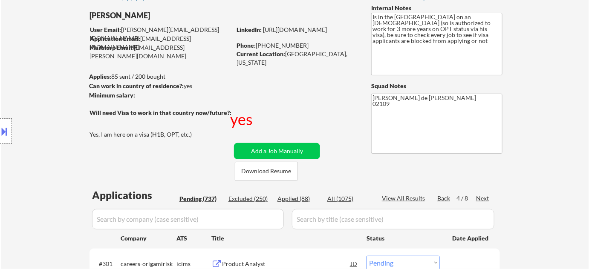
scroll to position [77, 0]
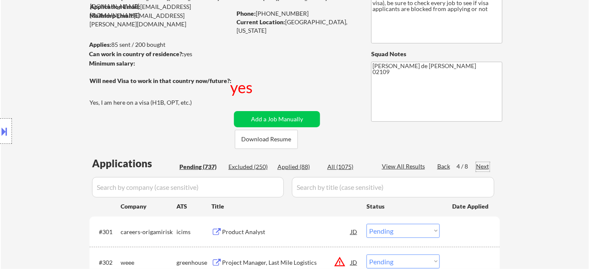
click at [483, 163] on div "Next" at bounding box center [483, 166] width 14 height 9
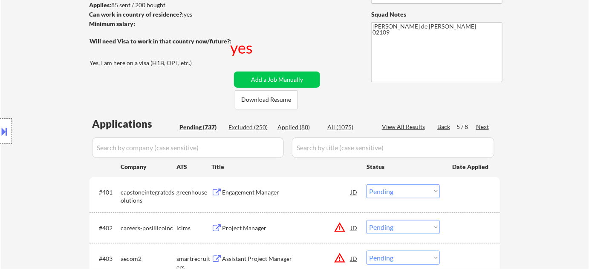
scroll to position [232, 0]
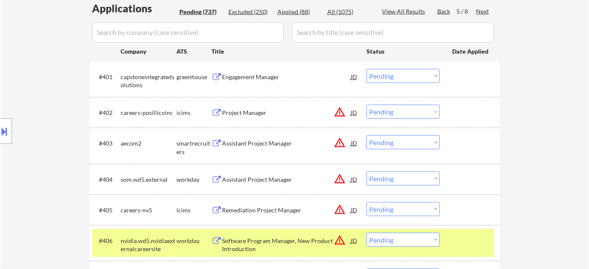
click at [239, 78] on div "Engagement Manager" at bounding box center [286, 77] width 129 height 9
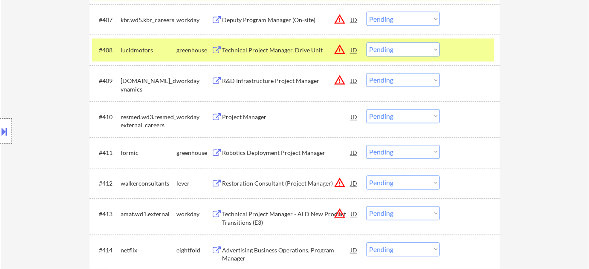
scroll to position [503, 0]
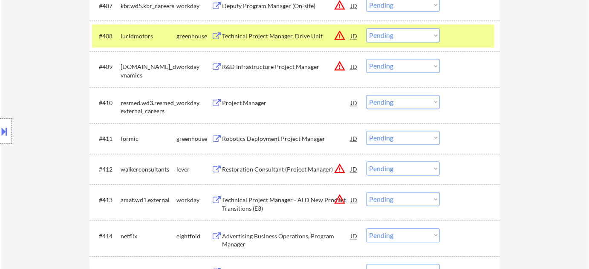
click at [242, 102] on div "Project Manager" at bounding box center [286, 103] width 129 height 9
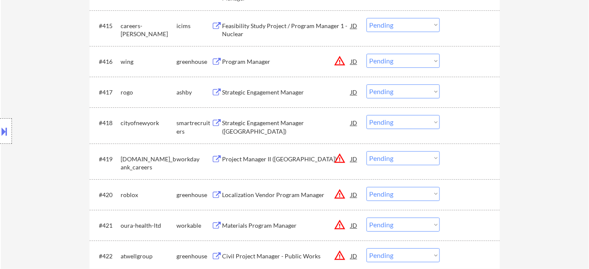
scroll to position [736, 0]
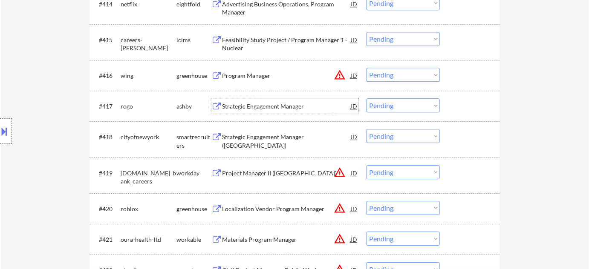
click at [257, 101] on div "Strategic Engagement Manager" at bounding box center [286, 105] width 129 height 15
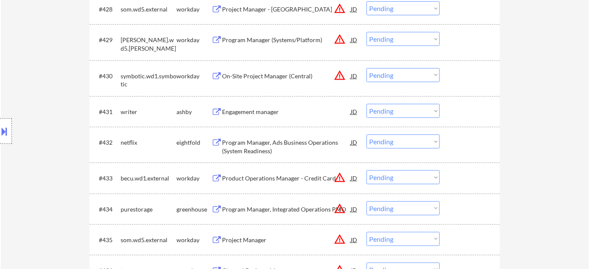
scroll to position [1201, 0]
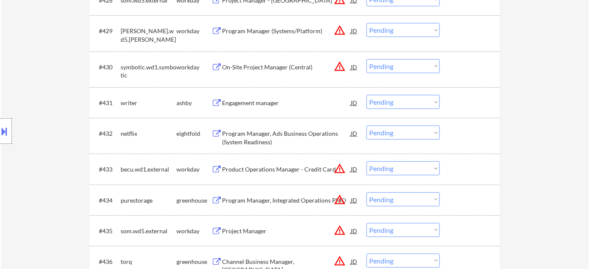
click at [259, 100] on div "Engagement manager" at bounding box center [286, 103] width 129 height 9
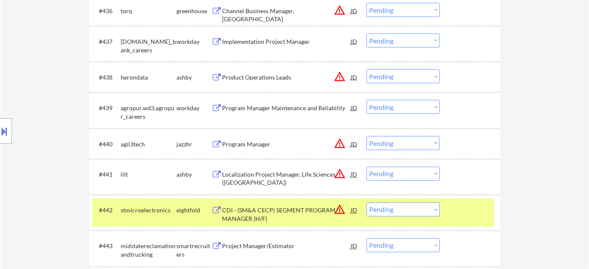
scroll to position [1472, 0]
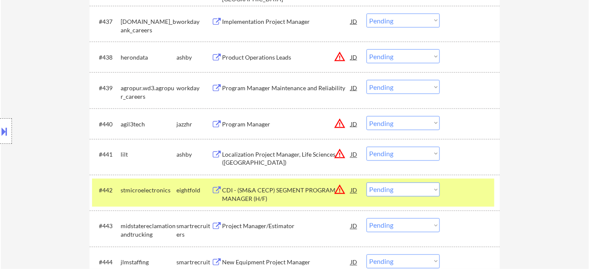
click at [262, 125] on div "Program Manager" at bounding box center [286, 124] width 129 height 9
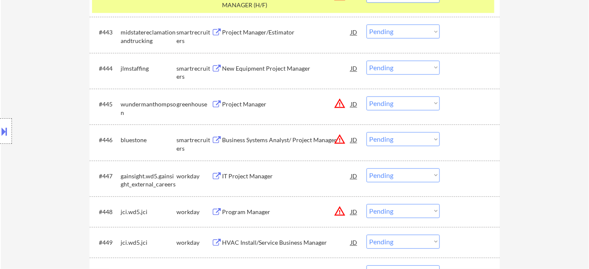
scroll to position [1704, 0]
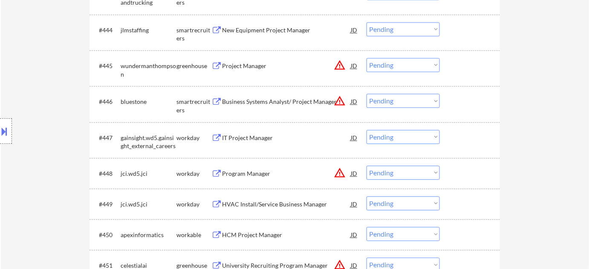
click at [246, 67] on div "Project Manager" at bounding box center [286, 66] width 129 height 9
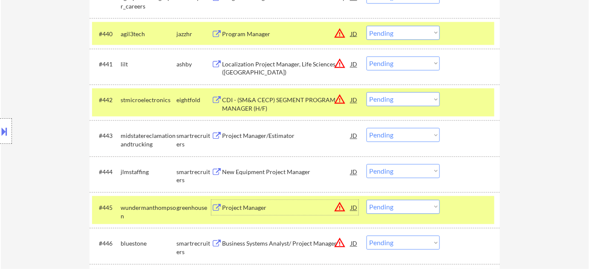
scroll to position [1510, 0]
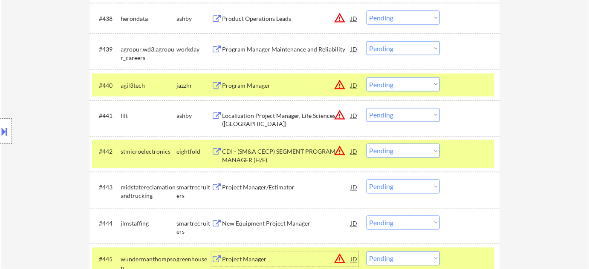
click at [406, 86] on select "Choose an option... Pending Applied Excluded (Questions) Excluded (Expired) Exc…" at bounding box center [402, 85] width 73 height 14
click at [366, 78] on select "Choose an option... Pending Applied Excluded (Questions) Excluded (Expired) Exc…" at bounding box center [402, 85] width 73 height 14
select select ""pending""
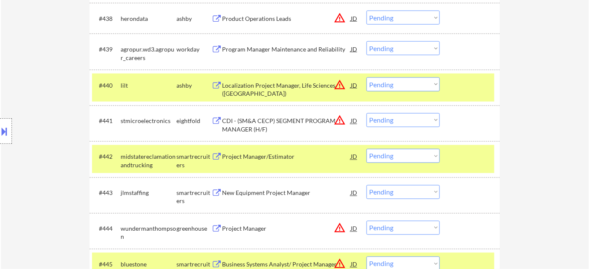
scroll to position [1169, 0]
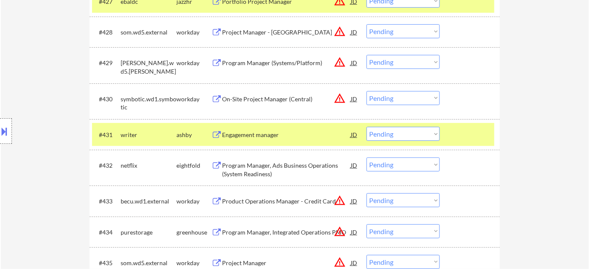
click at [418, 123] on div "#431 writer ashby Engagement manager JD warning_amber Choose an option... Pendi…" at bounding box center [293, 134] width 402 height 23
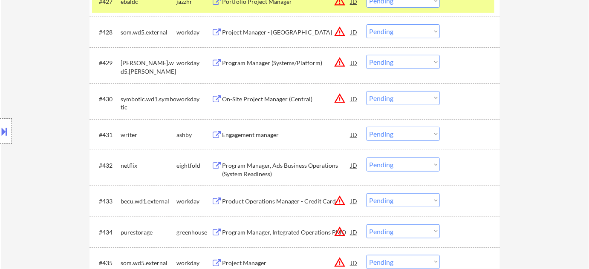
drag, startPoint x: 412, startPoint y: 134, endPoint x: 411, endPoint y: 139, distance: 5.0
click at [411, 134] on select "Choose an option... Pending Applied Excluded (Questions) Excluded (Expired) Exc…" at bounding box center [402, 134] width 73 height 14
click at [366, 127] on select "Choose an option... Pending Applied Excluded (Questions) Excluded (Expired) Exc…" at bounding box center [402, 134] width 73 height 14
select select ""pending""
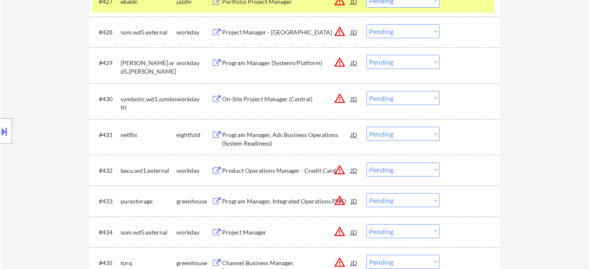
click at [0, 128] on button at bounding box center [4, 131] width 9 height 14
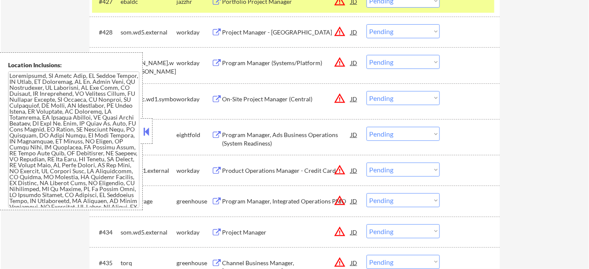
scroll to position [1552, 0]
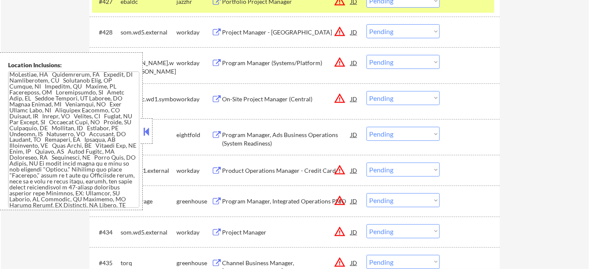
click at [150, 128] on button at bounding box center [146, 131] width 9 height 13
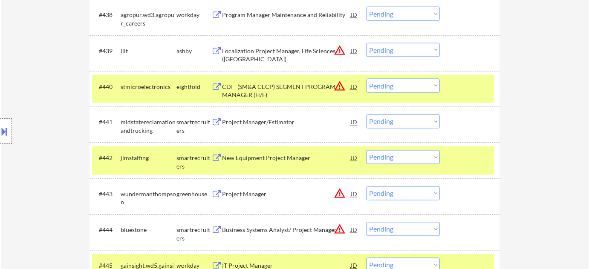
scroll to position [1603, 0]
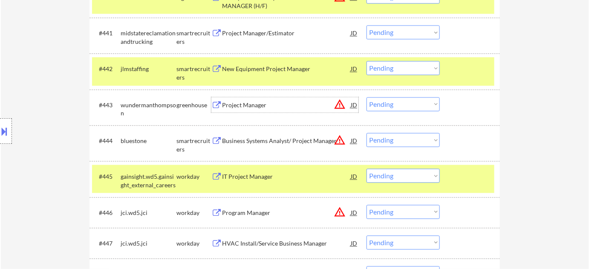
click at [235, 104] on div "Project Manager" at bounding box center [286, 105] width 129 height 9
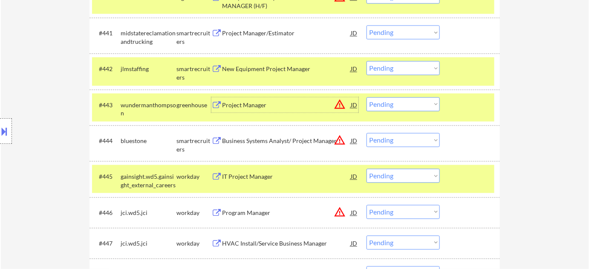
click at [386, 110] on select "Choose an option... Pending Applied Excluded (Questions) Excluded (Expired) Exc…" at bounding box center [402, 105] width 73 height 14
click at [366, 98] on select "Choose an option... Pending Applied Excluded (Questions) Excluded (Expired) Exc…" at bounding box center [402, 105] width 73 height 14
select select ""pending""
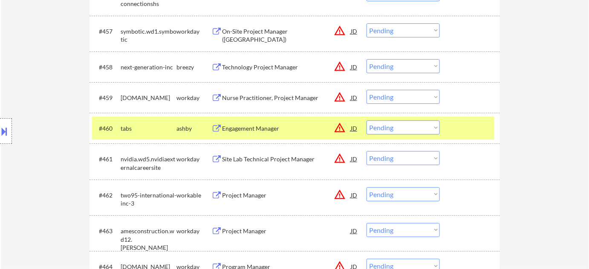
scroll to position [2184, 0]
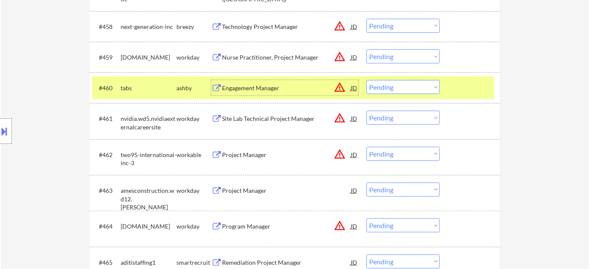
click at [253, 89] on div "Engagement Manager" at bounding box center [286, 88] width 129 height 9
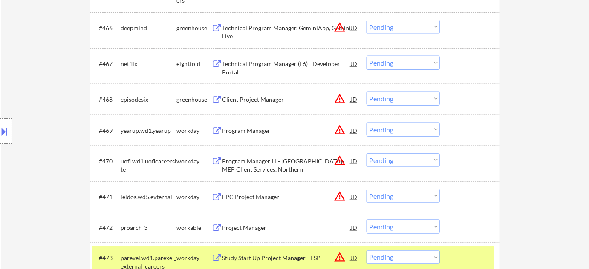
scroll to position [2455, 0]
click at [267, 98] on div "Client Project Manager" at bounding box center [286, 99] width 129 height 9
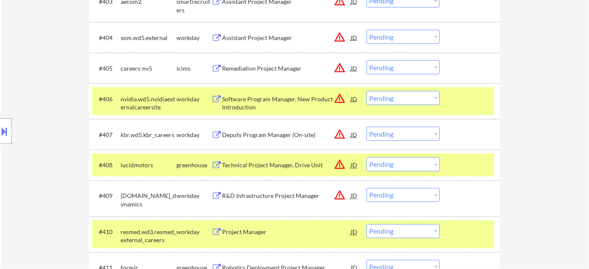
scroll to position [2420, 0]
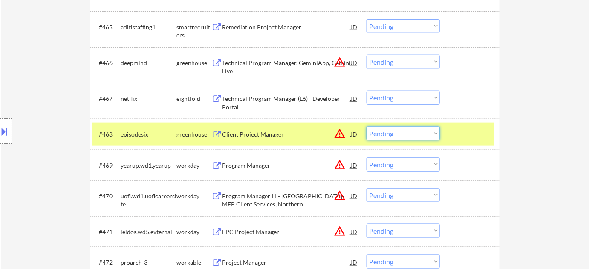
click at [421, 130] on select "Choose an option... Pending Applied Excluded (Questions) Excluded (Expired) Exc…" at bounding box center [402, 134] width 73 height 14
click at [366, 127] on select "Choose an option... Pending Applied Excluded (Questions) Excluded (Expired) Exc…" at bounding box center [402, 134] width 73 height 14
select select ""pending""
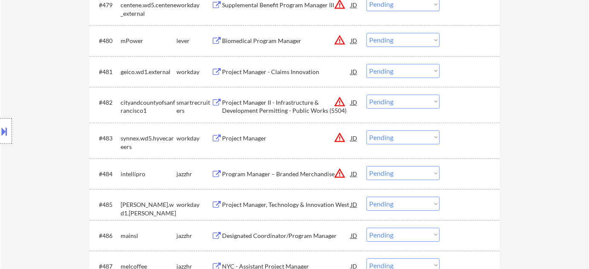
scroll to position [2885, 0]
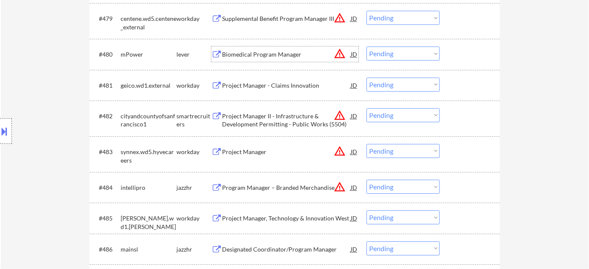
click at [245, 52] on div "Biomedical Program Manager" at bounding box center [286, 54] width 129 height 9
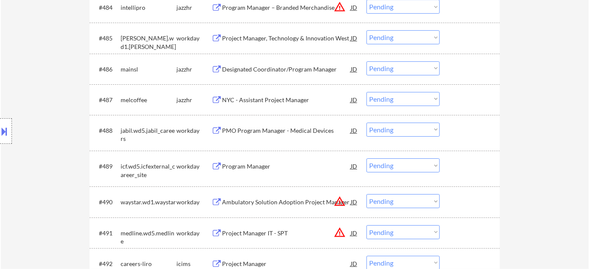
scroll to position [3078, 0]
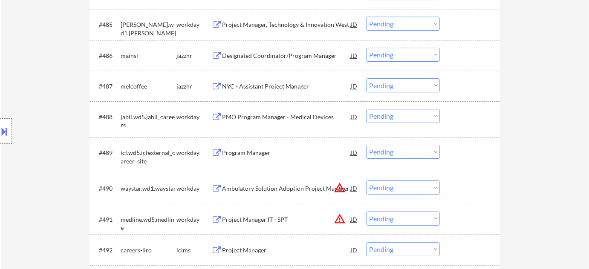
click at [254, 155] on div "Program Manager" at bounding box center [286, 153] width 129 height 9
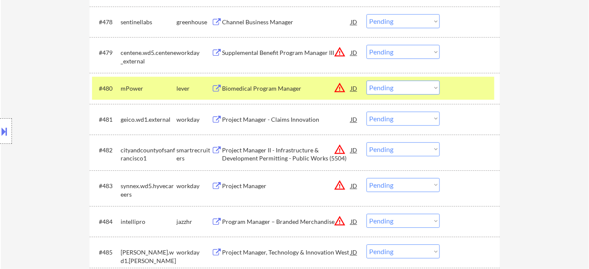
scroll to position [2846, 0]
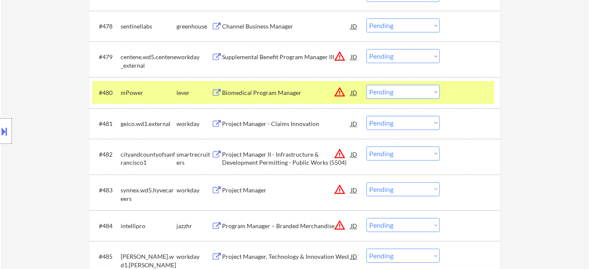
click at [393, 95] on select "Choose an option... Pending Applied Excluded (Questions) Excluded (Expired) Exc…" at bounding box center [402, 92] width 73 height 14
click at [366, 85] on select "Choose an option... Pending Applied Excluded (Questions) Excluded (Expired) Exc…" at bounding box center [402, 92] width 73 height 14
select select ""pending""
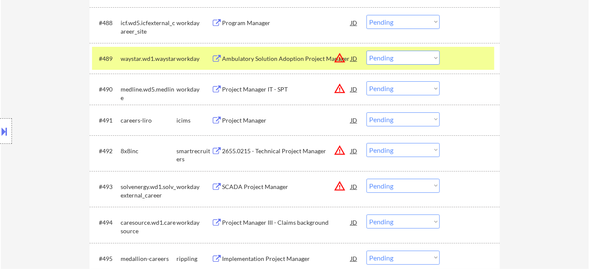
scroll to position [3117, 0]
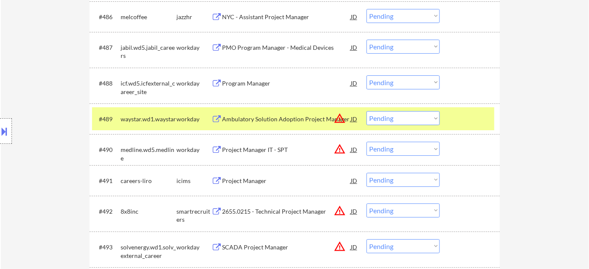
click at [384, 86] on select "Choose an option... Pending Applied Excluded (Questions) Excluded (Expired) Exc…" at bounding box center [402, 82] width 73 height 14
click at [366, 75] on select "Choose an option... Pending Applied Excluded (Questions) Excluded (Expired) Exc…" at bounding box center [402, 82] width 73 height 14
select select ""pending""
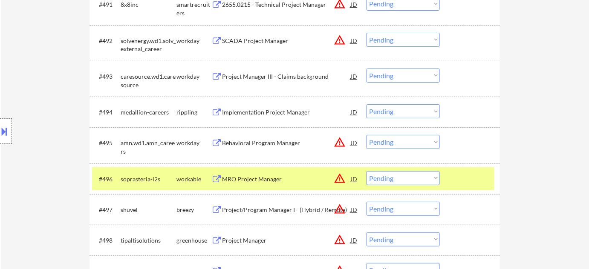
scroll to position [3427, 0]
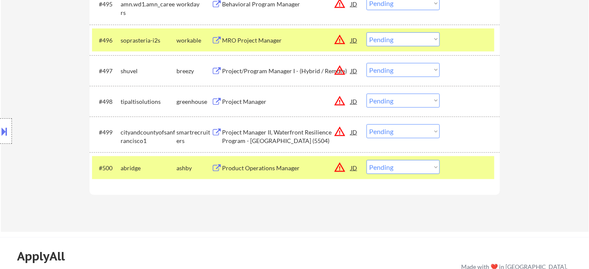
click at [288, 165] on div "Product Operations Manager" at bounding box center [286, 168] width 129 height 9
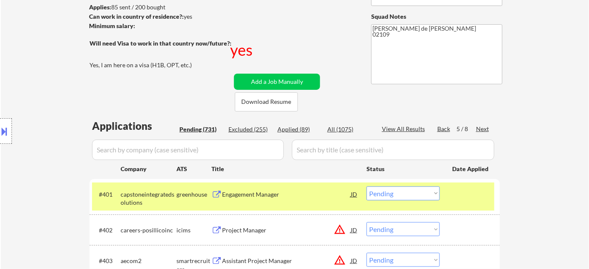
scroll to position [116, 0]
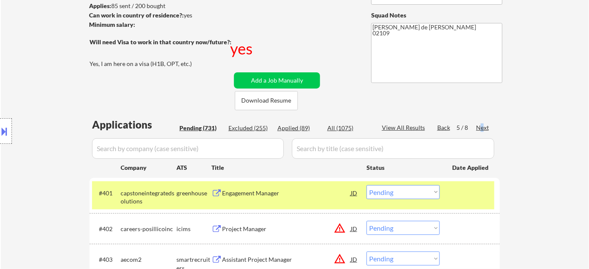
click at [481, 128] on div "Next" at bounding box center [483, 128] width 14 height 9
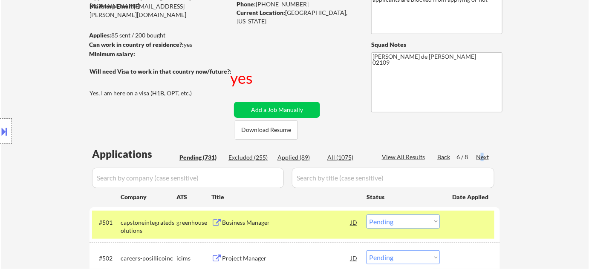
scroll to position [232, 0]
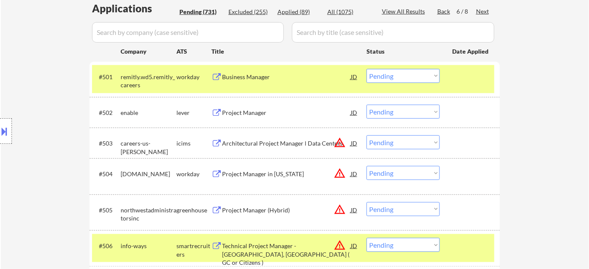
click at [255, 117] on div "Project Manager" at bounding box center [286, 112] width 129 height 15
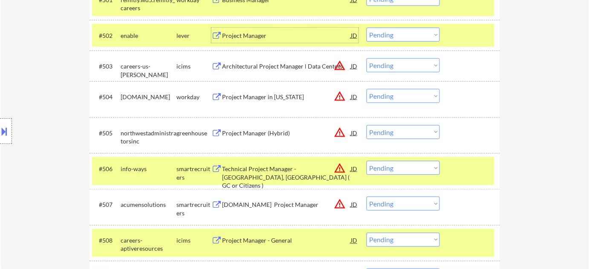
scroll to position [310, 0]
click at [266, 134] on div "Project Manager (Hybrid)" at bounding box center [286, 133] width 129 height 9
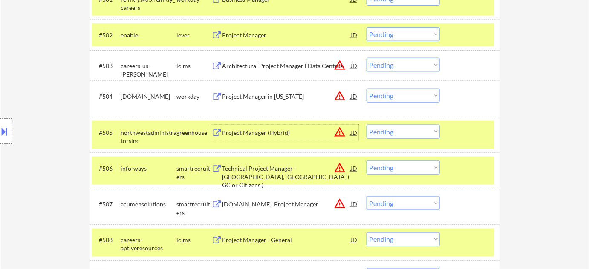
scroll to position [387, 0]
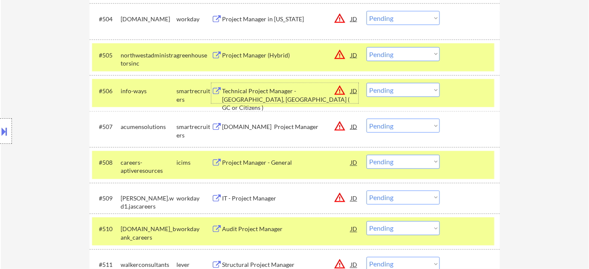
click at [237, 92] on div "Technical Project Manager - Dallas, TX ( GC or Citizens )" at bounding box center [286, 99] width 129 height 25
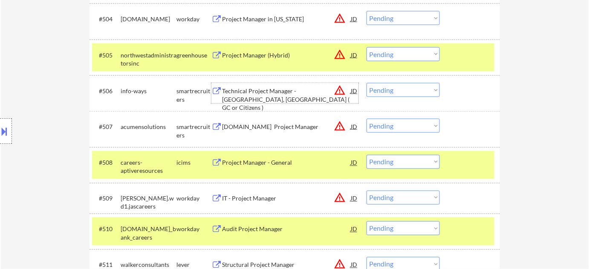
click at [423, 92] on select "Choose an option... Pending Applied Excluded (Questions) Excluded (Expired) Exc…" at bounding box center [402, 90] width 73 height 14
click at [366, 83] on select "Choose an option... Pending Applied Excluded (Questions) Excluded (Expired) Exc…" at bounding box center [402, 90] width 73 height 14
select select ""pending""
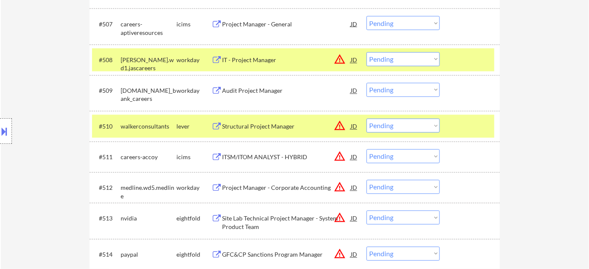
scroll to position [503, 0]
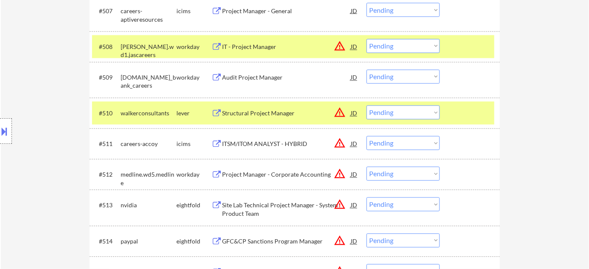
click at [270, 107] on div "Structural Project Manager" at bounding box center [286, 113] width 129 height 15
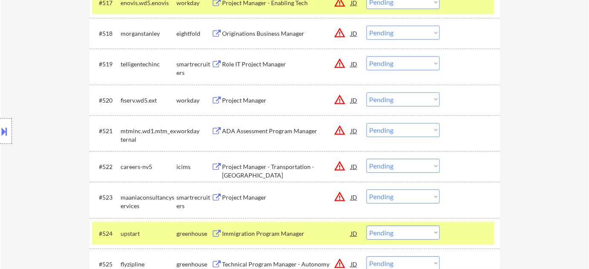
scroll to position [890, 0]
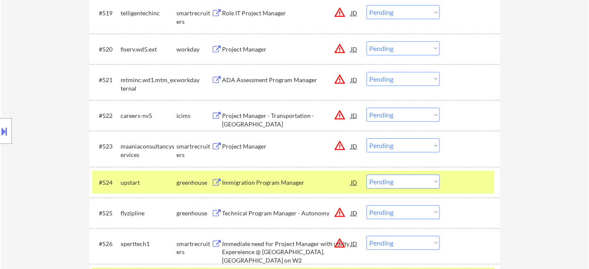
click at [225, 49] on div "Project Manager" at bounding box center [286, 49] width 129 height 9
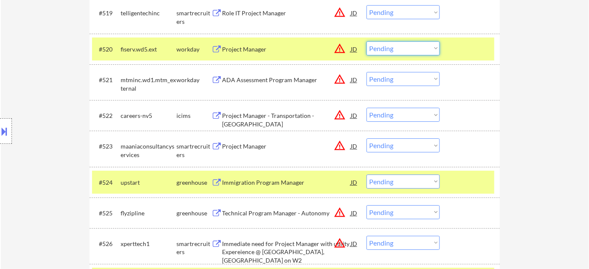
click at [404, 41] on select "Choose an option... Pending Applied Excluded (Questions) Excluded (Expired) Exc…" at bounding box center [402, 48] width 73 height 14
click at [366, 41] on select "Choose an option... Pending Applied Excluded (Questions) Excluded (Expired) Exc…" at bounding box center [402, 48] width 73 height 14
select select ""pending""
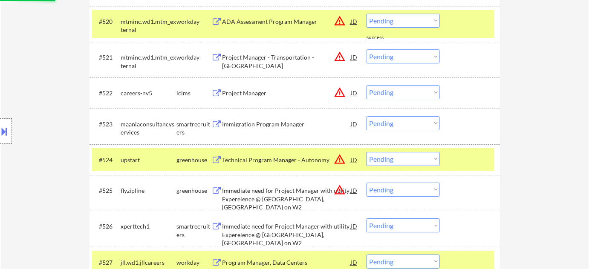
scroll to position [929, 0]
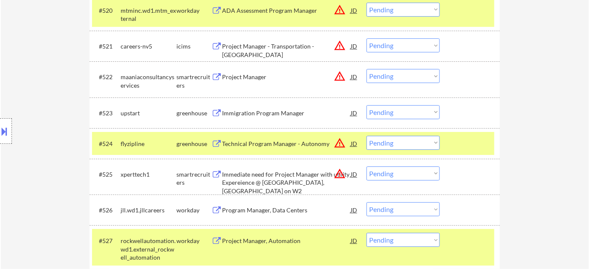
click at [269, 114] on div "Immigration Program Manager" at bounding box center [286, 113] width 129 height 9
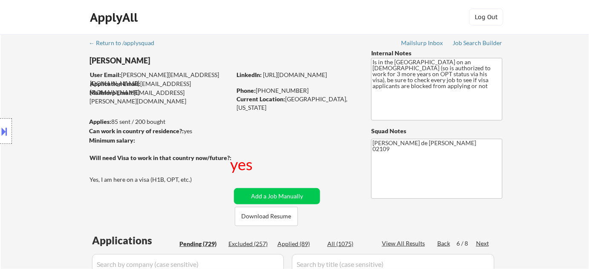
scroll to position [481, 0]
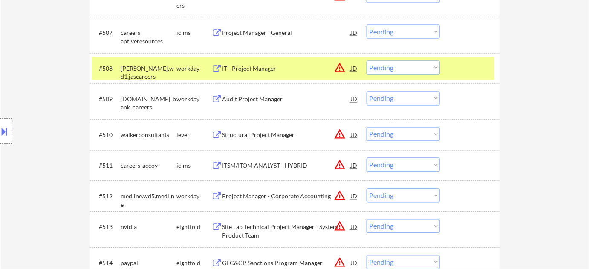
click at [415, 136] on select "Choose an option... Pending Applied Excluded (Questions) Excluded (Expired) Exc…" at bounding box center [402, 134] width 73 height 14
click at [366, 127] on select "Choose an option... Pending Applied Excluded (Questions) Excluded (Expired) Exc…" at bounding box center [402, 134] width 73 height 14
select select ""pending""
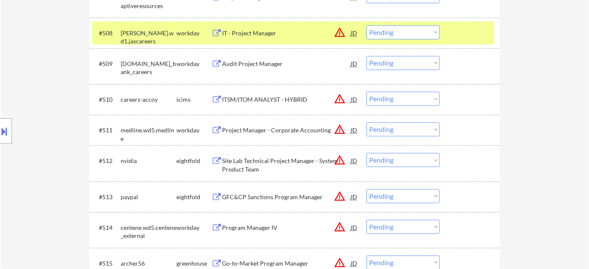
scroll to position [559, 0]
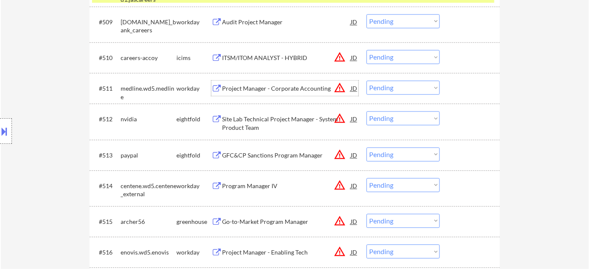
click at [293, 90] on div "Project Manager - Corporate Accounting" at bounding box center [286, 88] width 129 height 9
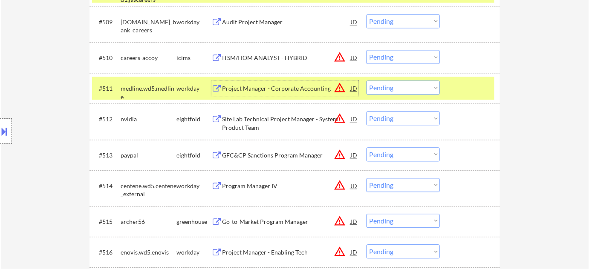
click at [398, 91] on select "Choose an option... Pending Applied Excluded (Questions) Excluded (Expired) Exc…" at bounding box center [402, 88] width 73 height 14
click at [366, 81] on select "Choose an option... Pending Applied Excluded (Questions) Excluded (Expired) Exc…" at bounding box center [402, 88] width 73 height 14
select select ""pending""
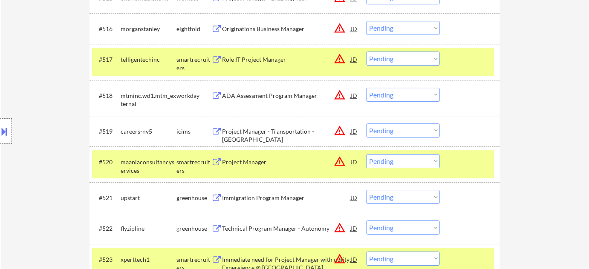
scroll to position [830, 0]
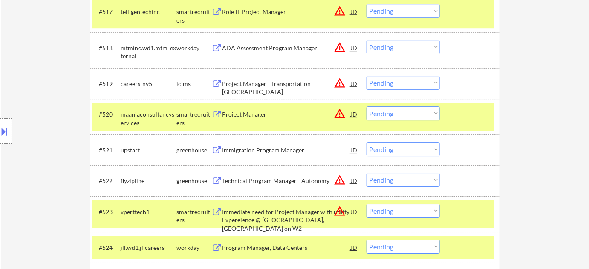
click at [259, 112] on div "Project Manager" at bounding box center [286, 114] width 129 height 9
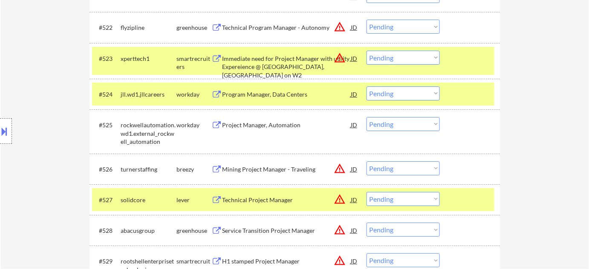
scroll to position [985, 0]
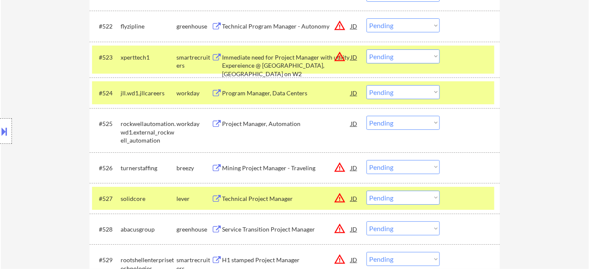
click at [283, 61] on div "Immediate need for Project Manager with utility Expereience @ Waltham, MA on W2" at bounding box center [286, 65] width 129 height 25
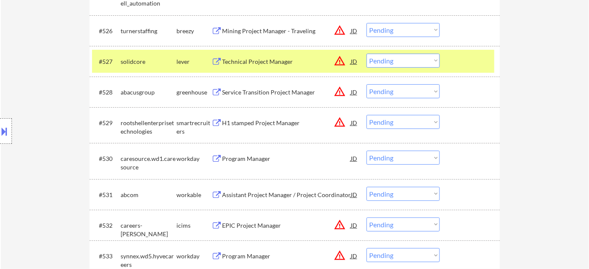
scroll to position [1140, 0]
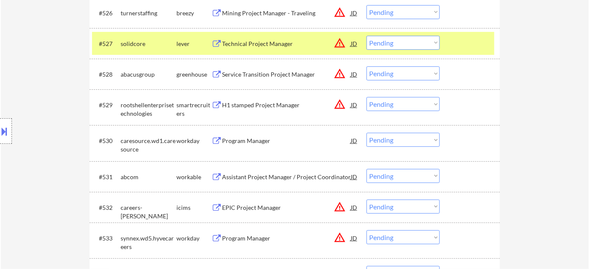
click at [257, 69] on div "Service Transition Project Manager" at bounding box center [286, 73] width 129 height 15
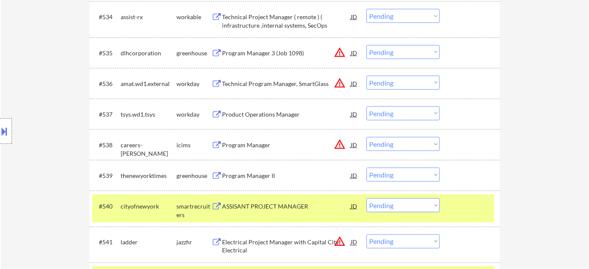
scroll to position [1411, 0]
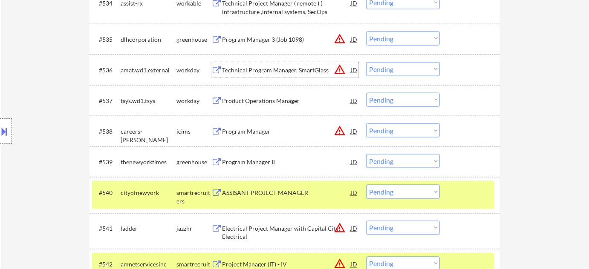
click at [281, 70] on div "Technical Program Manager, SmartGlass" at bounding box center [286, 70] width 129 height 9
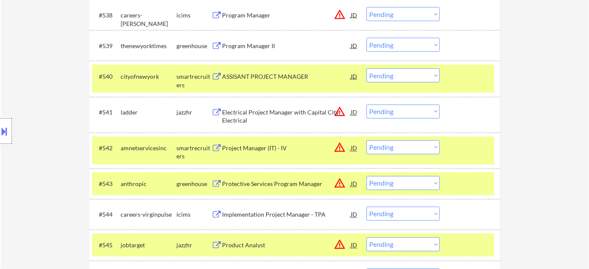
scroll to position [1605, 0]
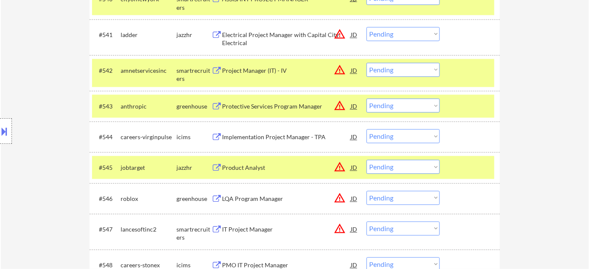
click at [251, 167] on div "Product Analyst" at bounding box center [286, 168] width 129 height 9
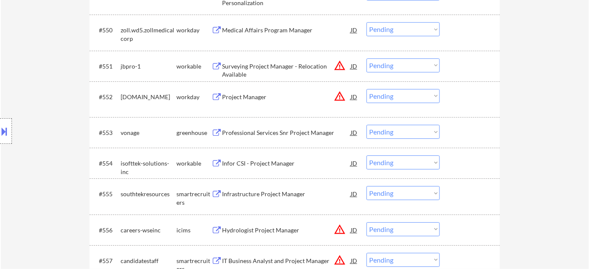
scroll to position [1915, 0]
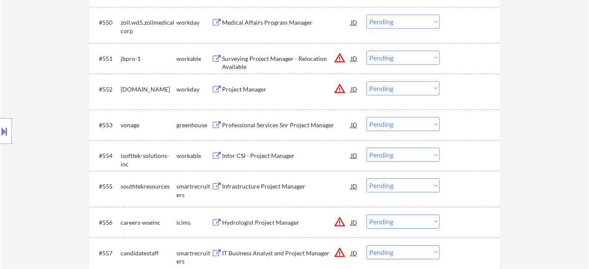
click at [256, 94] on div "Project Manager" at bounding box center [286, 88] width 129 height 15
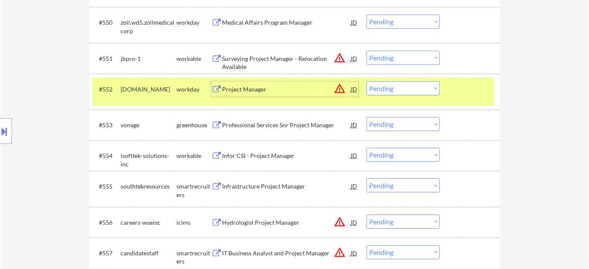
click at [272, 128] on div "Professional Services Snr Project Manager" at bounding box center [286, 125] width 129 height 9
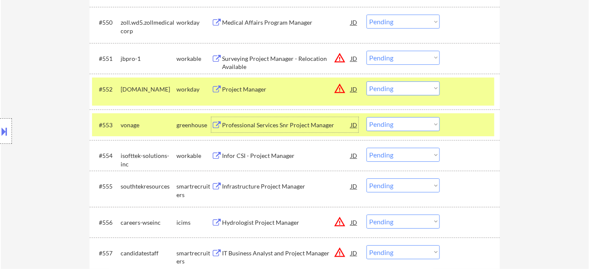
click at [383, 125] on select "Choose an option... Pending Applied Excluded (Questions) Excluded (Expired) Exc…" at bounding box center [402, 124] width 73 height 14
click at [366, 117] on select "Choose an option... Pending Applied Excluded (Questions) Excluded (Expired) Exc…" at bounding box center [402, 124] width 73 height 14
select select ""pending""
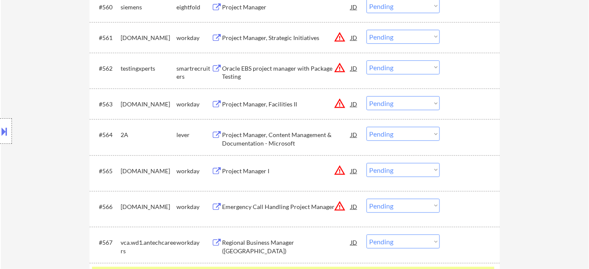
scroll to position [2302, 0]
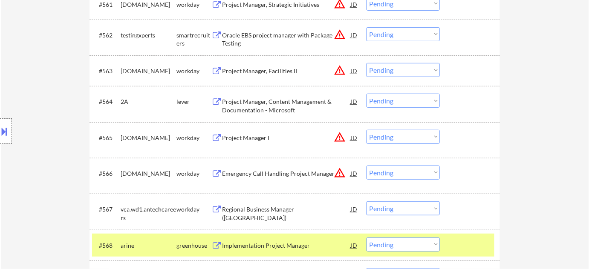
click at [270, 105] on div "Project Manager, Content Management & Documentation - Microsoft" at bounding box center [286, 106] width 129 height 17
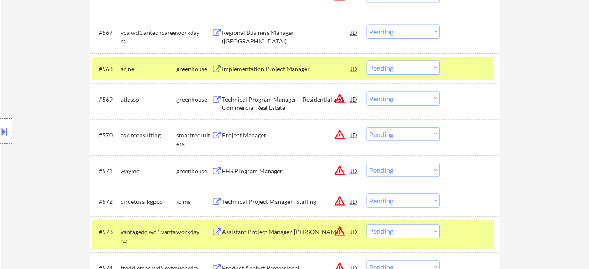
scroll to position [2496, 0]
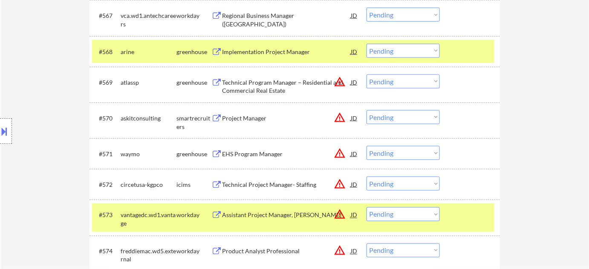
click at [254, 120] on div "Project Manager" at bounding box center [286, 118] width 129 height 9
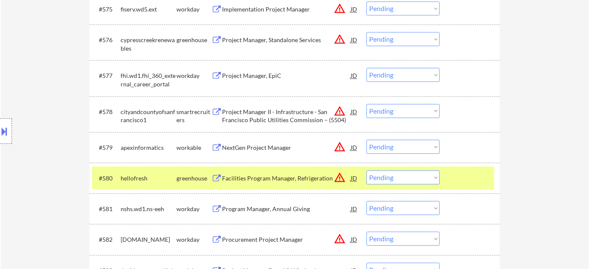
scroll to position [2806, 0]
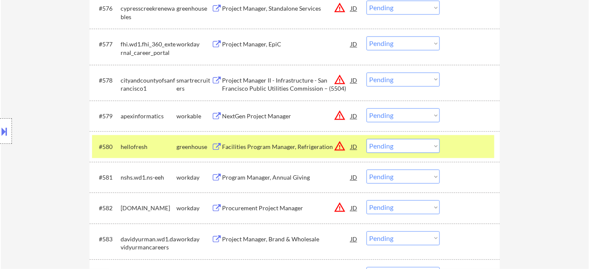
click at [273, 114] on div "NextGen Project Manager" at bounding box center [286, 116] width 129 height 9
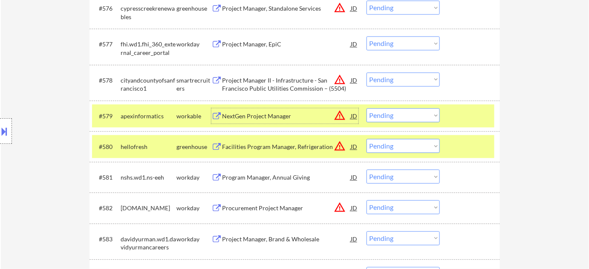
click at [0, 134] on button at bounding box center [4, 131] width 9 height 14
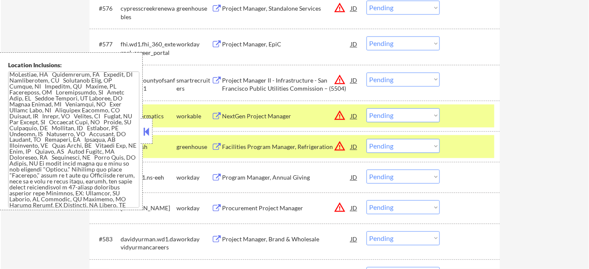
scroll to position [1164, 0]
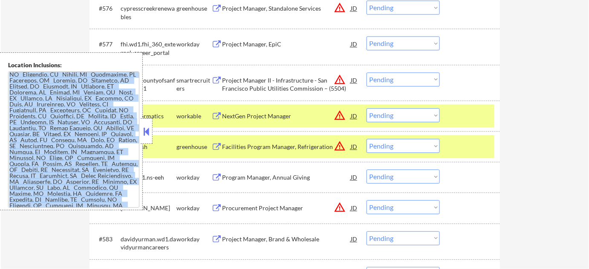
click at [138, 130] on div "Location Inclusions:" at bounding box center [76, 131] width 153 height 158
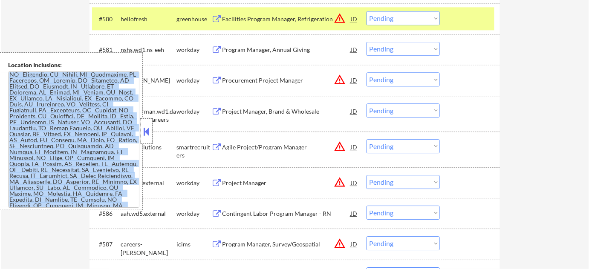
scroll to position [2961, 0]
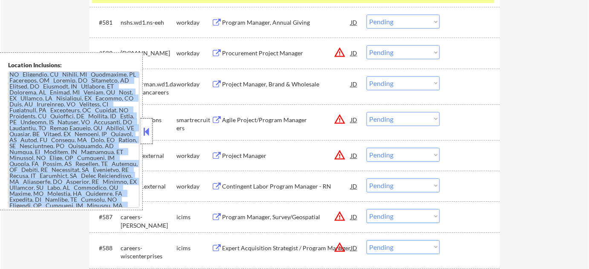
click at [145, 128] on button at bounding box center [146, 131] width 9 height 13
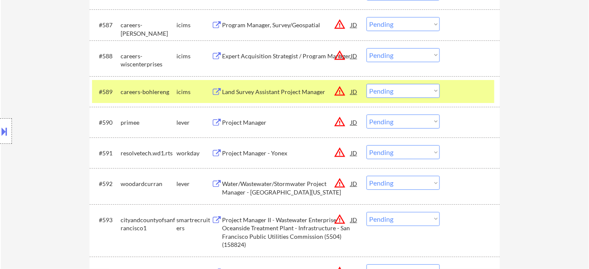
scroll to position [3154, 0]
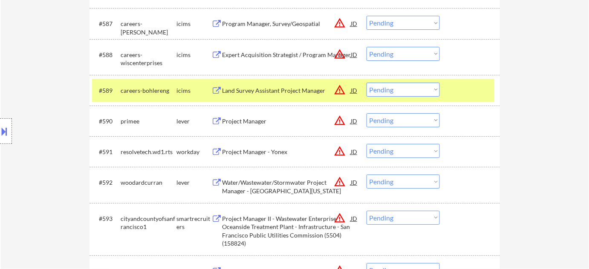
click at [262, 124] on div "Project Manager" at bounding box center [286, 121] width 129 height 9
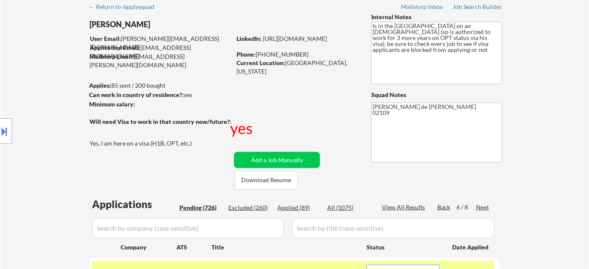
scroll to position [77, 0]
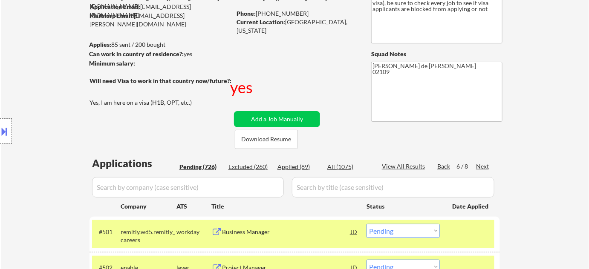
click at [483, 164] on div "Next" at bounding box center [483, 166] width 14 height 9
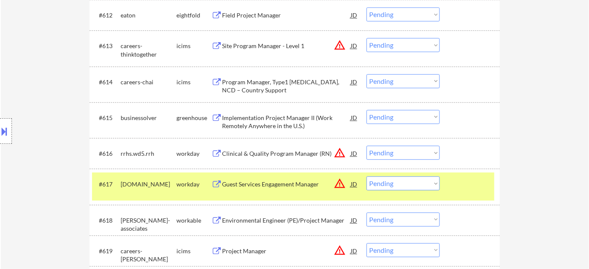
scroll to position [658, 0]
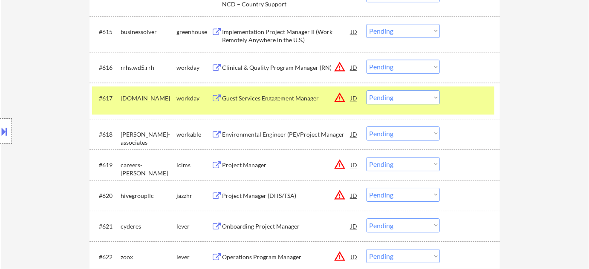
scroll to position [813, 0]
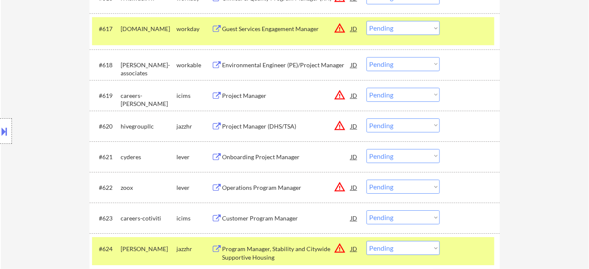
click at [252, 120] on div "Project Manager (DHS/TSA)" at bounding box center [286, 125] width 129 height 15
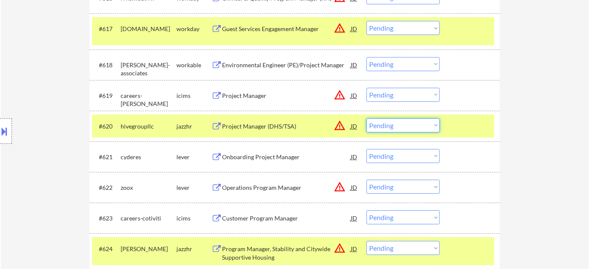
drag, startPoint x: 374, startPoint y: 128, endPoint x: 379, endPoint y: 130, distance: 6.1
click at [374, 128] on select "Choose an option... Pending Applied Excluded (Questions) Excluded (Expired) Exc…" at bounding box center [402, 125] width 73 height 14
click at [366, 118] on select "Choose an option... Pending Applied Excluded (Questions) Excluded (Expired) Exc…" at bounding box center [402, 125] width 73 height 14
select select ""pending""
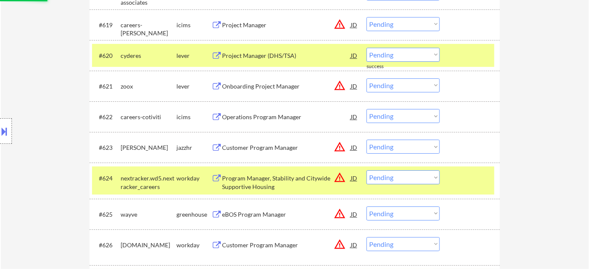
scroll to position [968, 0]
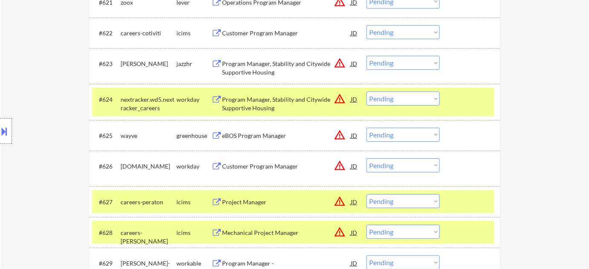
click at [276, 62] on div "Program Manager, Stability and Citywide Supportive Housing" at bounding box center [286, 68] width 129 height 17
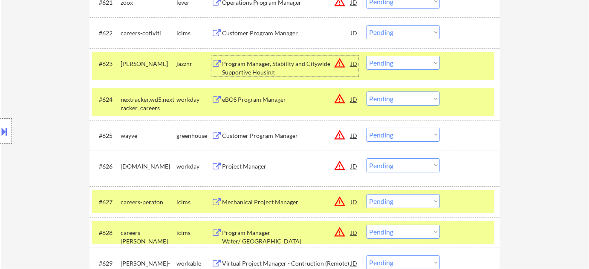
click at [383, 63] on select "Choose an option... Pending Applied Excluded (Questions) Excluded (Expired) Exc…" at bounding box center [402, 63] width 73 height 14
click at [366, 56] on select "Choose an option... Pending Applied Excluded (Questions) Excluded (Expired) Exc…" at bounding box center [402, 63] width 73 height 14
select select ""pending""
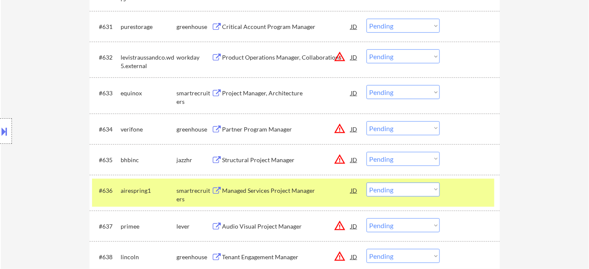
scroll to position [1278, 0]
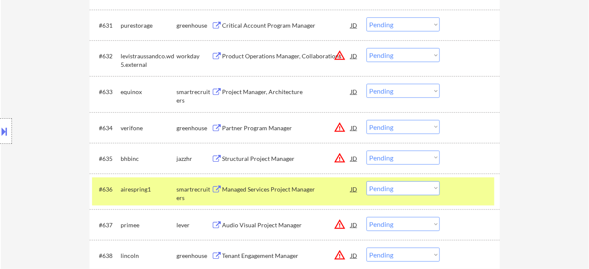
click at [277, 128] on div "Partner Program Manager" at bounding box center [286, 128] width 129 height 9
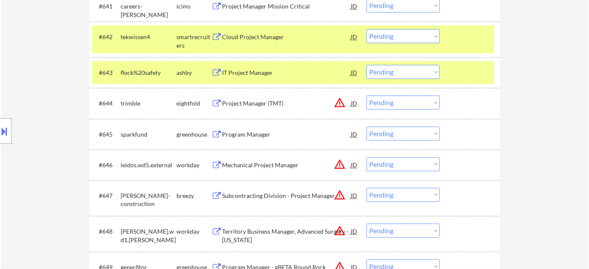
scroll to position [1627, 0]
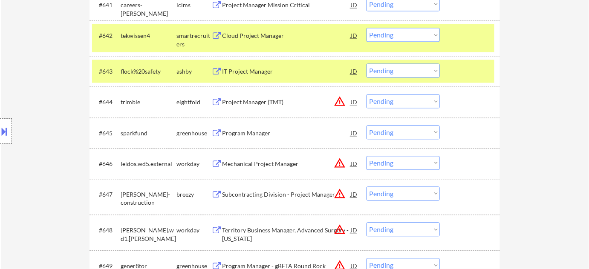
click at [247, 128] on div "Program Manager" at bounding box center [286, 132] width 129 height 15
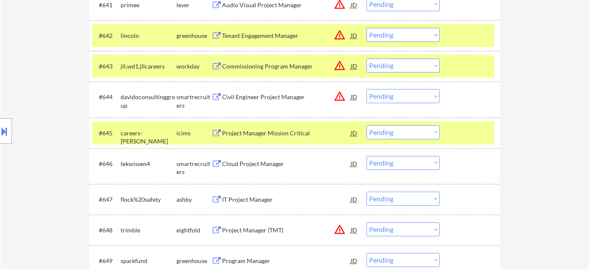
click at [572, 120] on div "← Return to /applysquad Mailslurp Inbox Job Search Builder Ankit Malviya User E…" at bounding box center [295, 239] width 588 height 3665
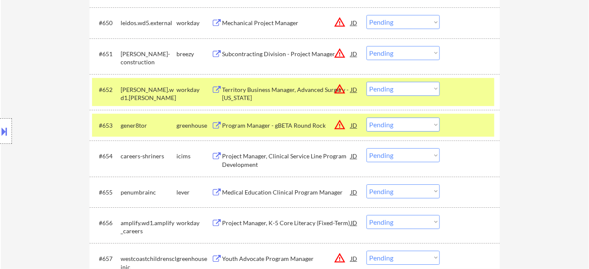
scroll to position [1898, 0]
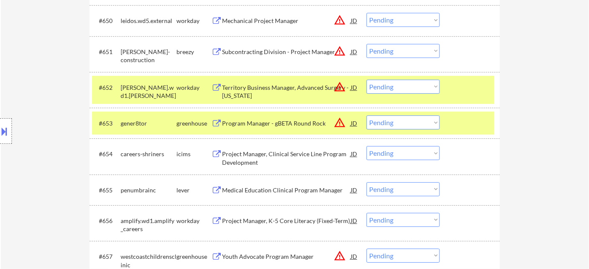
click at [271, 119] on div "Program Manager - gBETA Round Rock" at bounding box center [286, 123] width 129 height 9
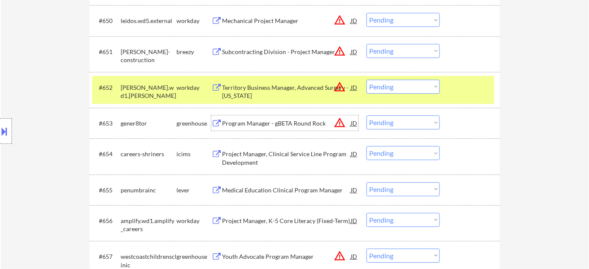
click at [391, 130] on div "#653 gener8tor greenhouse Program Manager - gBETA Round Rock JD warning_amber C…" at bounding box center [293, 123] width 402 height 23
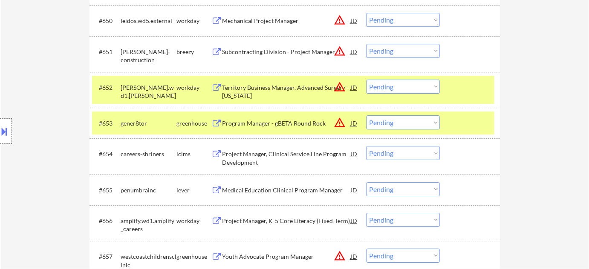
click at [395, 127] on select "Choose an option... Pending Applied Excluded (Questions) Excluded (Expired) Exc…" at bounding box center [402, 122] width 73 height 14
click at [366, 115] on select "Choose an option... Pending Applied Excluded (Questions) Excluded (Expired) Exc…" at bounding box center [402, 122] width 73 height 14
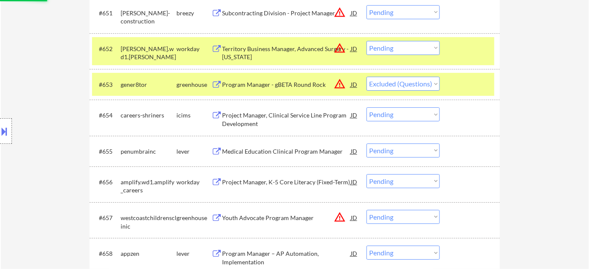
scroll to position [2014, 0]
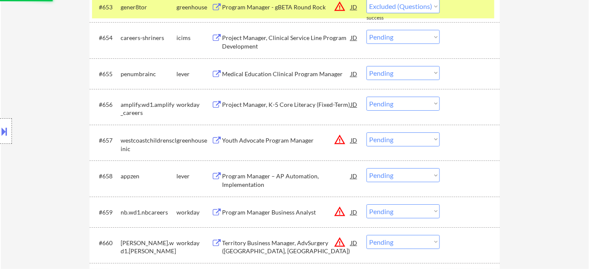
select select ""pending""
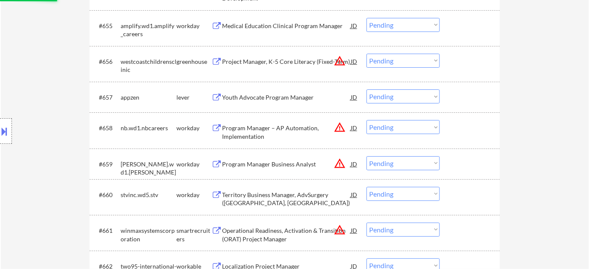
scroll to position [2092, 0]
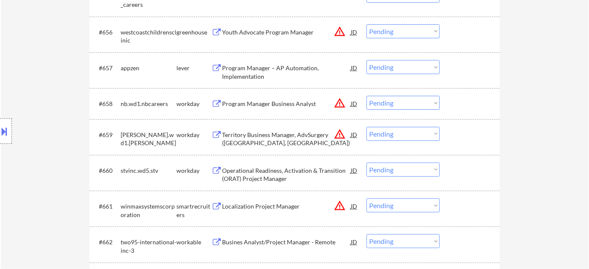
click at [249, 69] on div "Program Manager – AP Automation, Implementation" at bounding box center [286, 72] width 129 height 17
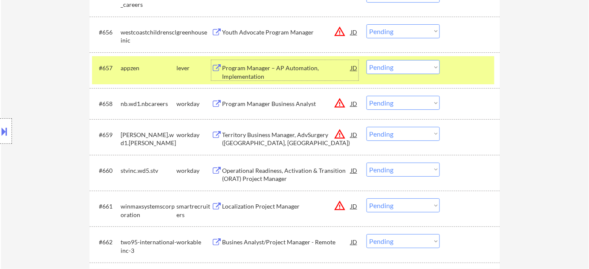
click at [403, 70] on select "Choose an option... Pending Applied Excluded (Questions) Excluded (Expired) Exc…" at bounding box center [402, 67] width 73 height 14
click at [366, 60] on select "Choose an option... Pending Applied Excluded (Questions) Excluded (Expired) Exc…" at bounding box center [402, 67] width 73 height 14
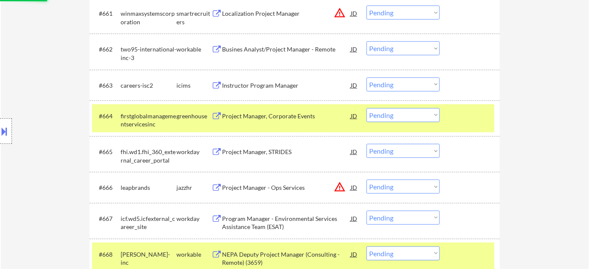
scroll to position [2285, 0]
select select ""pending""
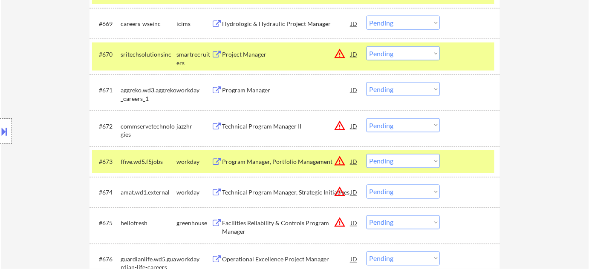
scroll to position [2556, 0]
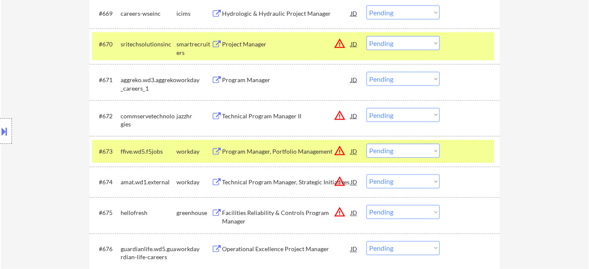
click at [477, 107] on div "#672 commservetechnologies jazzhr Technical Program Manager II JD warning_amber…" at bounding box center [293, 118] width 402 height 28
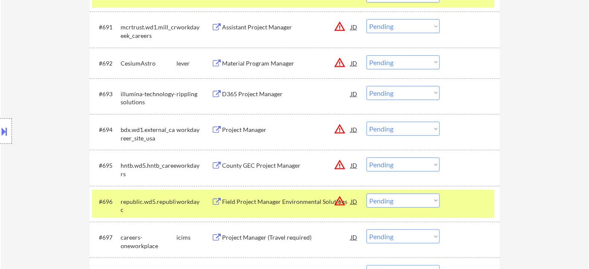
scroll to position [3292, 0]
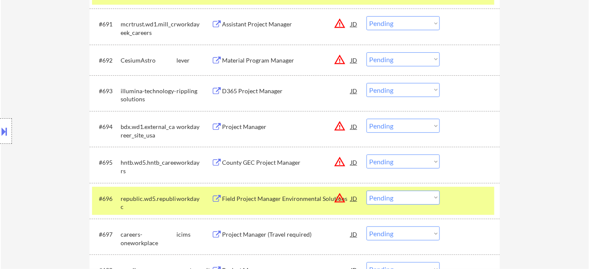
click at [254, 64] on div "Material Program Manager" at bounding box center [286, 59] width 129 height 15
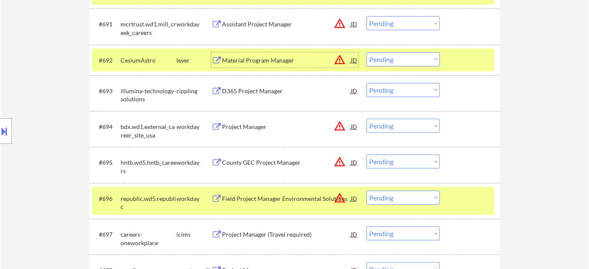
click at [262, 89] on div "D365 Project Manager" at bounding box center [286, 91] width 129 height 9
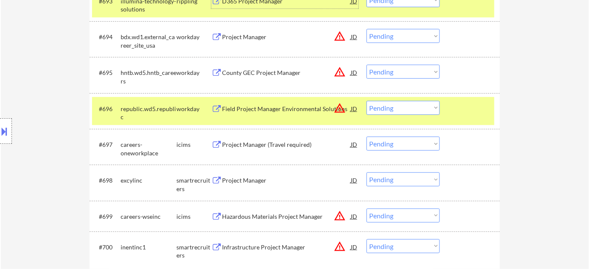
scroll to position [3486, 0]
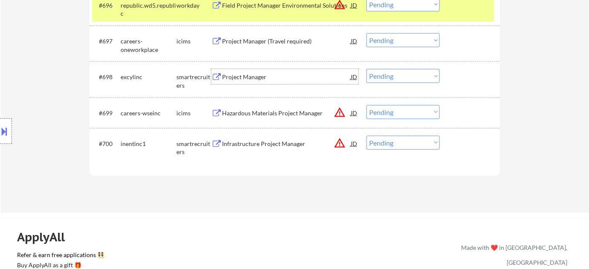
click at [259, 76] on div "Project Manager" at bounding box center [286, 77] width 129 height 9
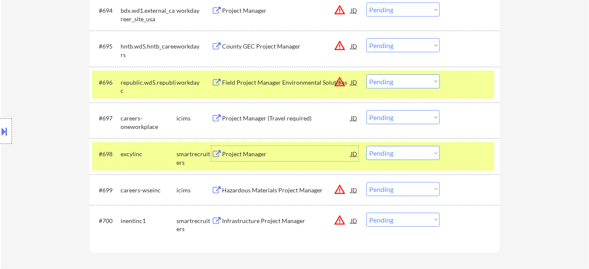
scroll to position [0, 0]
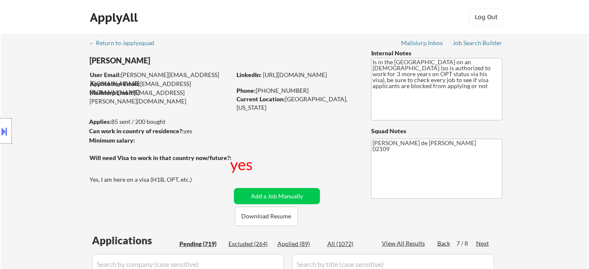
click at [483, 242] on div "Next" at bounding box center [483, 243] width 14 height 9
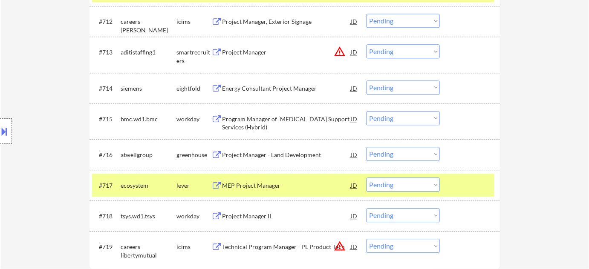
scroll to position [658, 0]
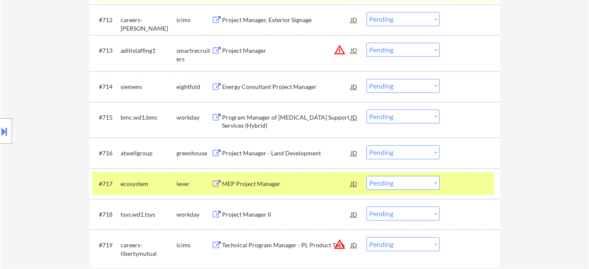
click at [259, 147] on div "Project Manager - Land Development" at bounding box center [286, 152] width 129 height 15
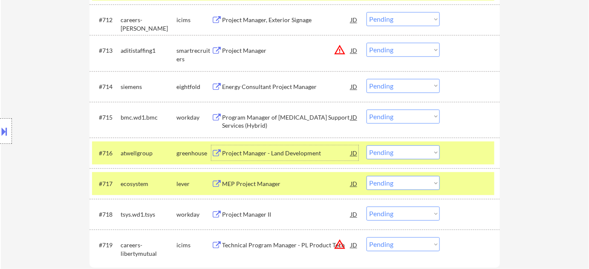
click at [395, 155] on select "Choose an option... Pending Applied Excluded (Questions) Excluded (Expired) Exc…" at bounding box center [402, 152] width 73 height 14
click at [366, 145] on select "Choose an option... Pending Applied Excluded (Questions) Excluded (Expired) Exc…" at bounding box center [402, 152] width 73 height 14
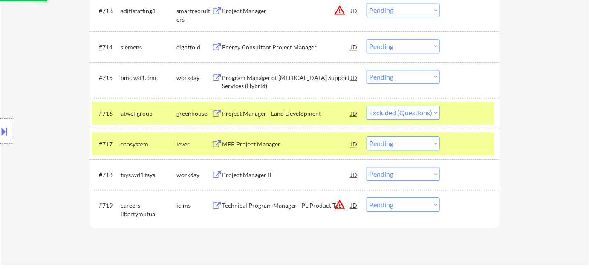
scroll to position [775, 0]
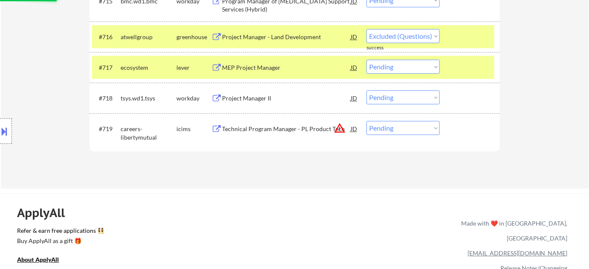
select select ""pending""
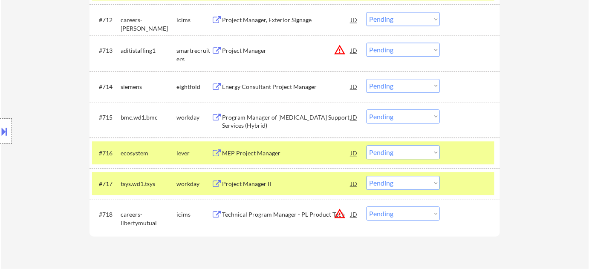
scroll to position [581, 0]
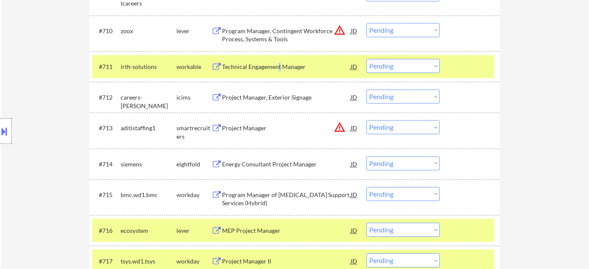
click at [277, 69] on div "Technical Engagement Manager" at bounding box center [286, 67] width 129 height 9
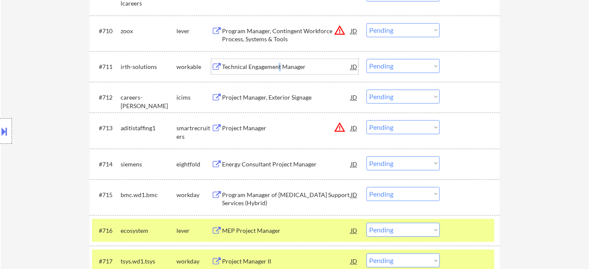
click at [401, 63] on select "Choose an option... Pending Applied Excluded (Questions) Excluded (Expired) Exc…" at bounding box center [402, 66] width 73 height 14
click at [366, 59] on select "Choose an option... Pending Applied Excluded (Questions) Excluded (Expired) Exc…" at bounding box center [402, 66] width 73 height 14
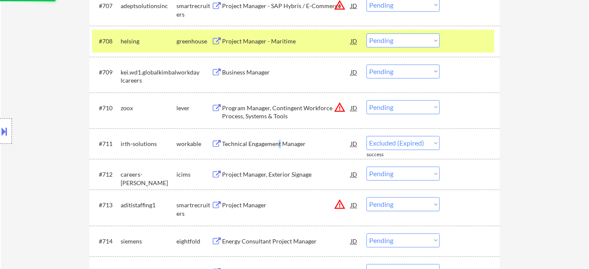
scroll to position [464, 0]
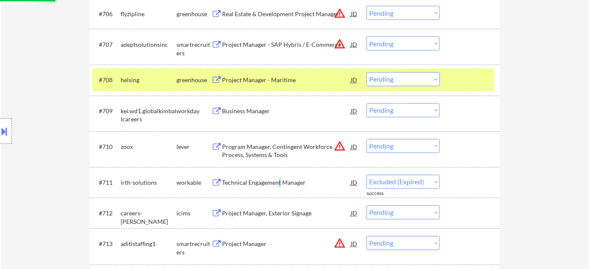
select select ""pending""
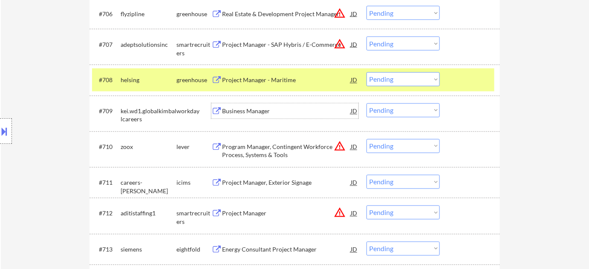
click at [260, 110] on div "Business Manager" at bounding box center [286, 111] width 129 height 9
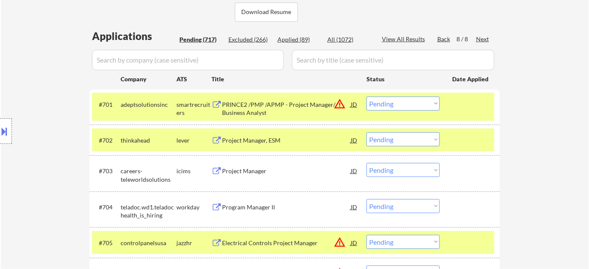
scroll to position [193, 0]
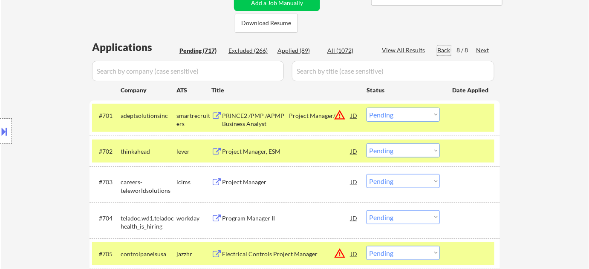
click at [443, 47] on div "Back" at bounding box center [444, 50] width 14 height 9
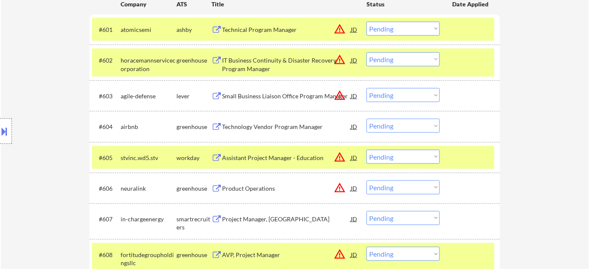
scroll to position [232, 0]
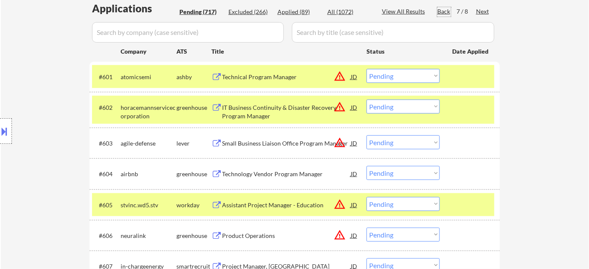
click at [269, 77] on div "Technical Program Manager" at bounding box center [286, 77] width 129 height 9
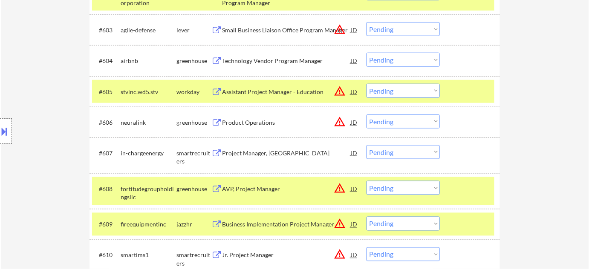
scroll to position [349, 0]
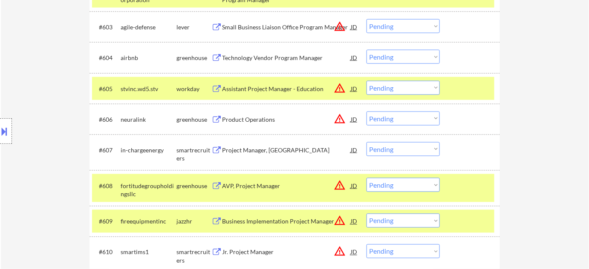
click at [256, 123] on div "Product Operations" at bounding box center [286, 119] width 129 height 9
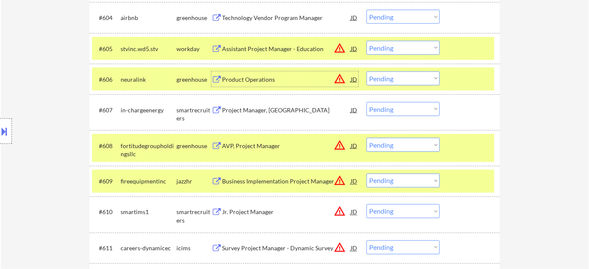
scroll to position [426, 0]
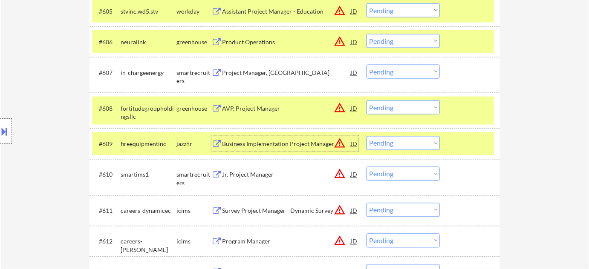
click at [296, 147] on div "Business Implementation Project Manager" at bounding box center [286, 144] width 129 height 9
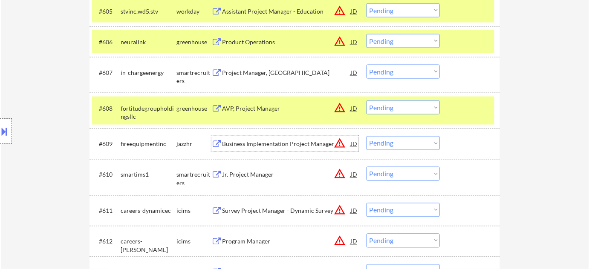
click at [386, 141] on select "Choose an option... Pending Applied Excluded (Questions) Excluded (Expired) Exc…" at bounding box center [402, 143] width 73 height 14
click at [366, 136] on select "Choose an option... Pending Applied Excluded (Questions) Excluded (Expired) Exc…" at bounding box center [402, 143] width 73 height 14
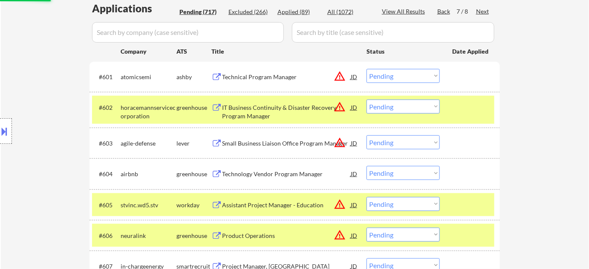
scroll to position [116, 0]
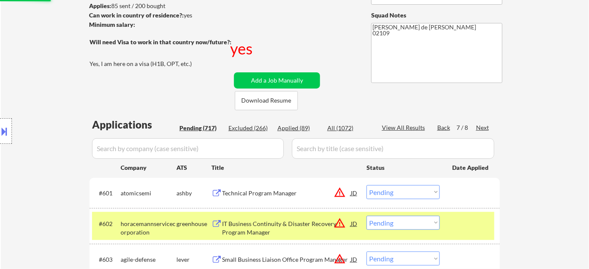
click at [445, 126] on div "Back" at bounding box center [444, 128] width 14 height 9
select select ""pending""
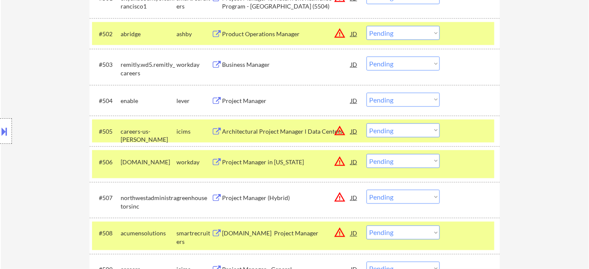
scroll to position [349, 0]
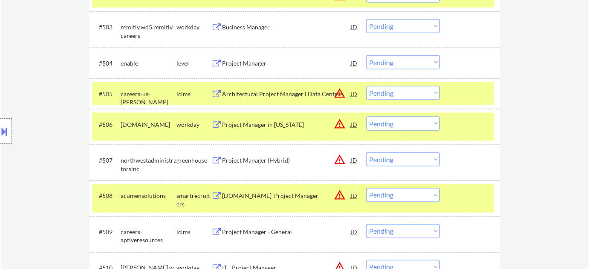
click at [272, 162] on div "Project Manager (Hybrid)" at bounding box center [286, 160] width 129 height 9
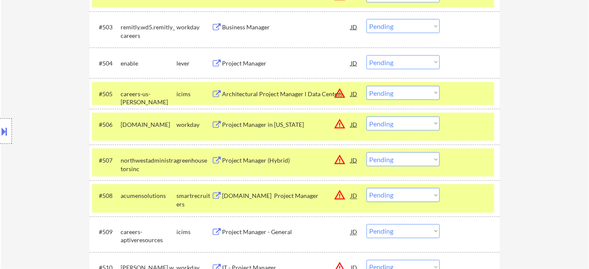
drag, startPoint x: 0, startPoint y: 134, endPoint x: 4, endPoint y: 136, distance: 4.6
click at [4, 136] on button at bounding box center [4, 131] width 9 height 14
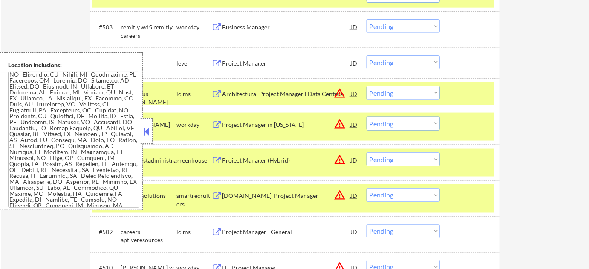
scroll to position [1552, 0]
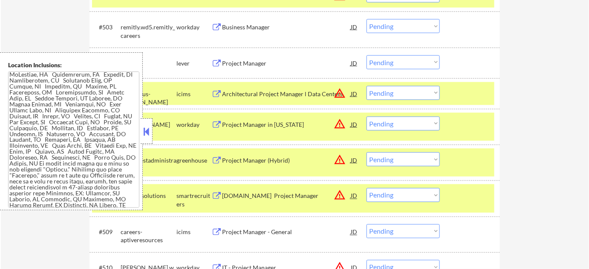
click at [145, 130] on button at bounding box center [146, 131] width 9 height 13
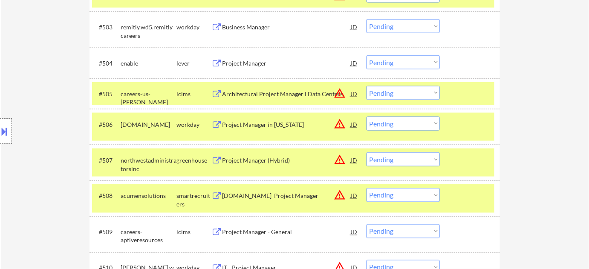
click at [413, 158] on select "Choose an option... Pending Applied Excluded (Questions) Excluded (Expired) Exc…" at bounding box center [402, 160] width 73 height 14
click at [366, 153] on select "Choose an option... Pending Applied Excluded (Questions) Excluded (Expired) Exc…" at bounding box center [402, 160] width 73 height 14
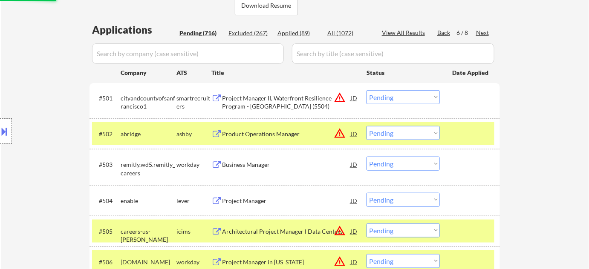
select select ""pending""
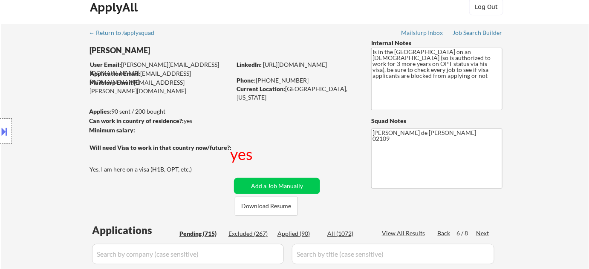
scroll to position [38, 0]
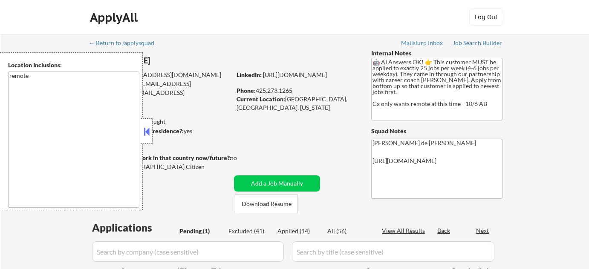
select select ""pending""
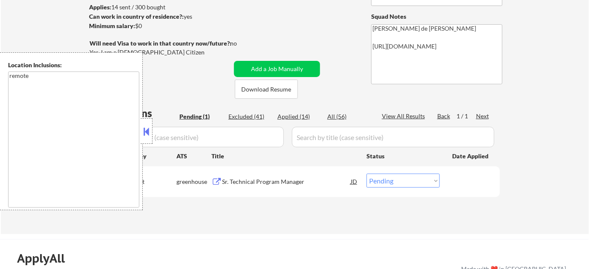
scroll to position [116, 0]
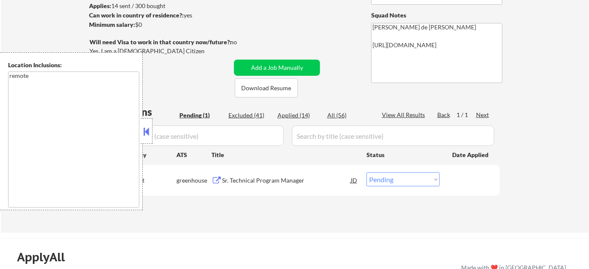
click at [147, 125] on button at bounding box center [146, 131] width 9 height 13
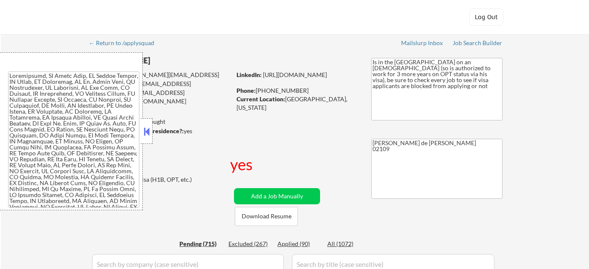
select select ""pending""
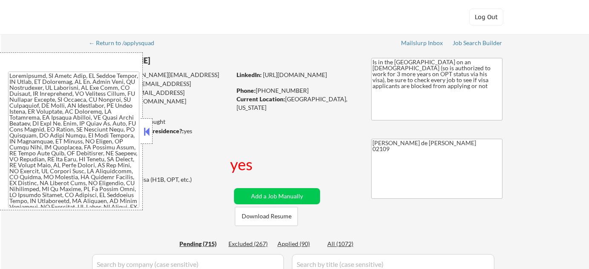
select select ""pending""
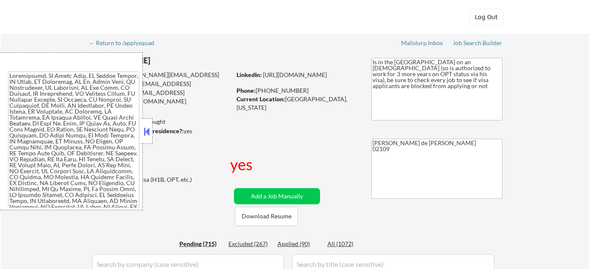
select select ""pending""
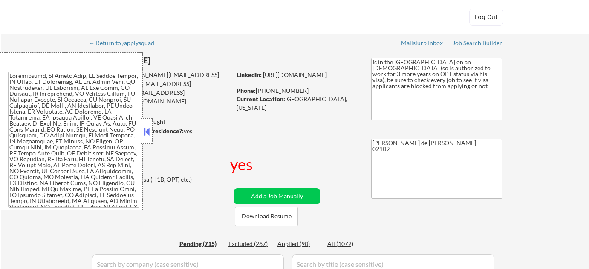
select select ""pending""
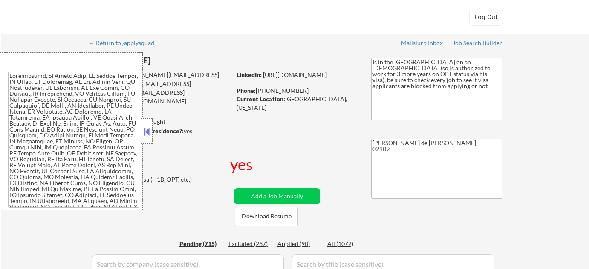
select select ""pending""
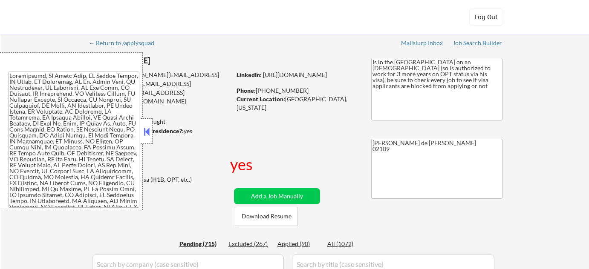
select select ""pending""
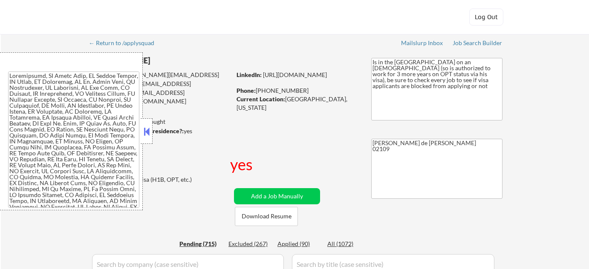
select select ""pending""
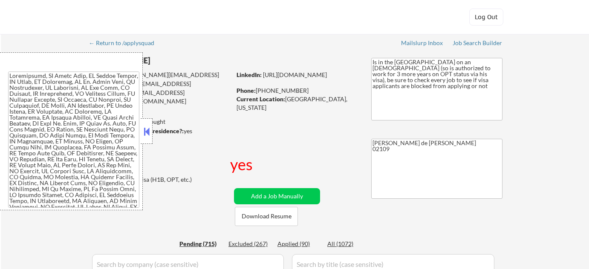
select select ""pending""
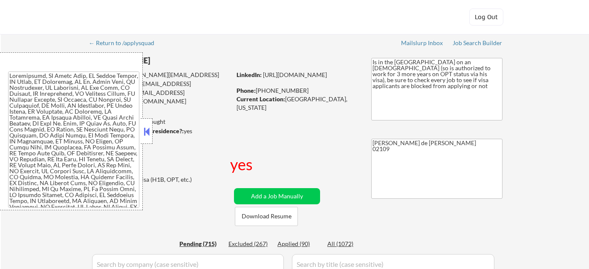
select select ""pending""
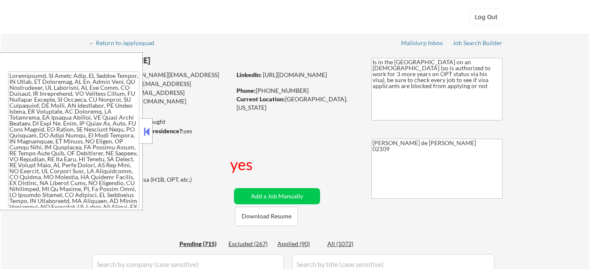
select select ""pending""
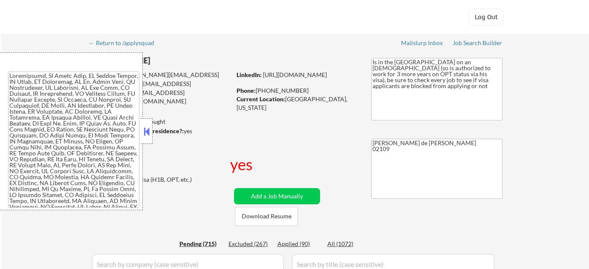
select select ""pending""
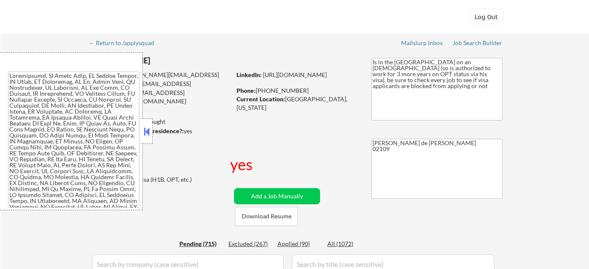
select select ""pending""
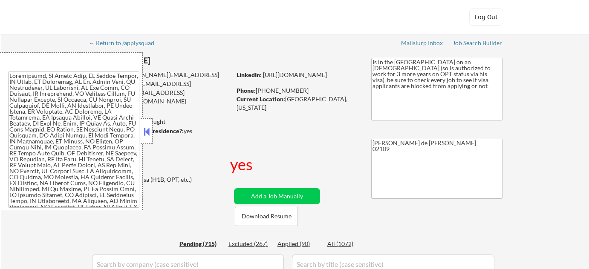
select select ""pending""
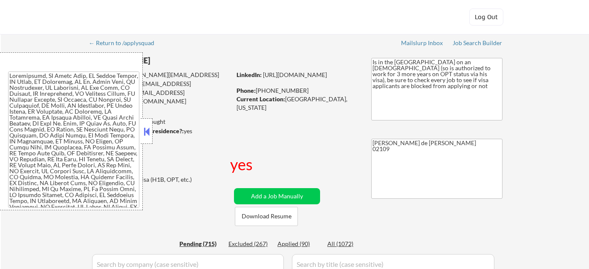
select select ""pending""
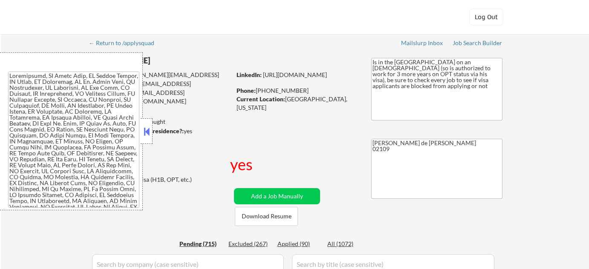
select select ""pending""
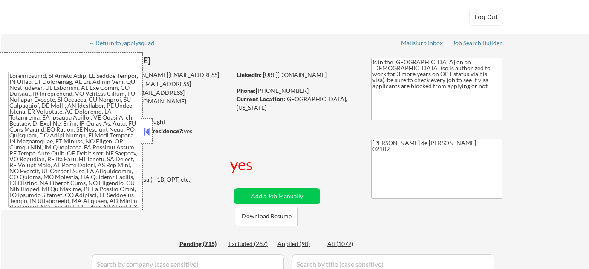
select select ""pending""
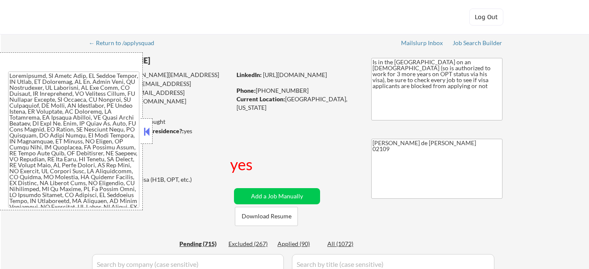
select select ""pending""
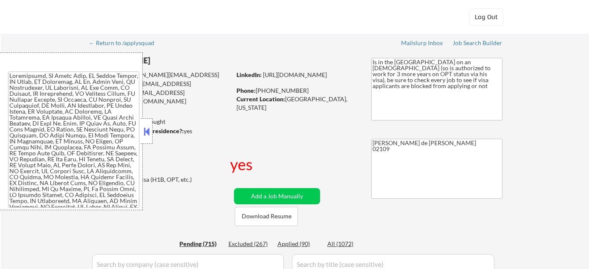
select select ""pending""
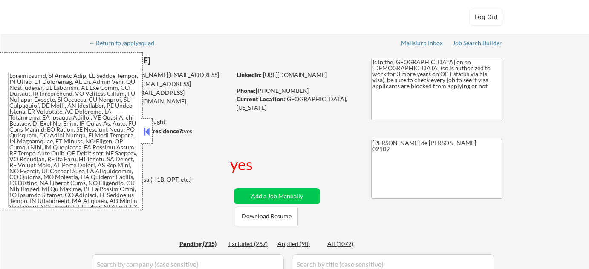
select select ""pending""
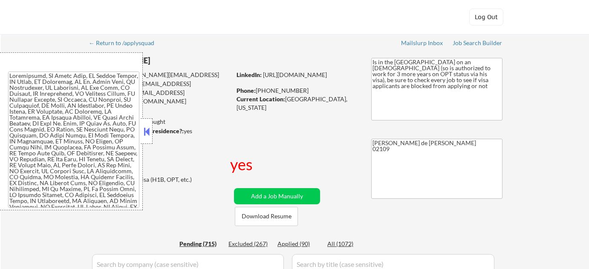
select select ""pending""
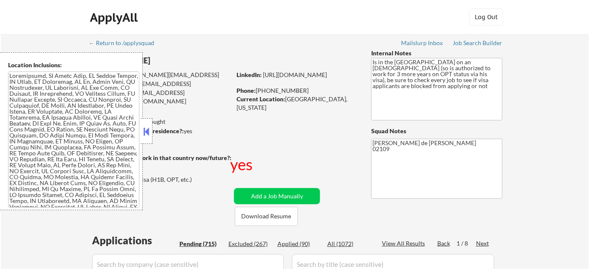
click at [147, 125] on button at bounding box center [146, 131] width 9 height 13
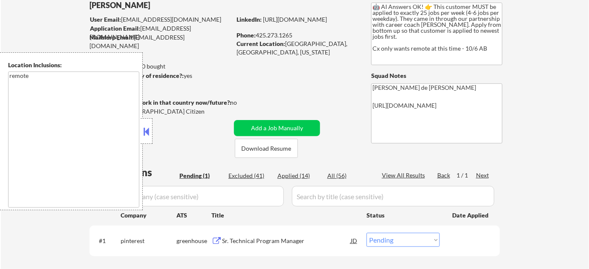
scroll to position [116, 0]
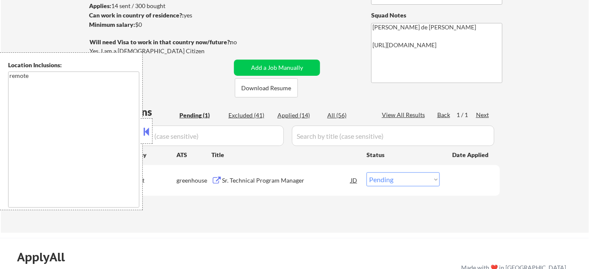
click at [234, 184] on div "Sr. Technical Program Manager" at bounding box center [286, 180] width 129 height 9
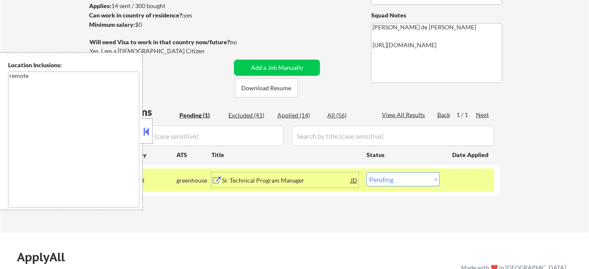
click at [145, 133] on button at bounding box center [146, 131] width 9 height 13
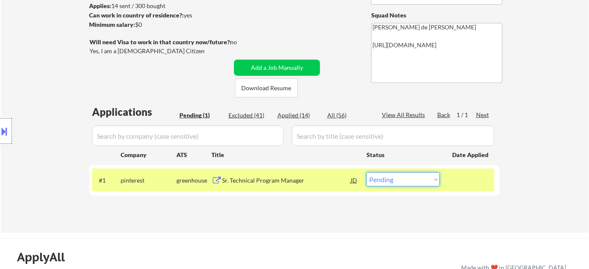
click at [389, 182] on select "Choose an option... Pending Applied Excluded (Questions) Excluded (Expired) Exc…" at bounding box center [402, 180] width 73 height 14
select select ""excluded__bad_match_""
click at [366, 173] on select "Choose an option... Pending Applied Excluded (Questions) Excluded (Expired) Exc…" at bounding box center [402, 180] width 73 height 14
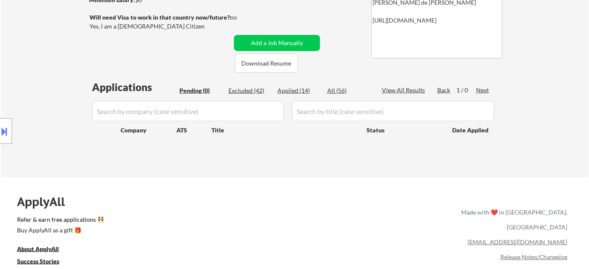
scroll to position [155, 0]
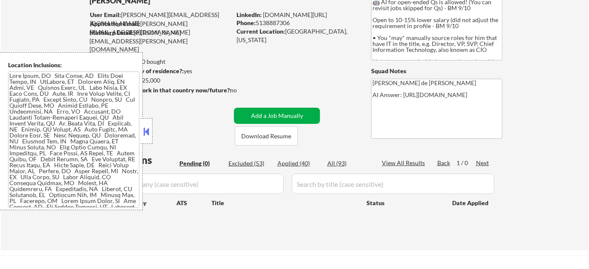
scroll to position [77, 0]
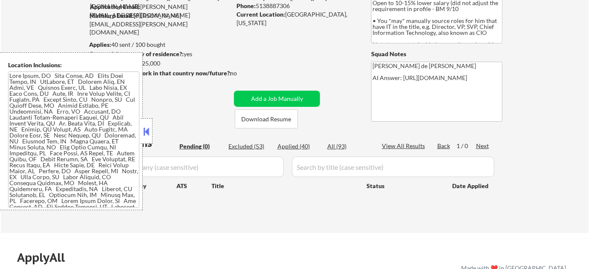
click at [150, 131] on div at bounding box center [147, 131] width 12 height 26
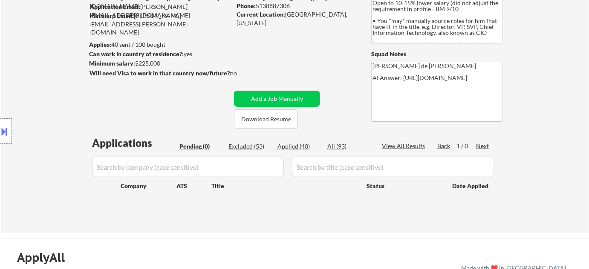
click at [147, 130] on div "Location Inclusions:" at bounding box center [76, 131] width 153 height 158
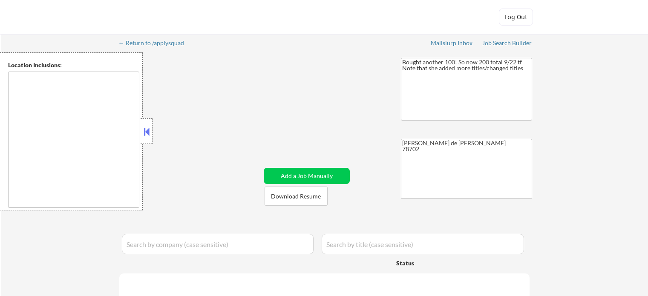
type textarea "[GEOGRAPHIC_DATA], [GEOGRAPHIC_DATA] [GEOGRAPHIC_DATA], [GEOGRAPHIC_DATA] [GEOG…"
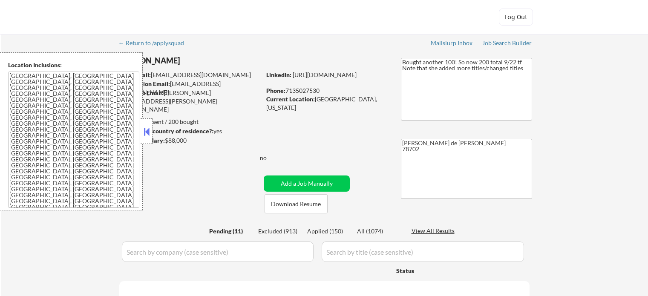
select select ""pending""
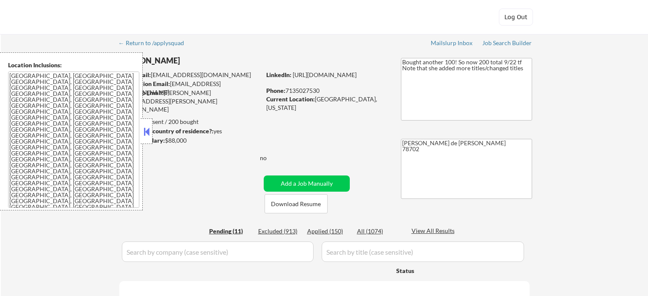
select select ""pending""
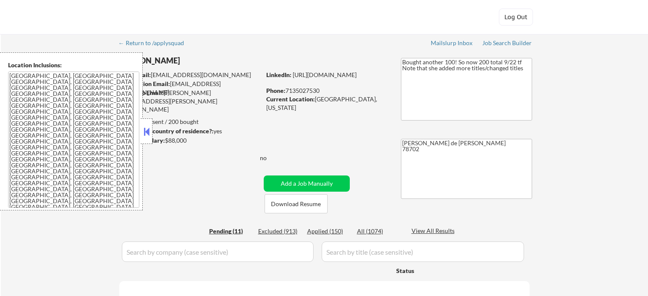
select select ""pending""
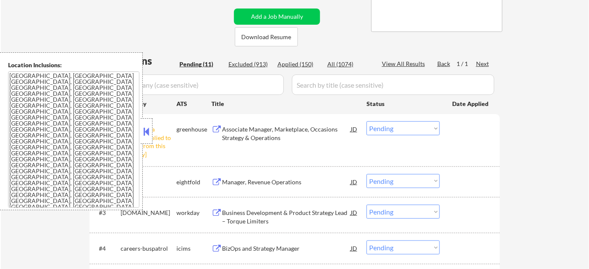
scroll to position [193, 0]
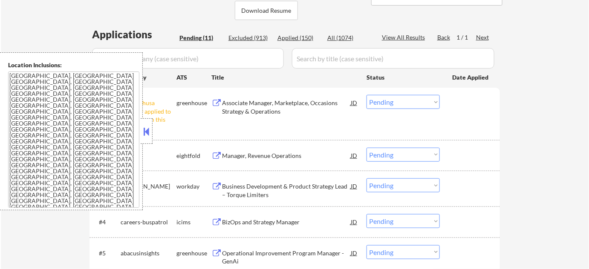
click at [143, 121] on div at bounding box center [147, 131] width 12 height 26
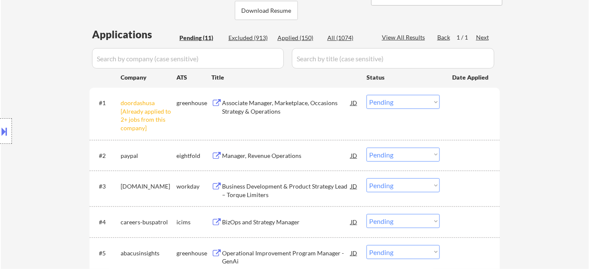
click at [372, 98] on select "Choose an option... Pending Applied Excluded (Questions) Excluded (Expired) Exc…" at bounding box center [402, 102] width 73 height 14
click at [366, 95] on select "Choose an option... Pending Applied Excluded (Questions) Excluded (Expired) Exc…" at bounding box center [402, 102] width 73 height 14
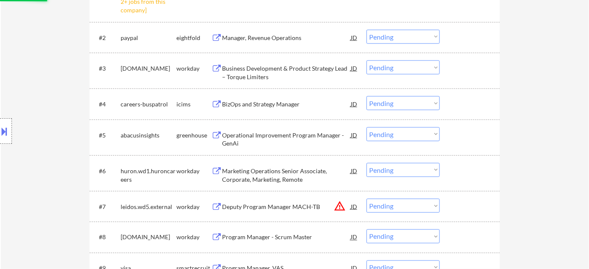
scroll to position [349, 0]
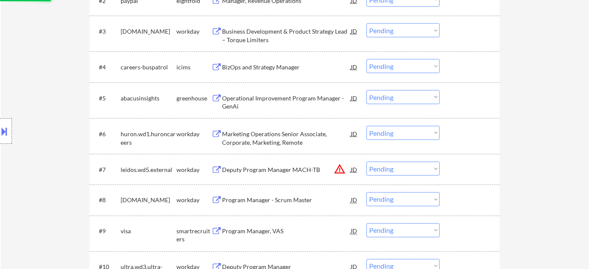
select select ""pending""
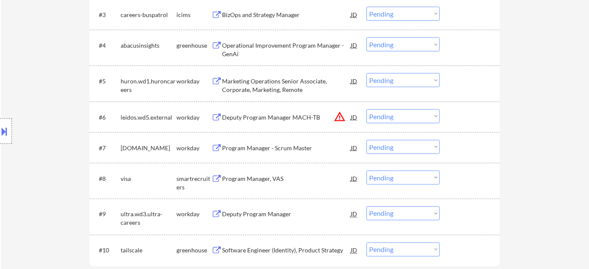
click at [402, 98] on div "#5 huron.wd1.huroncareers workday Marketing Operations Senior Associate, Corpor…" at bounding box center [294, 84] width 410 height 36
click at [398, 122] on select "Choose an option... Pending Applied Excluded (Questions) Excluded (Expired) Exc…" at bounding box center [402, 117] width 73 height 14
click at [366, 110] on select "Choose an option... Pending Applied Excluded (Questions) Excluded (Expired) Exc…" at bounding box center [402, 117] width 73 height 14
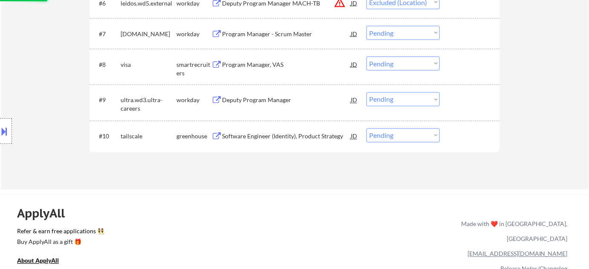
scroll to position [464, 0]
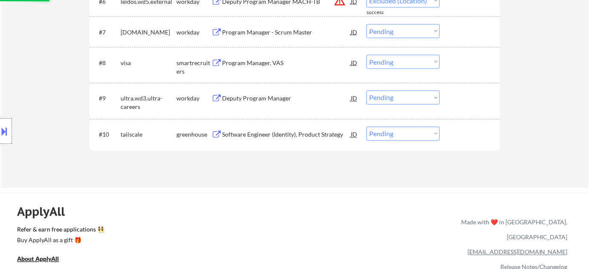
select select ""pending""
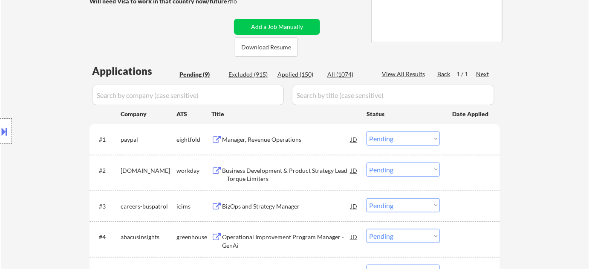
scroll to position [155, 0]
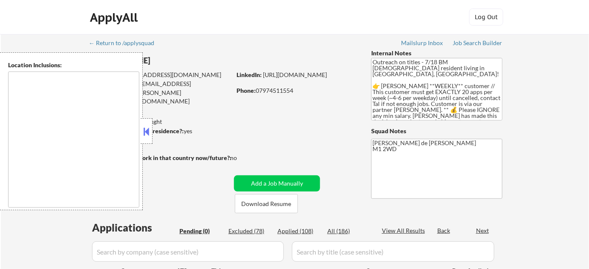
type textarea "remote"
click at [245, 50] on div "← Return to /applysquad Mailslurp Inbox Job Search Builder [PERSON_NAME] User E…" at bounding box center [294, 172] width 425 height 277
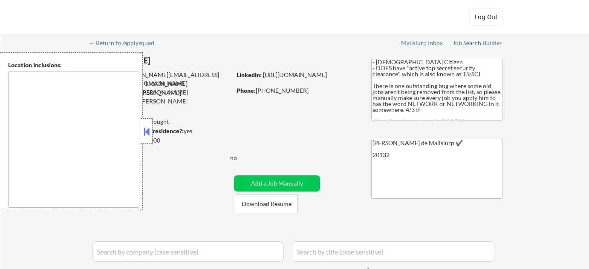
type textarea "[GEOGRAPHIC_DATA], [GEOGRAPHIC_DATA] [GEOGRAPHIC_DATA], [GEOGRAPHIC_DATA] [GEOG…"
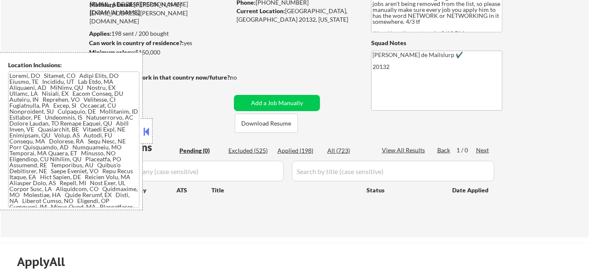
scroll to position [155, 0]
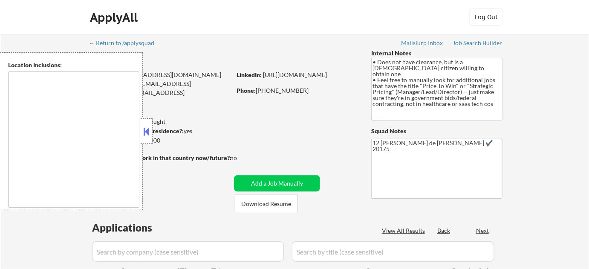
type textarea "[GEOGRAPHIC_DATA], [GEOGRAPHIC_DATA] [GEOGRAPHIC_DATA], [GEOGRAPHIC_DATA] [GEOG…"
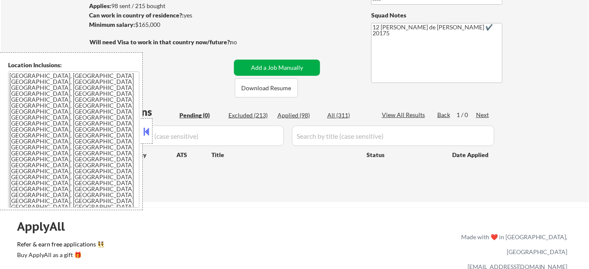
scroll to position [116, 0]
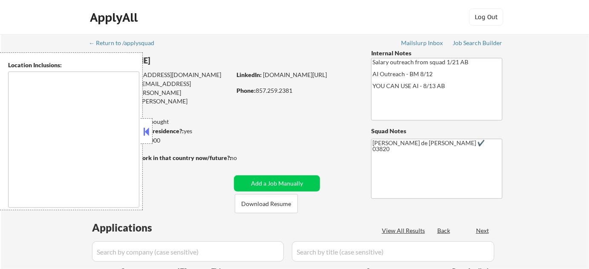
select select ""pending""
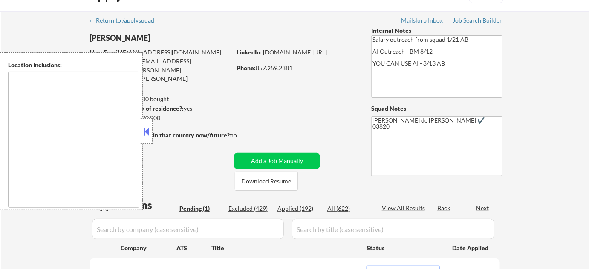
type textarea "[GEOGRAPHIC_DATA], [GEOGRAPHIC_DATA] [GEOGRAPHIC_DATA], [GEOGRAPHIC_DATA] [GEOG…"
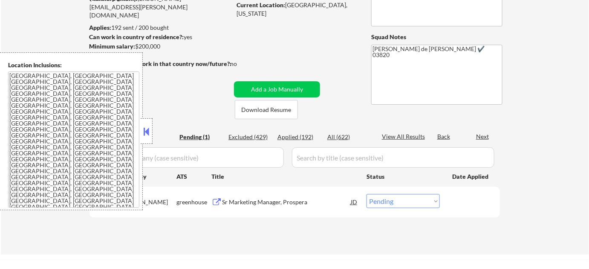
scroll to position [116, 0]
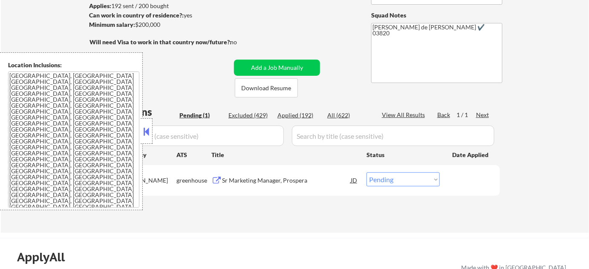
click at [148, 131] on button at bounding box center [146, 131] width 9 height 13
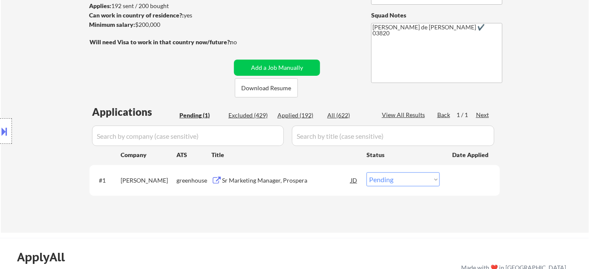
click at [248, 182] on div "Sr Marketing Manager, Prospera" at bounding box center [286, 180] width 129 height 9
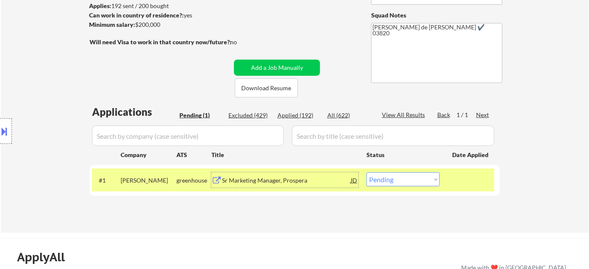
click at [406, 175] on select "Choose an option... Pending Applied Excluded (Questions) Excluded (Expired) Exc…" at bounding box center [402, 180] width 73 height 14
select select ""excluded__salary_""
click at [366, 173] on select "Choose an option... Pending Applied Excluded (Questions) Excluded (Expired) Exc…" at bounding box center [402, 180] width 73 height 14
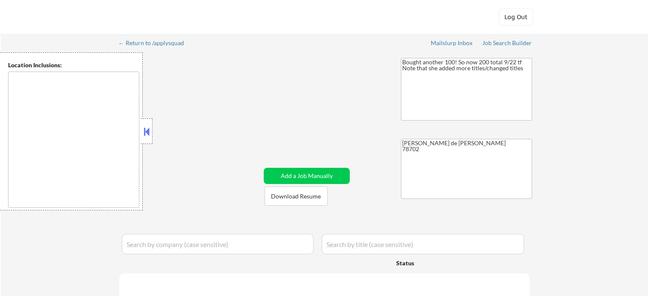
type textarea "[GEOGRAPHIC_DATA], [GEOGRAPHIC_DATA] [GEOGRAPHIC_DATA], [GEOGRAPHIC_DATA] [GEOG…"
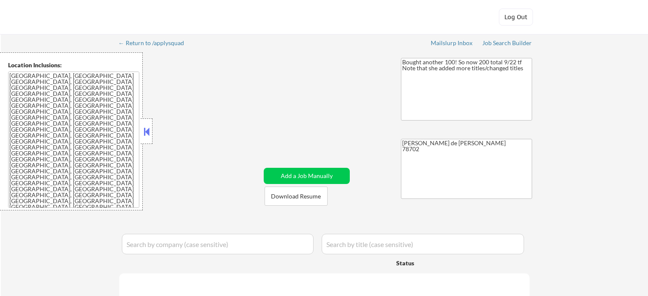
select select ""pending""
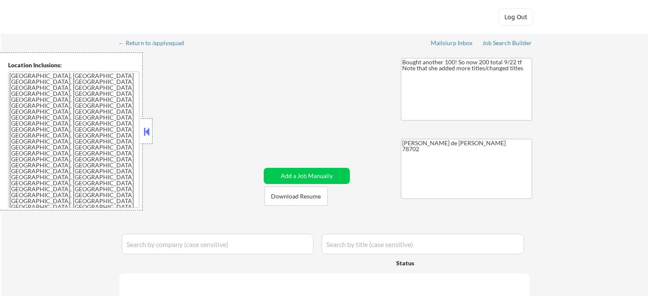
select select ""pending""
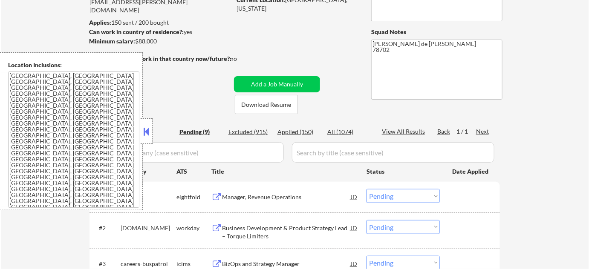
scroll to position [155, 0]
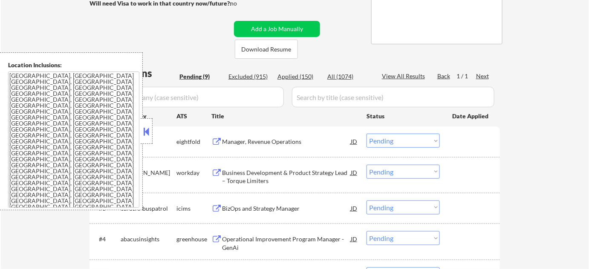
click at [148, 132] on button at bounding box center [146, 131] width 9 height 13
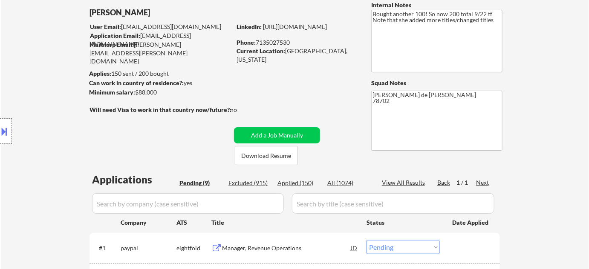
scroll to position [193, 0]
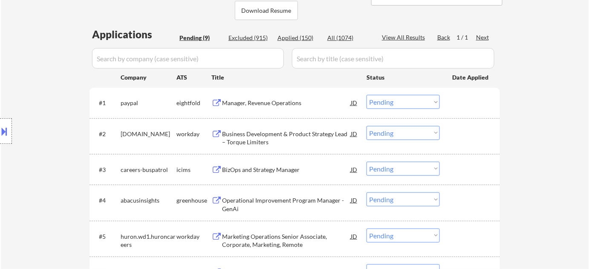
click at [269, 101] on div "Manager, Revenue Operations" at bounding box center [286, 103] width 129 height 9
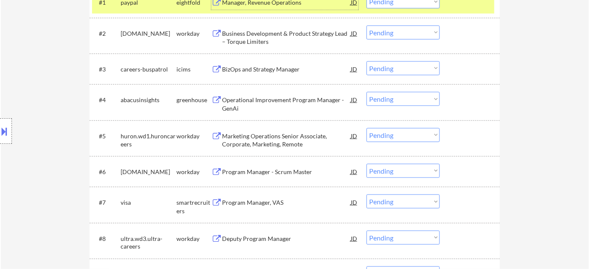
scroll to position [310, 0]
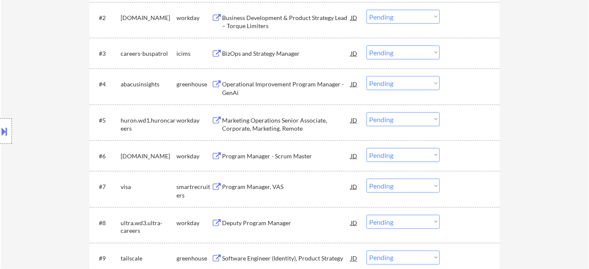
click at [271, 58] on div "BizOps and Strategy Manager" at bounding box center [286, 53] width 129 height 15
